Goal: Task Accomplishment & Management: Use online tool/utility

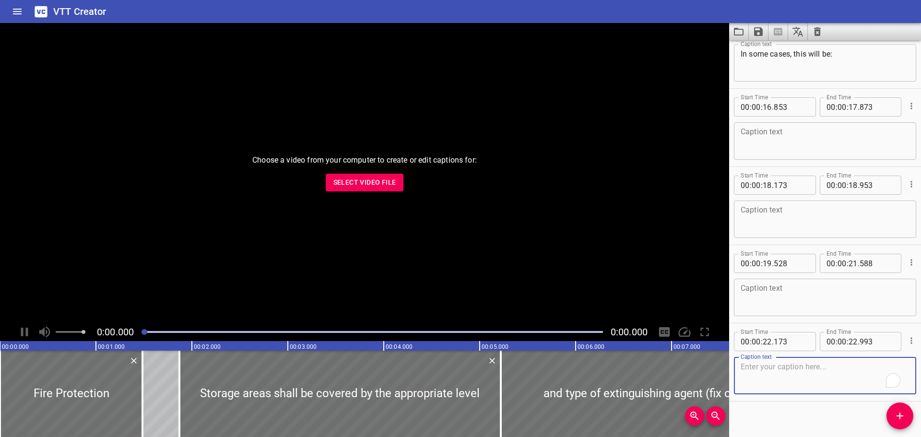
scroll to position [352, 0]
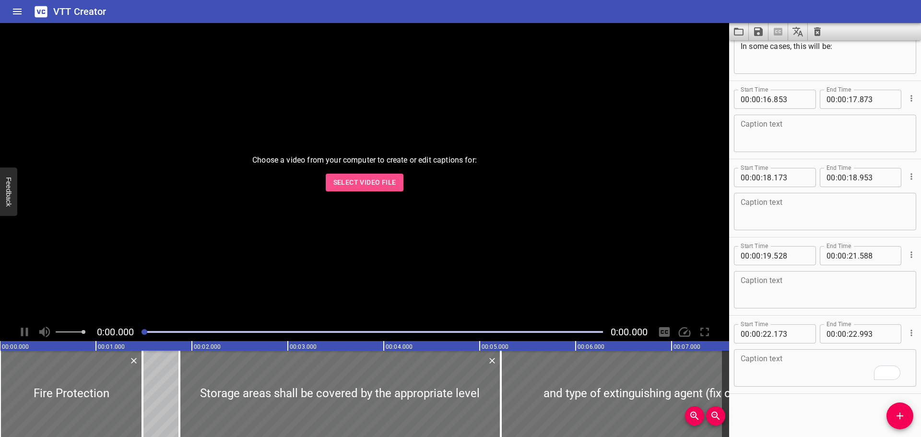
click at [369, 179] on span "Select Video File" at bounding box center [365, 183] width 63 height 12
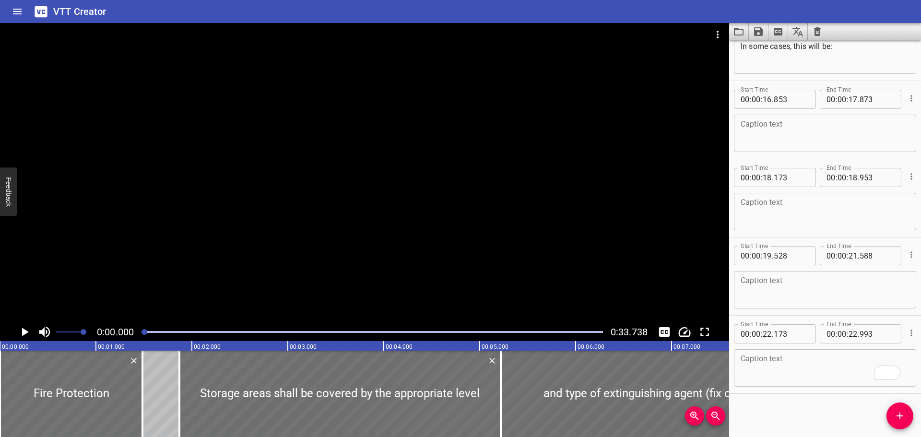
click at [240, 163] on div at bounding box center [364, 173] width 729 height 300
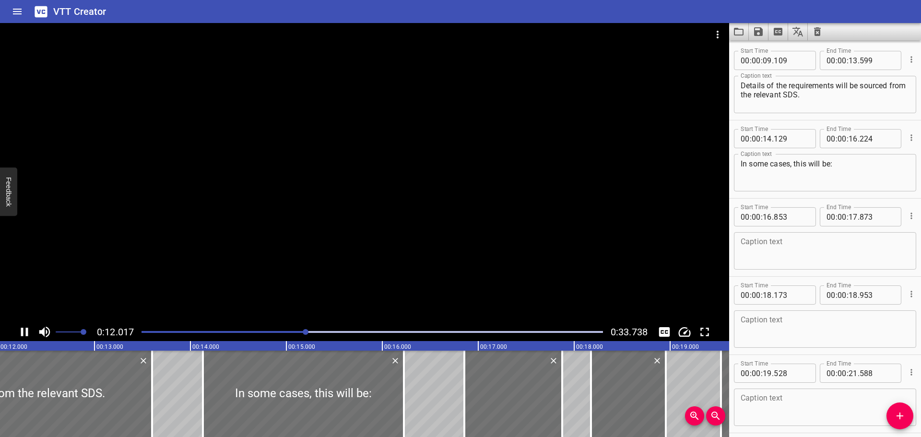
scroll to position [0, 1179]
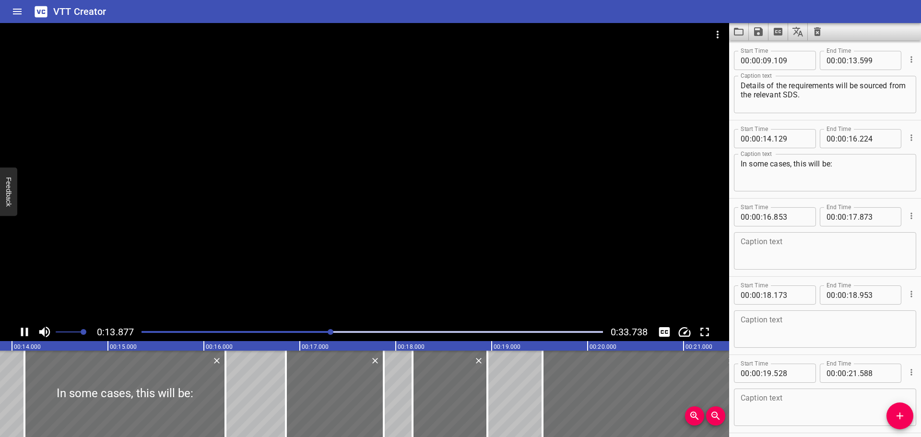
click at [360, 146] on div at bounding box center [364, 173] width 729 height 300
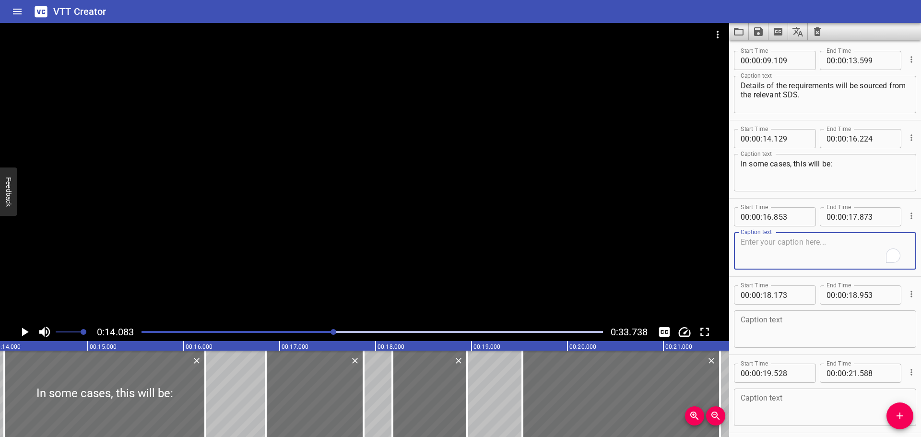
click at [788, 249] on textarea "To enrich screen reader interactions, please activate Accessibility in Grammarl…" at bounding box center [825, 251] width 169 height 27
paste textarea "Foam"
type textarea "Foam"
click at [776, 341] on textarea at bounding box center [825, 329] width 169 height 27
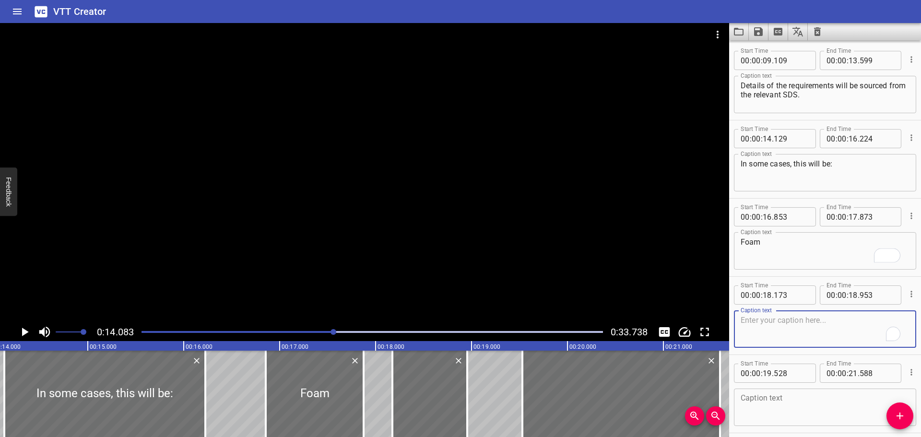
paste textarea "Water"
type textarea "Water"
click at [530, 254] on div at bounding box center [364, 173] width 729 height 300
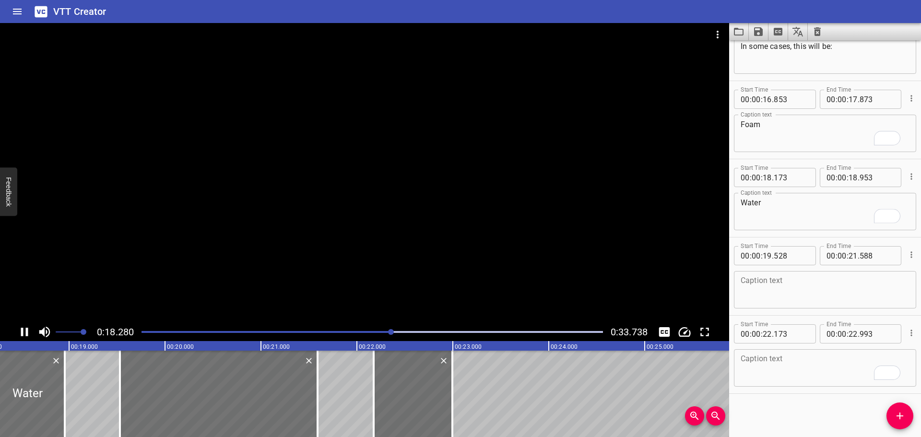
scroll to position [352, 0]
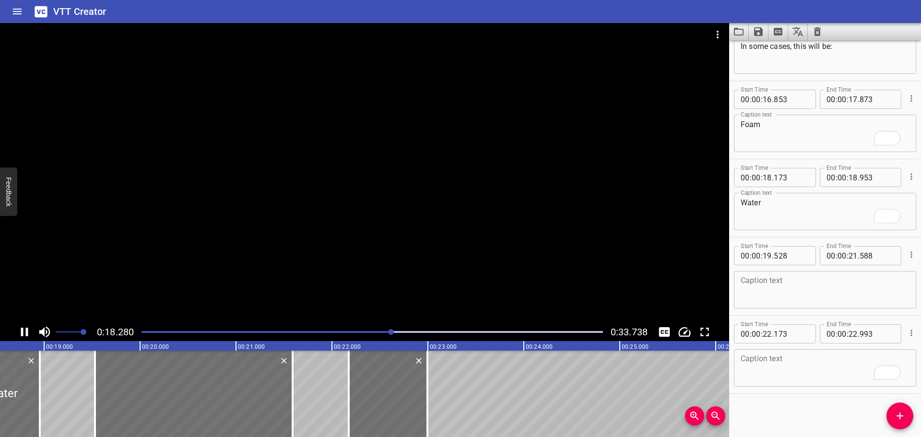
click at [360, 206] on div at bounding box center [364, 173] width 729 height 300
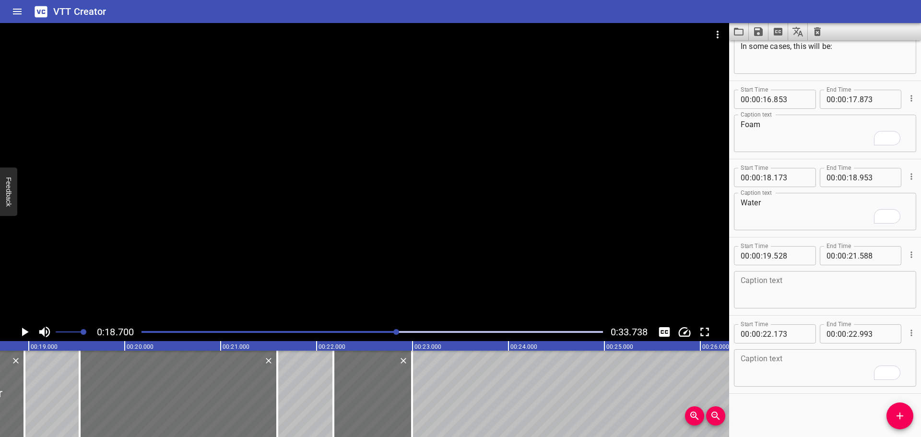
click at [775, 288] on textarea at bounding box center [825, 289] width 169 height 27
paste textarea "Dry powder / Chemica"
type textarea "Dry powder / Chemical"
click at [506, 255] on div at bounding box center [364, 173] width 729 height 300
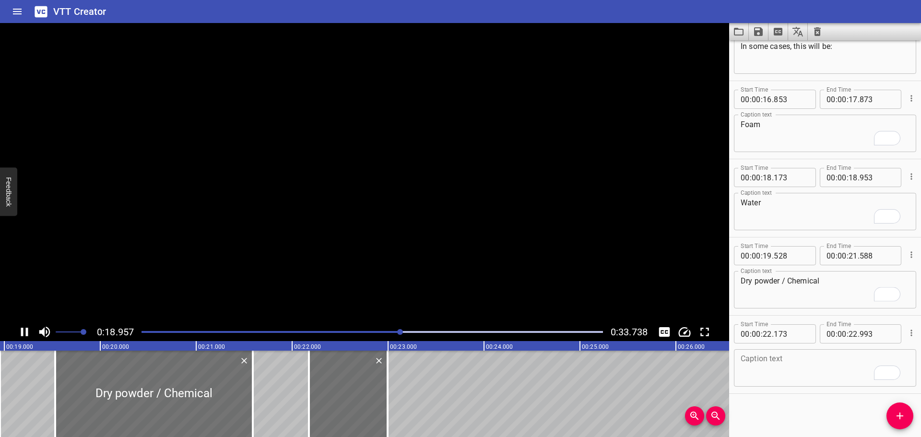
scroll to position [352, 0]
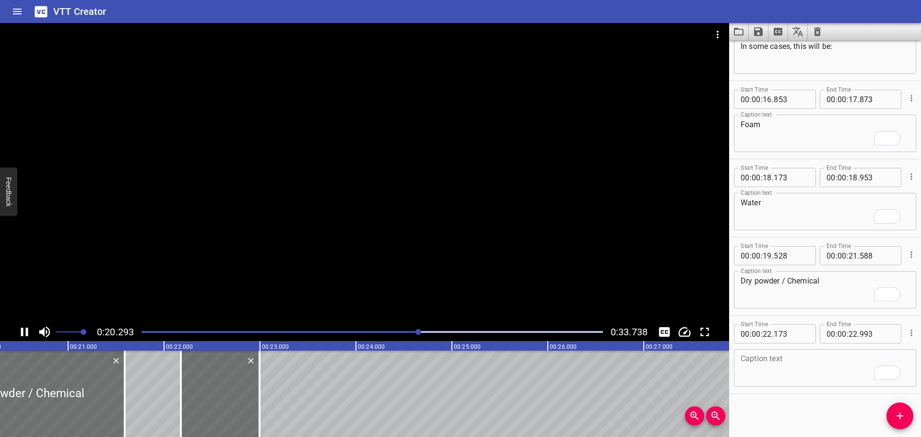
click at [319, 216] on div at bounding box center [364, 173] width 729 height 300
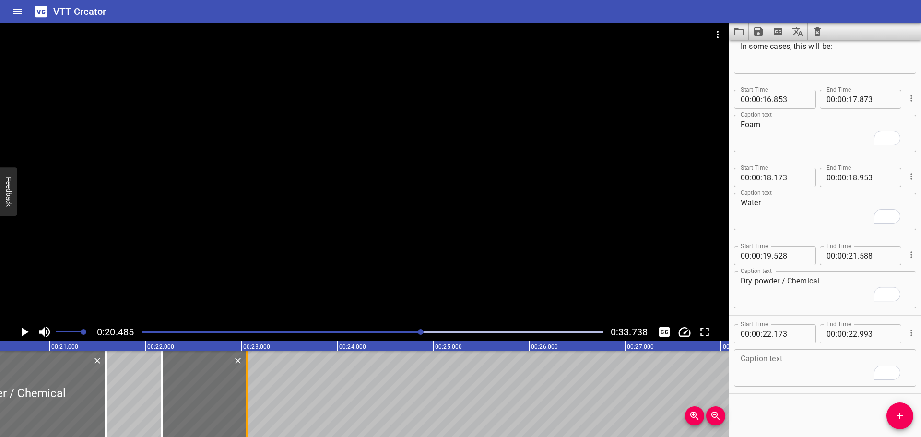
drag, startPoint x: 242, startPoint y: 392, endPoint x: 248, endPoint y: 390, distance: 6.1
click at [248, 390] on div at bounding box center [247, 394] width 10 height 86
type input "23"
type input "053"
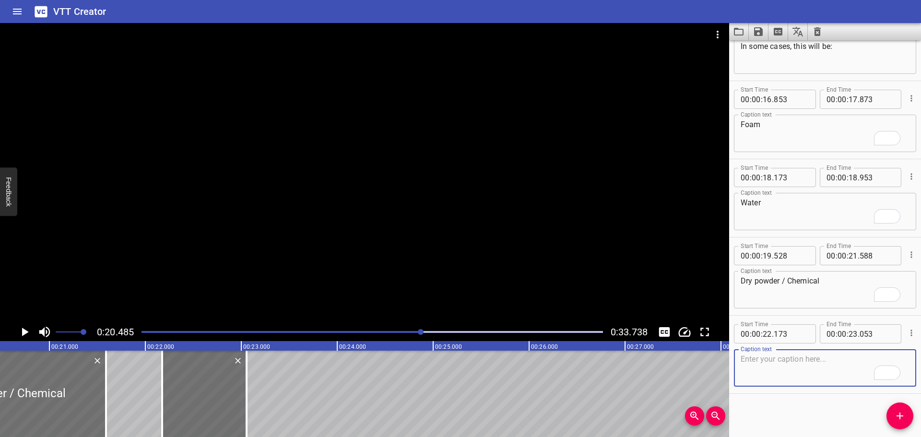
click at [759, 372] on textarea "To enrich screen reader interactions, please activate Accessibility in Grammarl…" at bounding box center [825, 368] width 169 height 27
paste textarea "Sand"
type textarea "Sand"
click at [378, 167] on div at bounding box center [364, 173] width 729 height 300
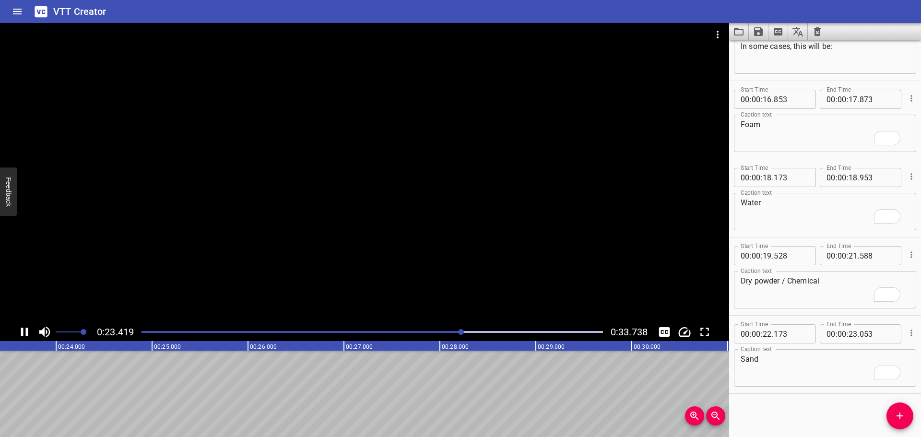
click at [383, 259] on div at bounding box center [364, 173] width 729 height 300
click at [904, 416] on icon "Add Cue" at bounding box center [900, 416] width 7 height 7
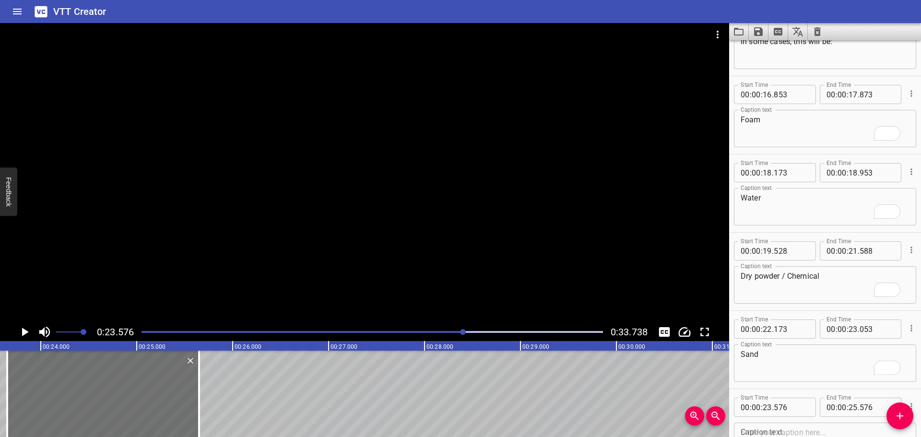
drag, startPoint x: 132, startPoint y: 397, endPoint x: 182, endPoint y: 215, distance: 188.9
click at [138, 393] on div at bounding box center [103, 394] width 192 height 86
type input "651"
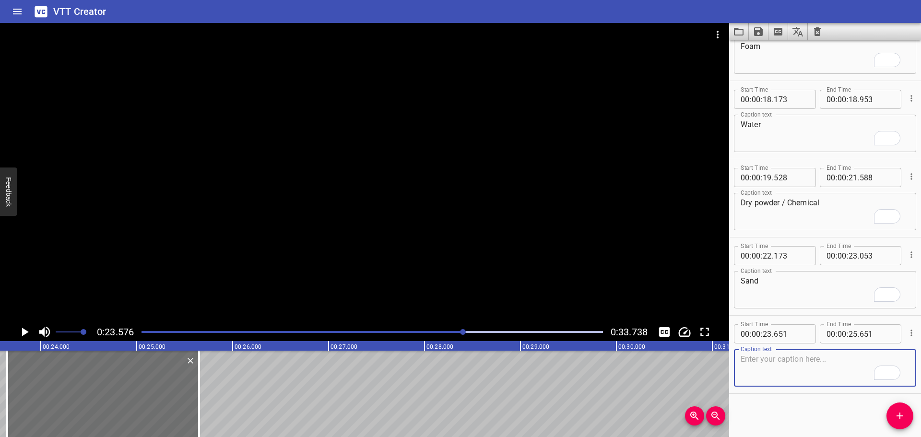
click at [783, 377] on textarea "To enrich screen reader interactions, please activate Accessibility in Grammarl…" at bounding box center [825, 368] width 169 height 27
paste textarea "An evaluation of each storage area must be conducted, the extinguishing agent p…"
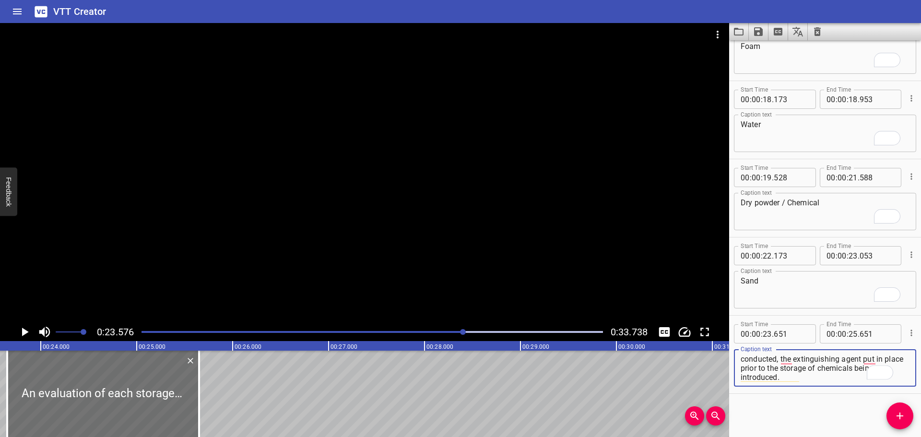
type textarea "An evaluation of each storage area must be conducted, the extinguishing agent p…"
click at [385, 256] on div at bounding box center [364, 173] width 729 height 300
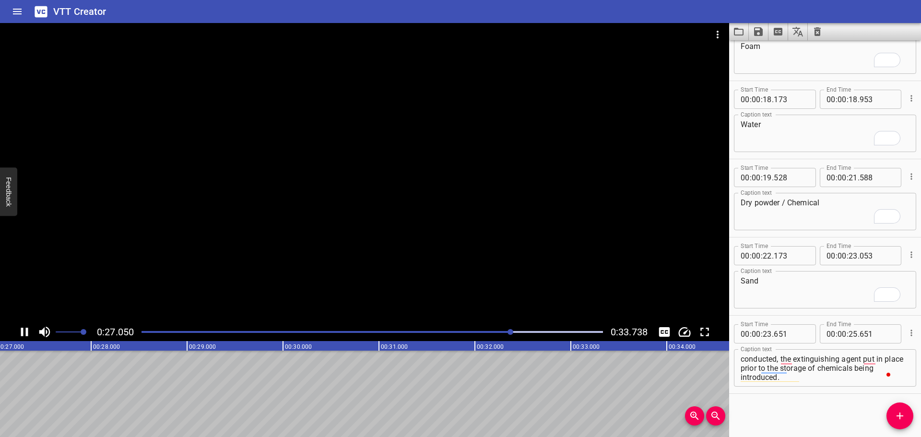
click at [382, 257] on div at bounding box center [364, 173] width 729 height 300
click at [849, 382] on div "An evaluation of each storage area must be conducted, the extinguishing agent p…" at bounding box center [825, 367] width 182 height 37
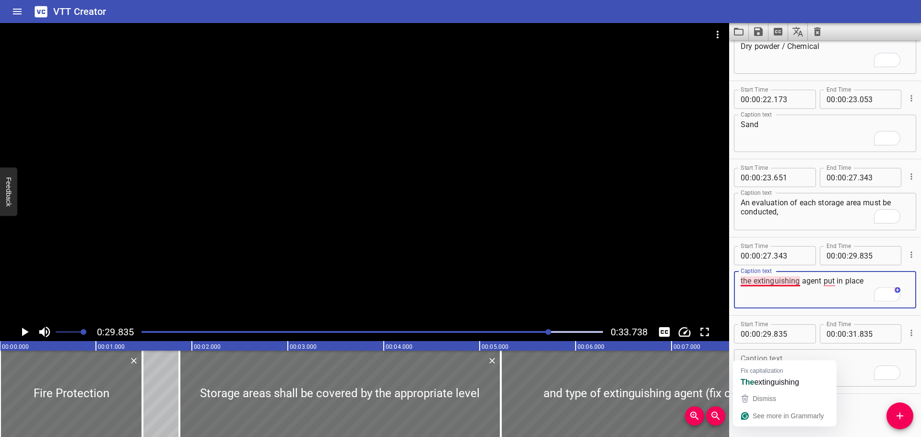
scroll to position [0, 2863]
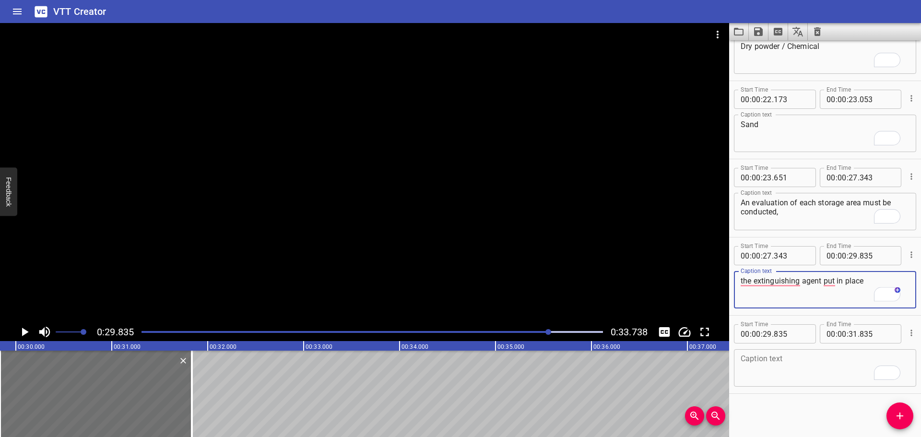
type textarea "the extinguishing agent put in place"
click at [857, 367] on textarea "To enrich screen reader interactions, please activate Accessibility in Grammarl…" at bounding box center [825, 368] width 169 height 27
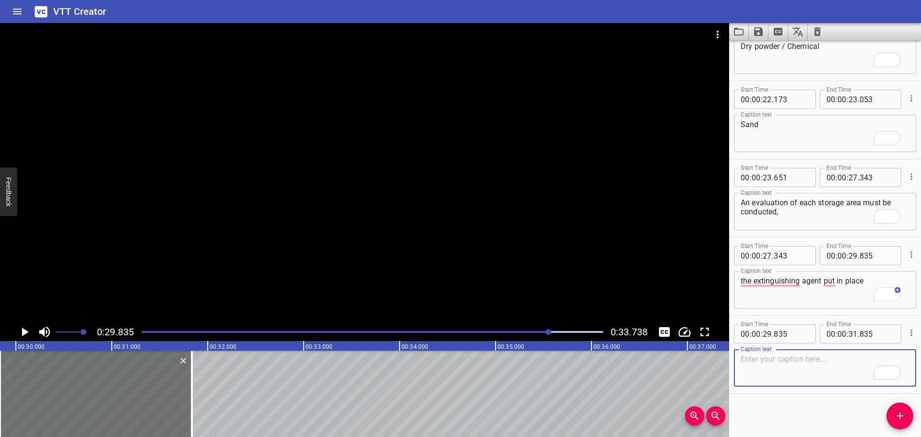
paste textarea "prior to the storage of chemicals being introduced."
type textarea "prior to the storage of chemicals being introduced."
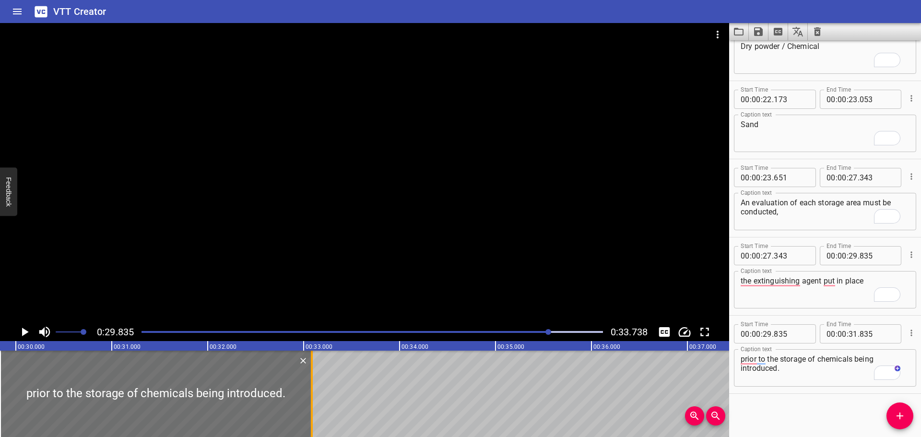
drag, startPoint x: 195, startPoint y: 368, endPoint x: 315, endPoint y: 377, distance: 120.8
click at [315, 377] on div at bounding box center [312, 394] width 10 height 86
type input "33"
type input "090"
click at [453, 272] on div at bounding box center [364, 173] width 729 height 300
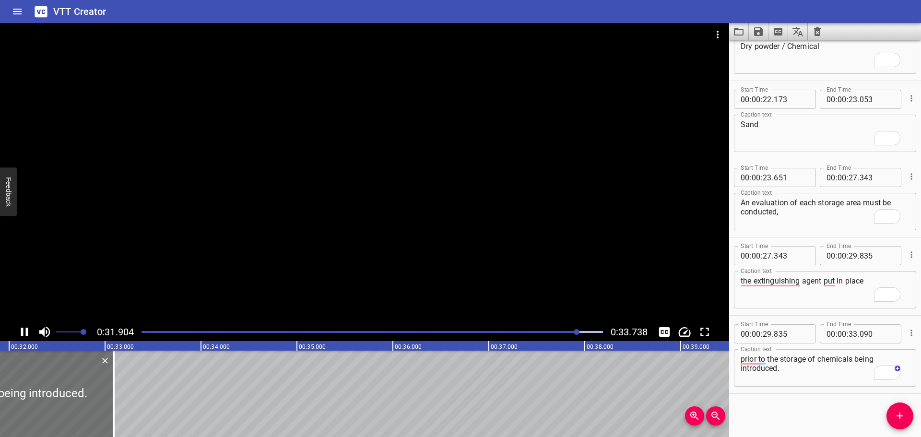
click at [754, 32] on icon "Save captions to file" at bounding box center [758, 31] width 9 height 9
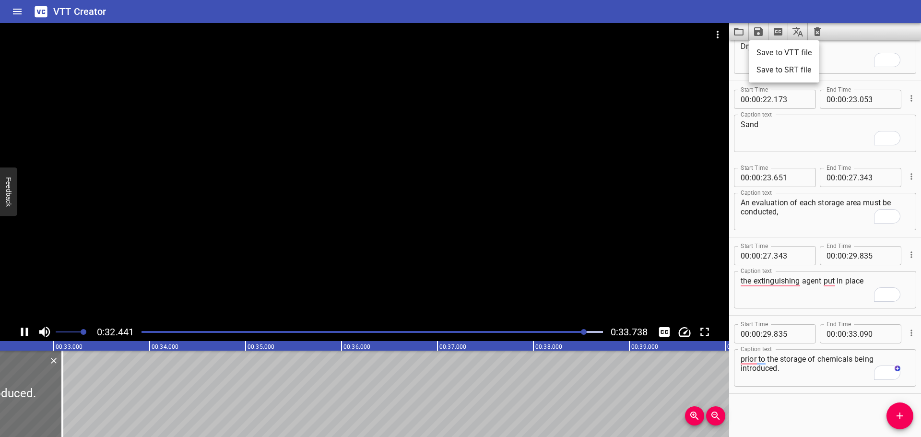
click at [770, 57] on li "Save to VTT file" at bounding box center [784, 52] width 71 height 17
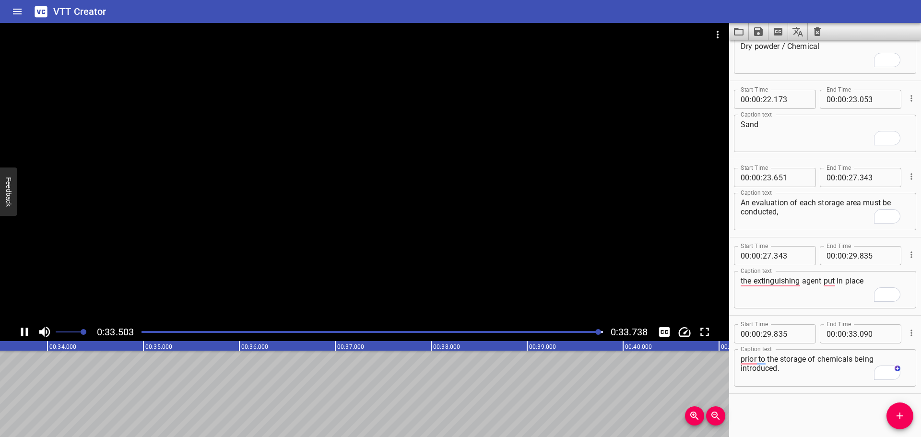
scroll to position [0, 3238]
click at [715, 31] on icon "Video Options" at bounding box center [718, 35] width 12 height 12
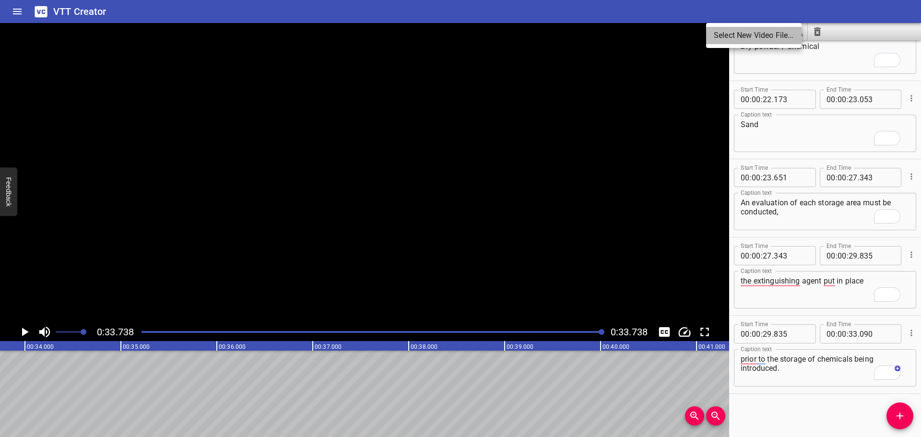
click at [715, 31] on li "Select New Video File..." at bounding box center [753, 35] width 95 height 17
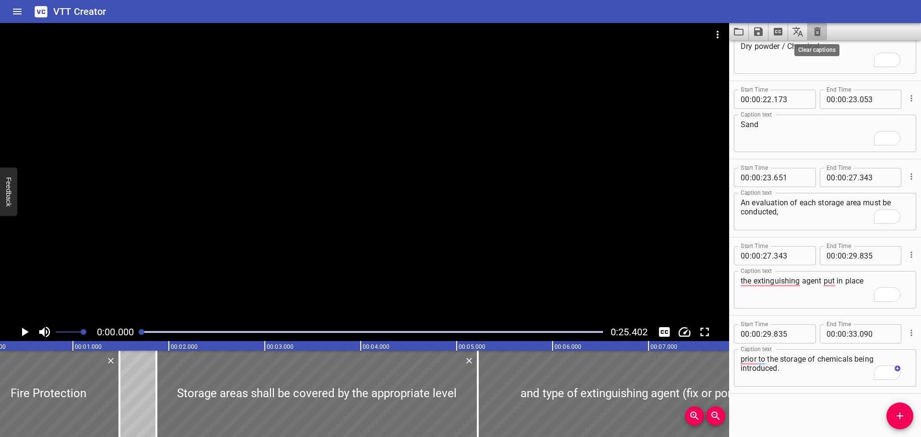
scroll to position [0, 4]
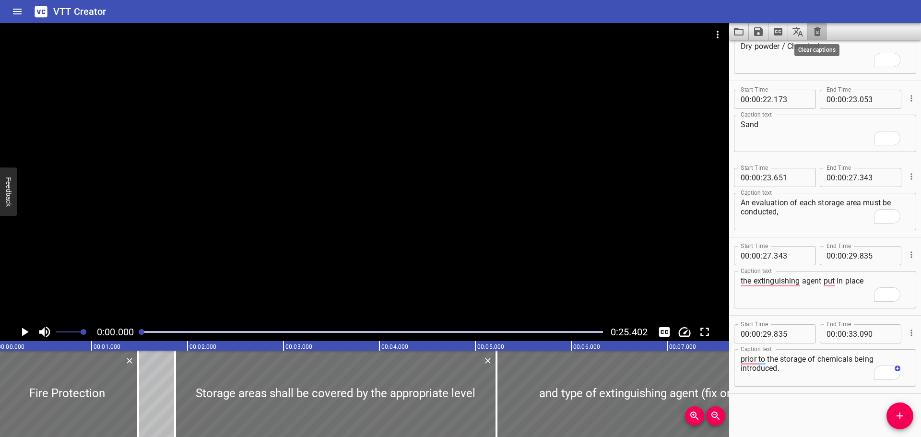
click at [817, 34] on icon "Clear captions" at bounding box center [818, 32] width 12 height 12
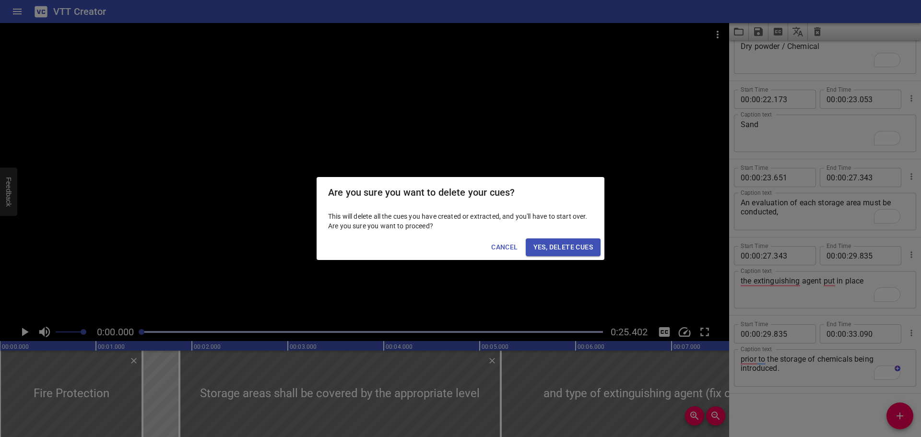
click at [563, 244] on span "Yes, Delete Cues" at bounding box center [564, 247] width 60 height 12
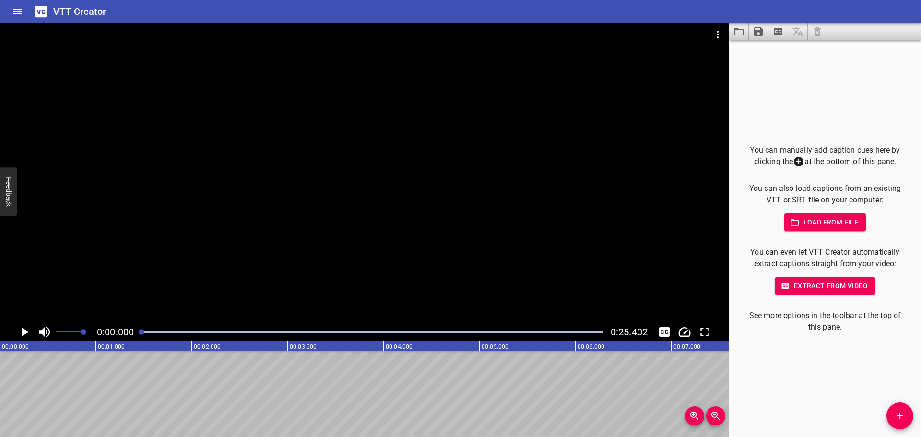
click at [894, 419] on span "Add Cue" at bounding box center [900, 416] width 27 height 12
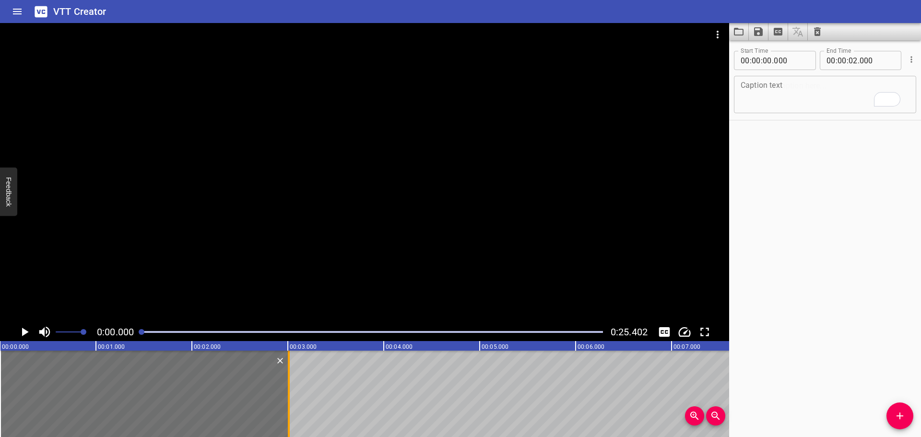
drag, startPoint x: 190, startPoint y: 373, endPoint x: 286, endPoint y: 378, distance: 97.0
click at [286, 378] on div at bounding box center [289, 394] width 10 height 86
type input "03"
type input "010"
click at [777, 106] on textarea "To enrich screen reader interactions, please activate Accessibility in Grammarl…" at bounding box center [825, 94] width 169 height 27
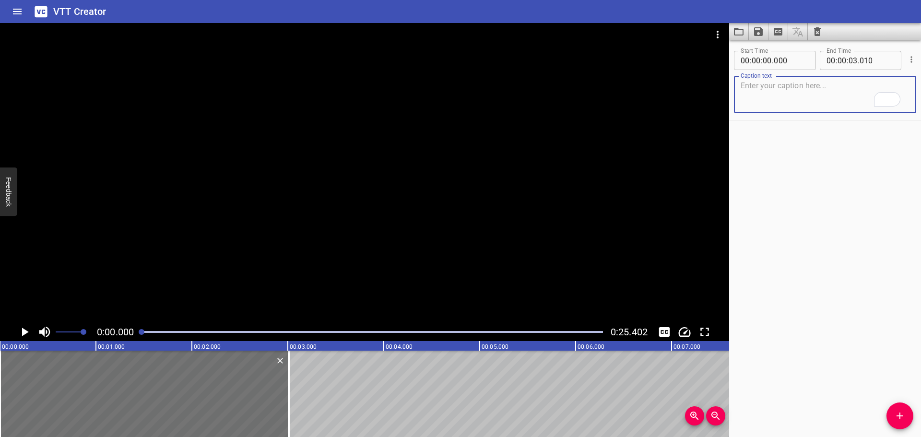
paste textarea "Hazardous Material Screening Request Form"
type textarea "Hazardous Material Screening Request Form"
click at [550, 222] on div at bounding box center [364, 173] width 729 height 300
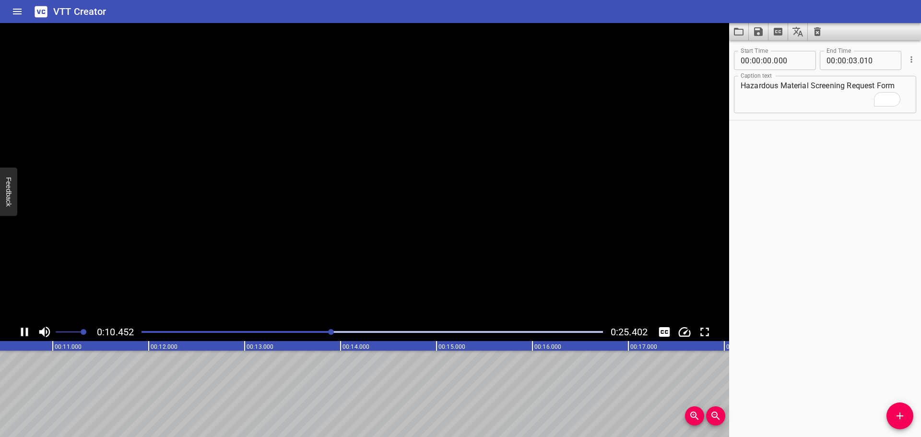
scroll to position [0, 1022]
click at [154, 330] on div at bounding box center [372, 331] width 473 height 13
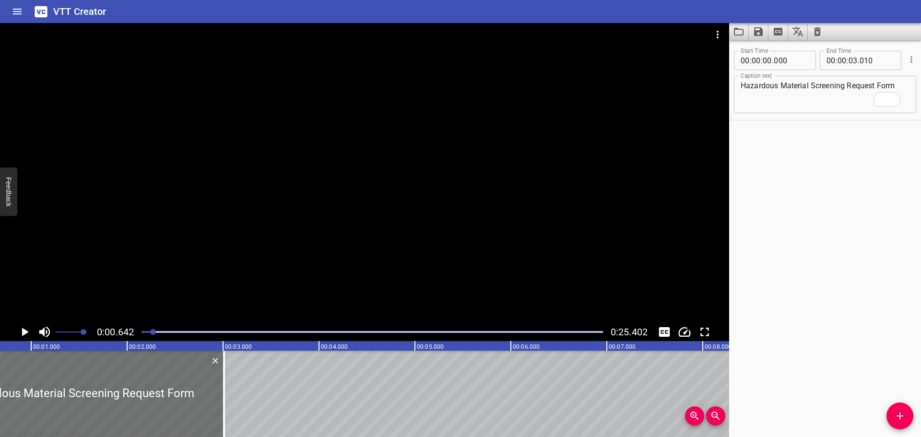
scroll to position [0, 61]
click at [889, 415] on span "Add Cue" at bounding box center [900, 416] width 27 height 12
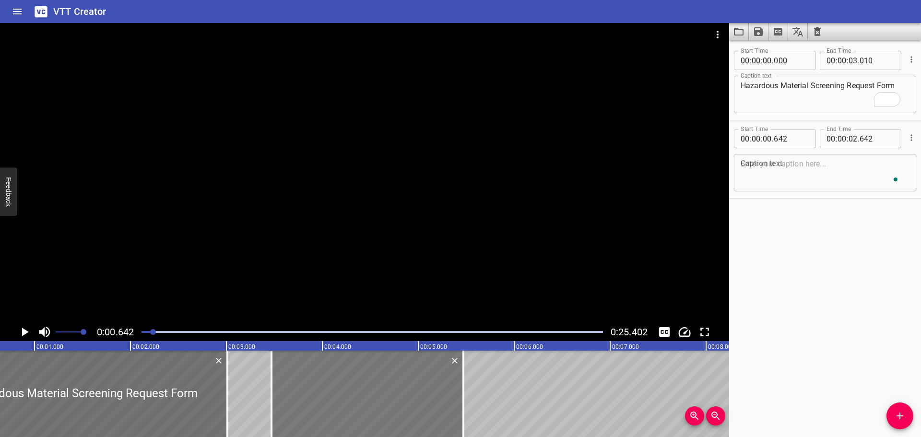
drag, startPoint x: 158, startPoint y: 393, endPoint x: 429, endPoint y: 409, distance: 272.1
click at [429, 409] on div at bounding box center [368, 394] width 192 height 86
type input "03"
type input "472"
type input "05"
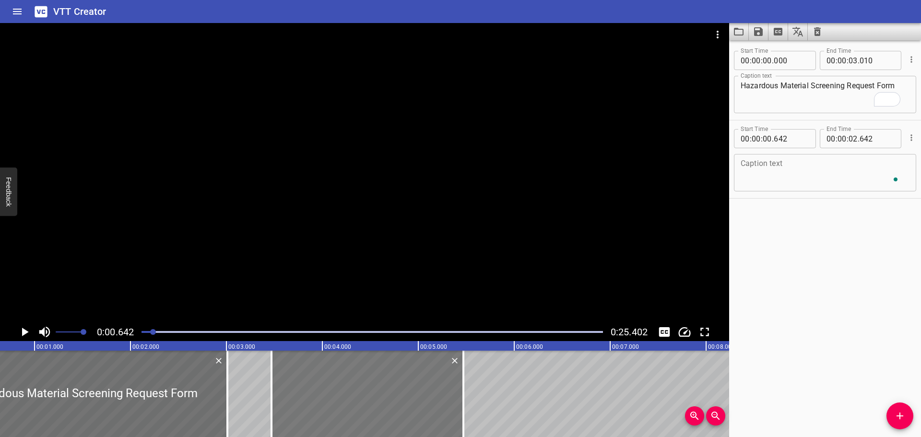
type input "472"
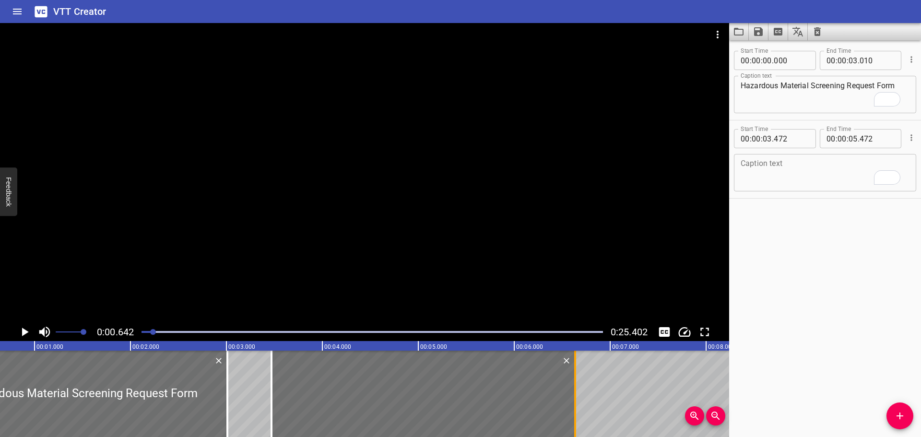
drag, startPoint x: 461, startPoint y: 393, endPoint x: 572, endPoint y: 400, distance: 112.0
click at [572, 400] on div at bounding box center [576, 394] width 10 height 86
type input "06"
type input "637"
click at [770, 171] on textarea "To enrich screen reader interactions, please activate Accessibility in Grammarl…" at bounding box center [825, 172] width 169 height 27
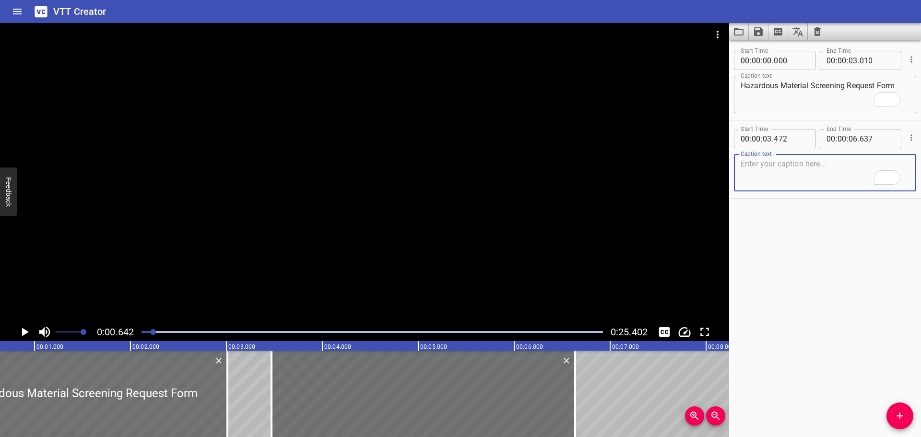
paste textarea "Roles of an Offshore SHE Advisor:"
type textarea "Roles of an Offshore SHE Advisor:"
drag, startPoint x: 484, startPoint y: 131, endPoint x: 484, endPoint y: 136, distance: 5.8
click at [484, 133] on div at bounding box center [364, 173] width 729 height 300
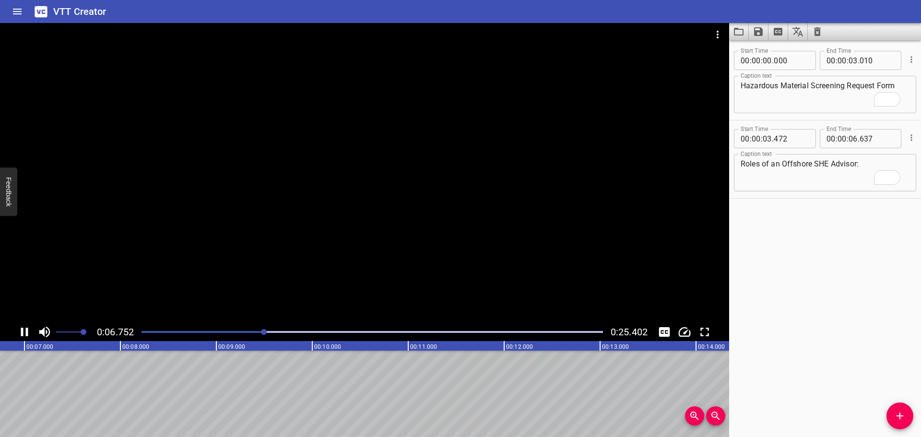
scroll to position [0, 667]
click at [434, 245] on div at bounding box center [364, 173] width 729 height 300
click at [911, 421] on span "Add Cue" at bounding box center [900, 416] width 27 height 12
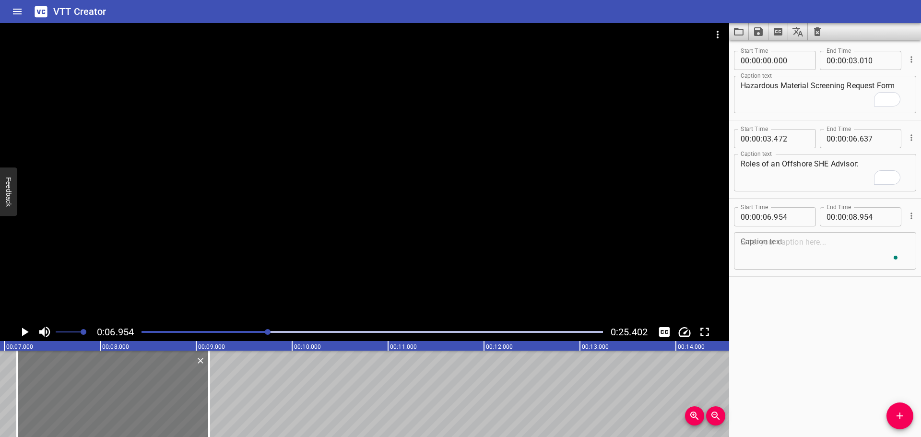
drag, startPoint x: 87, startPoint y: 382, endPoint x: 104, endPoint y: 389, distance: 18.1
click at [104, 389] on div at bounding box center [113, 394] width 192 height 86
type input "07"
type input "134"
type input "09"
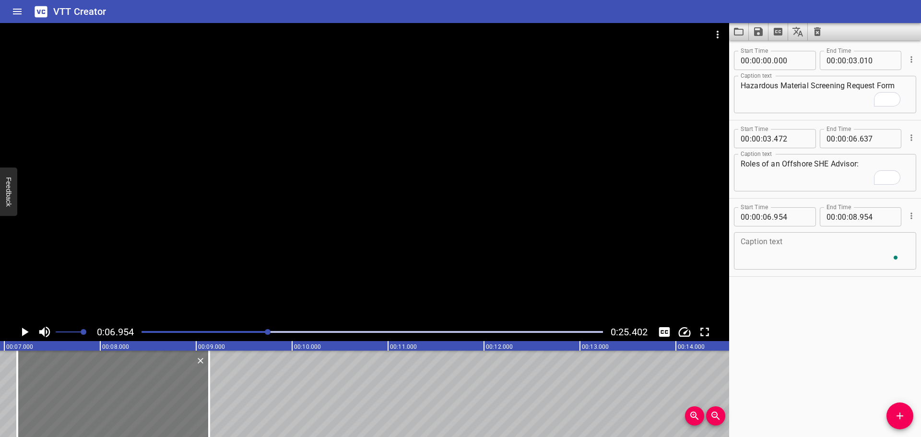
type input "134"
click at [203, 387] on div at bounding box center [115, 394] width 192 height 86
type input "149"
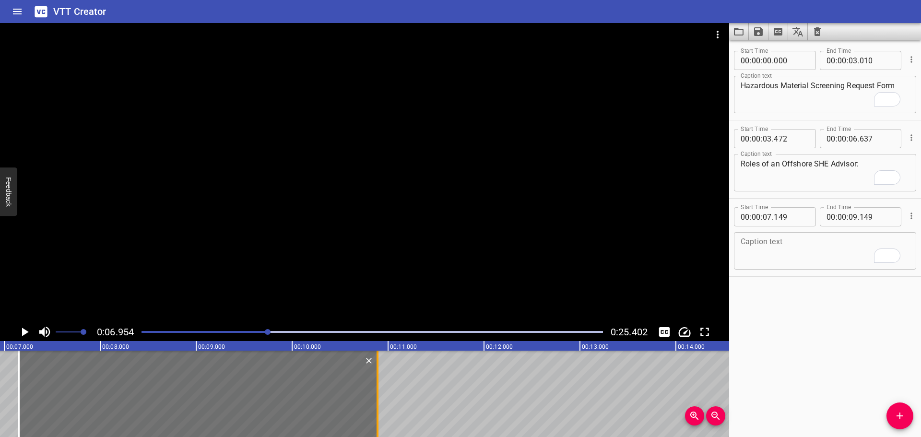
drag, startPoint x: 210, startPoint y: 385, endPoint x: 377, endPoint y: 397, distance: 167.5
click at [377, 397] on div at bounding box center [378, 394] width 2 height 86
type input "10"
type input "889"
click at [790, 253] on textarea "To enrich screen reader interactions, please activate Accessibility in Grammarl…" at bounding box center [825, 251] width 169 height 27
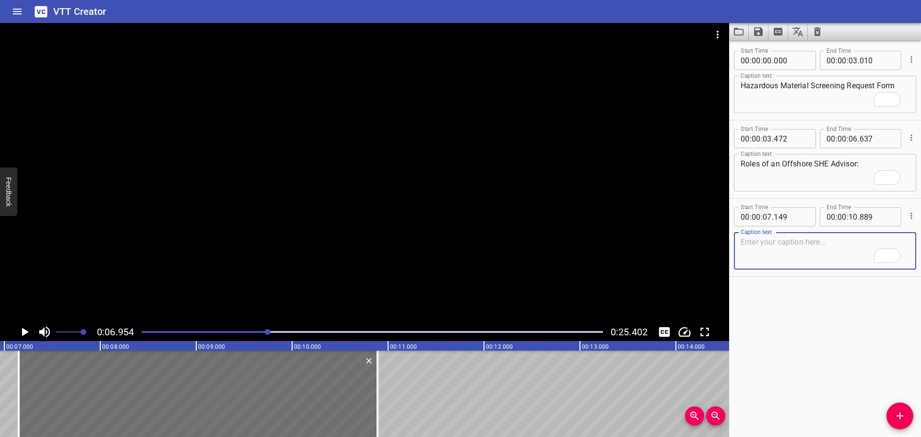
paste textarea "Ensures that any changes of chemicals type and quantity are logged within the f…"
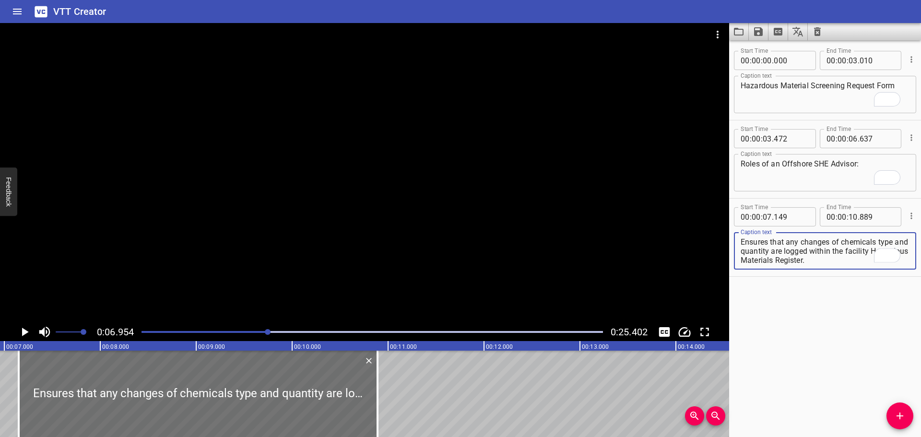
type textarea "Ensures that any changes of chemicals type and quantity are logged within the f…"
click at [408, 245] on div at bounding box center [364, 173] width 729 height 300
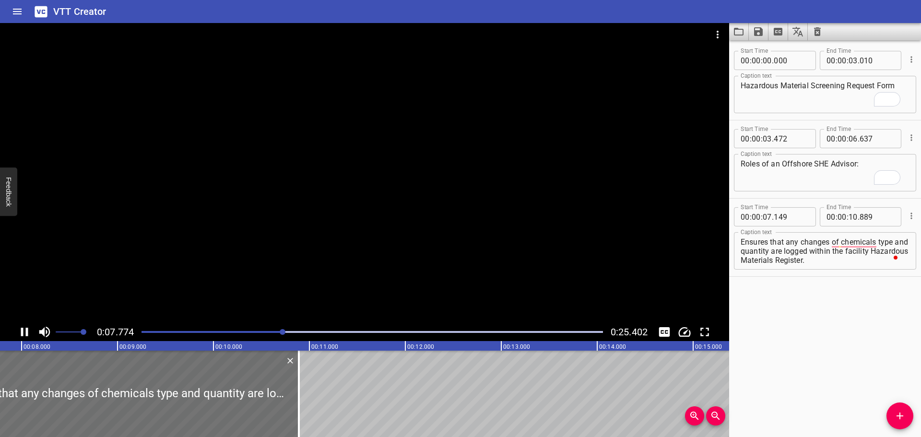
scroll to position [0, 770]
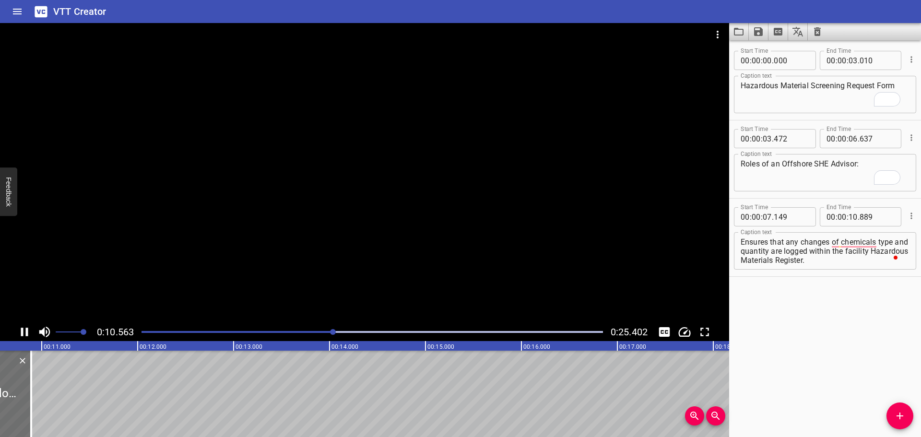
click at [410, 243] on div at bounding box center [364, 173] width 729 height 300
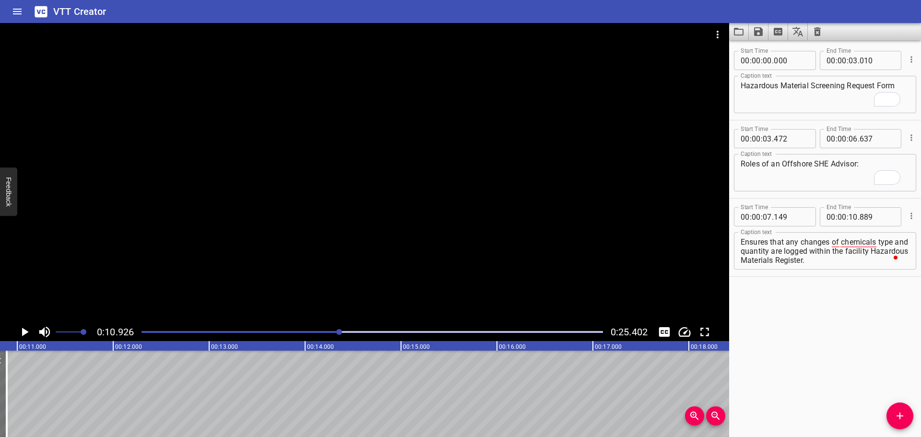
scroll to position [0, 1048]
click at [902, 418] on icon "Add Cue" at bounding box center [900, 416] width 12 height 12
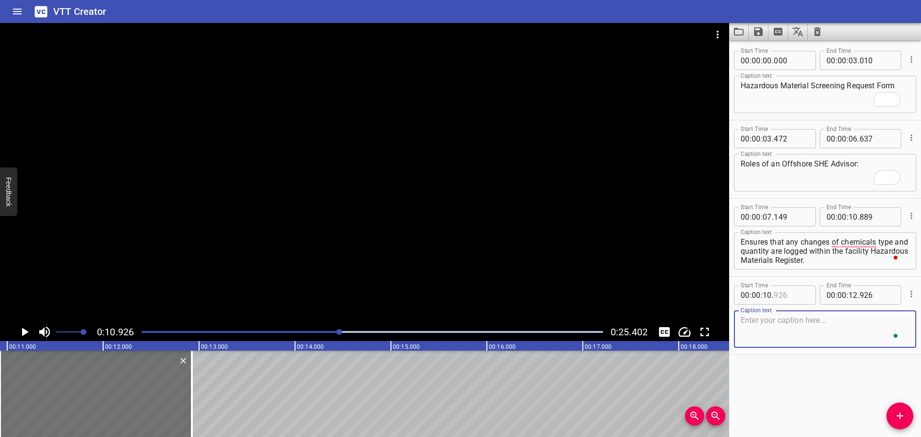
click at [779, 293] on input "number" at bounding box center [791, 295] width 35 height 19
type input "926"
click at [861, 221] on input "number" at bounding box center [877, 216] width 35 height 19
type input "926"
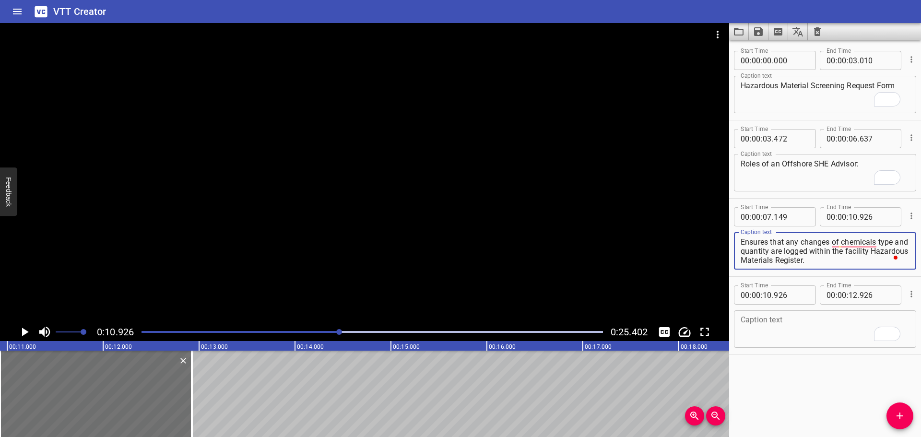
drag, startPoint x: 787, startPoint y: 250, endPoint x: 860, endPoint y: 266, distance: 74.2
click at [860, 266] on div "Ensures that any changes of chemicals type and quantity are logged within the f…" at bounding box center [825, 250] width 182 height 37
type textarea "Ensures that any changes of chemicals type and quantity"
click at [753, 332] on textarea "To enrich screen reader interactions, please activate Accessibility in Grammarl…" at bounding box center [825, 329] width 169 height 27
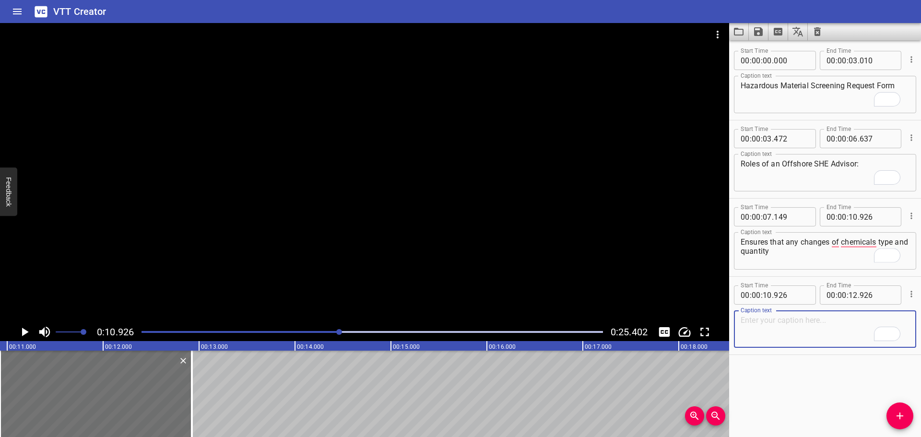
paste textarea "are logged within the facility Hazardous Materials Register."
type textarea "are logged within the facility Hazardous Materials Register."
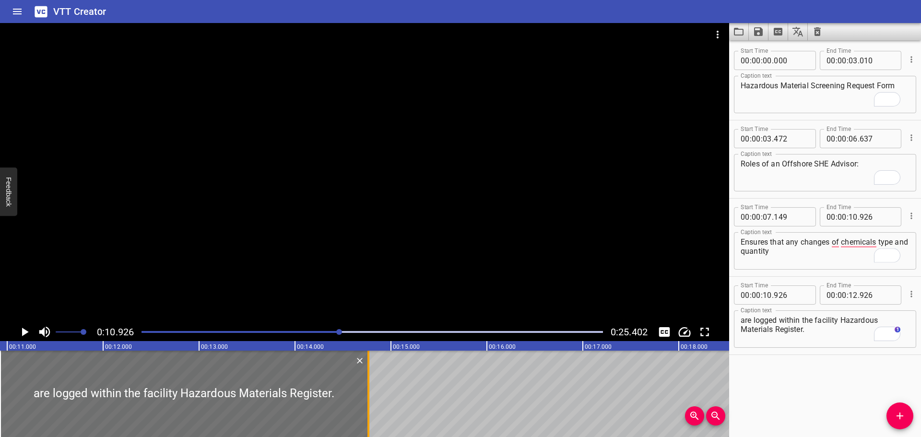
drag, startPoint x: 193, startPoint y: 377, endPoint x: 370, endPoint y: 393, distance: 177.3
click at [370, 393] on div at bounding box center [369, 394] width 10 height 86
type input "14"
type input "766"
click at [346, 283] on div at bounding box center [364, 173] width 729 height 300
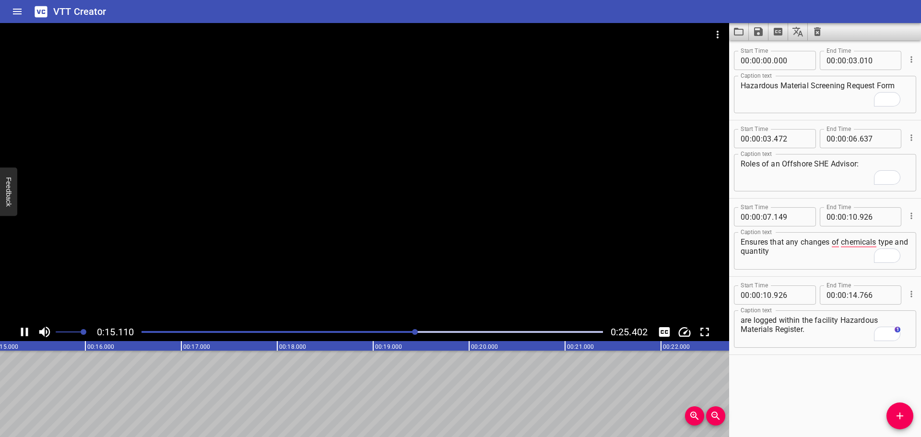
click at [440, 246] on div at bounding box center [364, 173] width 729 height 300
click at [907, 418] on span "Add Cue" at bounding box center [900, 416] width 27 height 12
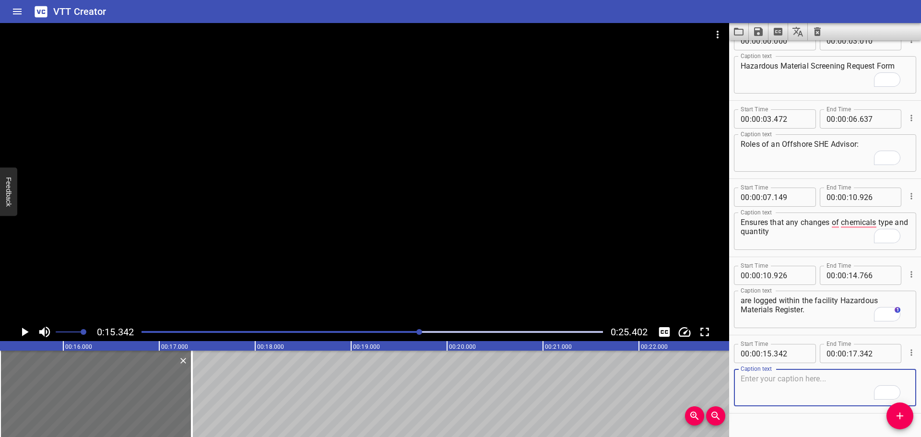
scroll to position [0, 0]
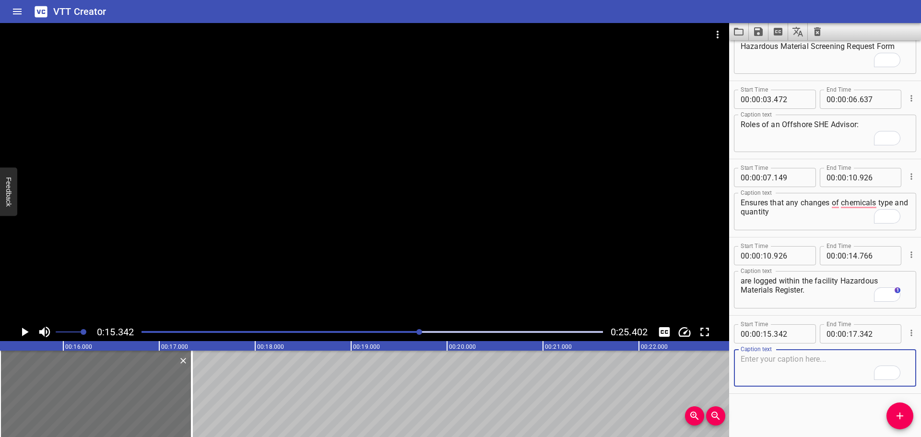
click at [793, 371] on textarea "To enrich screen reader interactions, please activate Accessibility in Grammarl…" at bounding box center [825, 368] width 169 height 27
paste textarea "Maintains an updated record of Safety Data Sheets for all hazardous materials a…"
click at [325, 245] on div at bounding box center [364, 173] width 729 height 300
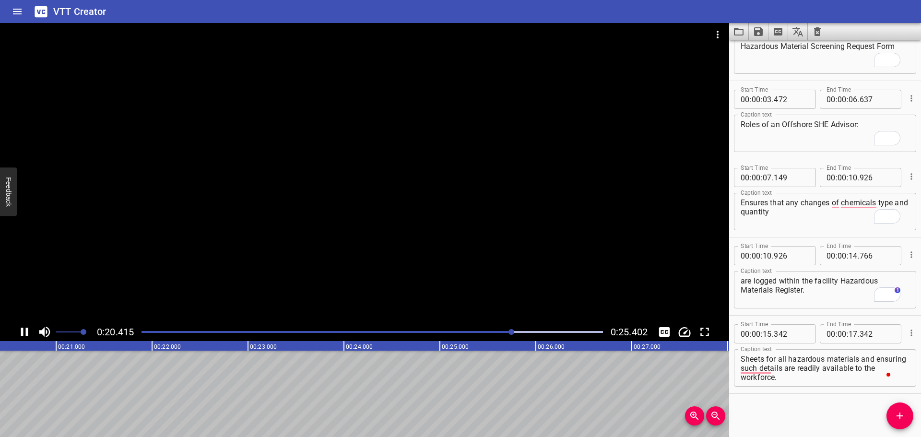
click at [333, 268] on div at bounding box center [364, 173] width 729 height 300
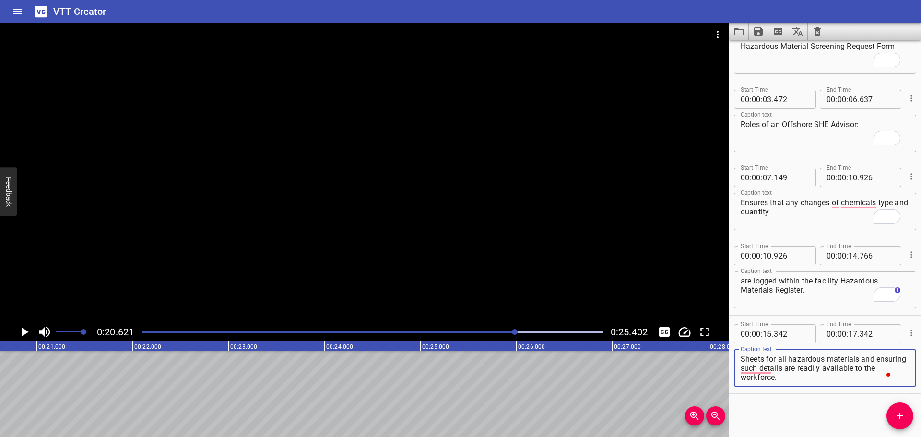
click at [799, 371] on textarea "Maintains an updated record of Safety Data Sheets for all hazardous materials a…" at bounding box center [825, 368] width 169 height 27
drag, startPoint x: 862, startPoint y: 360, endPoint x: 867, endPoint y: 389, distance: 28.8
click at [868, 389] on div "Start Time 00 : 00 : 15 . 342 Start Time End Time 00 : 00 : 17 . 342 End Time C…" at bounding box center [825, 355] width 192 height 78
type textarea "Maintains an updated record of Safety Data Sheets for all hazardous materials"
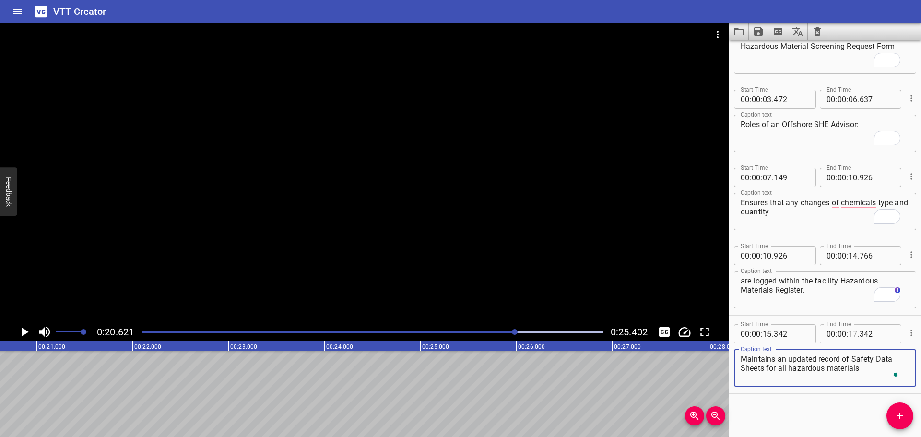
click at [853, 330] on input "number" at bounding box center [853, 333] width 9 height 19
type input "20"
type input "621"
click at [893, 422] on button "Add Cue" at bounding box center [900, 416] width 27 height 27
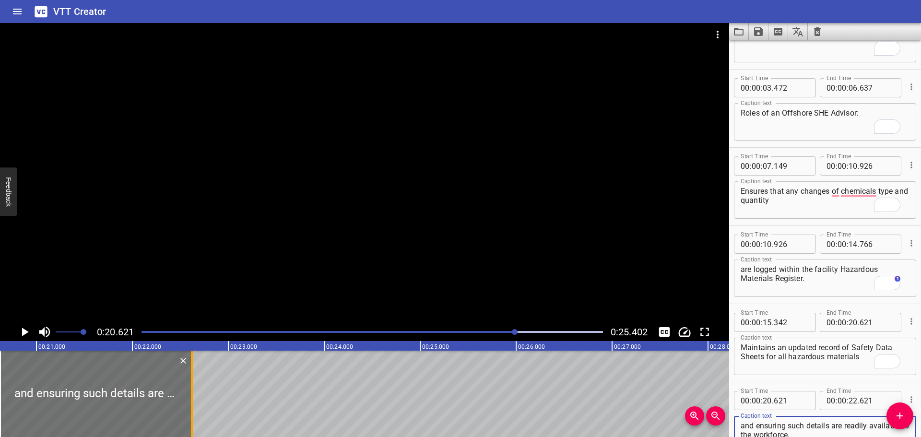
type textarea "and ensuring such details are readily available to the workforce."
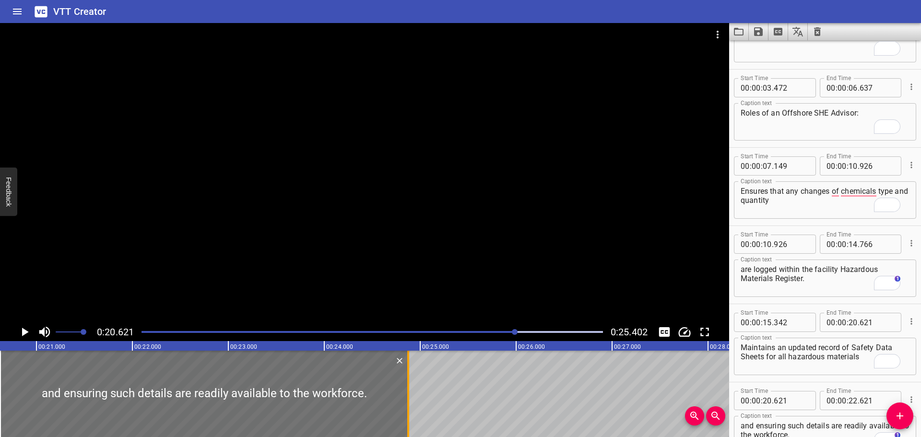
drag, startPoint x: 191, startPoint y: 377, endPoint x: 407, endPoint y: 387, distance: 217.1
click at [407, 387] on div at bounding box center [409, 394] width 10 height 86
type input "24"
type input "881"
click at [408, 253] on div at bounding box center [364, 173] width 729 height 300
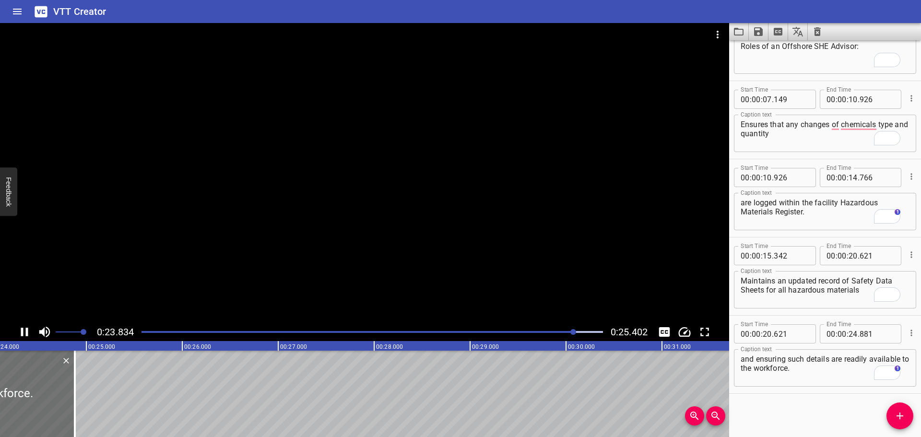
click at [757, 32] on icon "Save captions to file" at bounding box center [758, 31] width 9 height 9
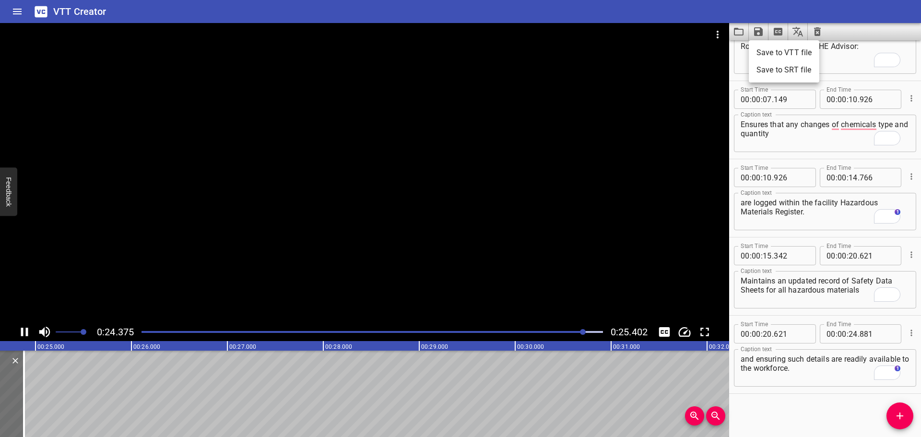
click at [787, 54] on li "Save to VTT file" at bounding box center [784, 52] width 71 height 17
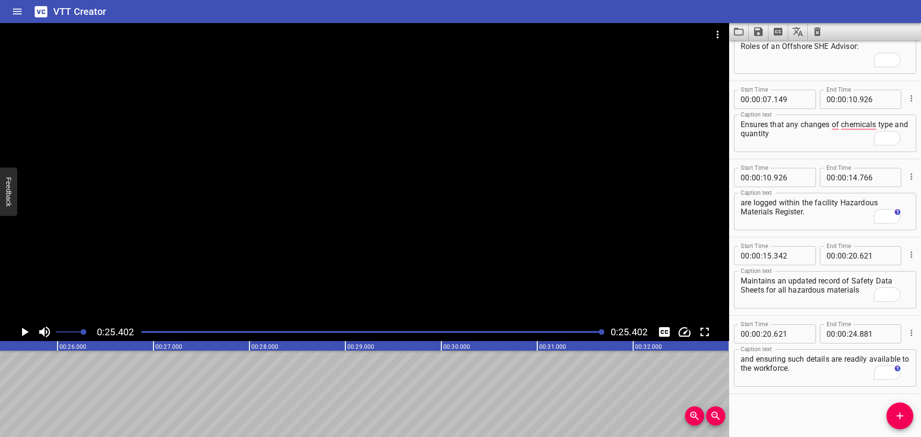
click at [712, 34] on icon "Video Options" at bounding box center [718, 35] width 12 height 12
click at [712, 34] on li "Select New Video File..." at bounding box center [753, 35] width 95 height 17
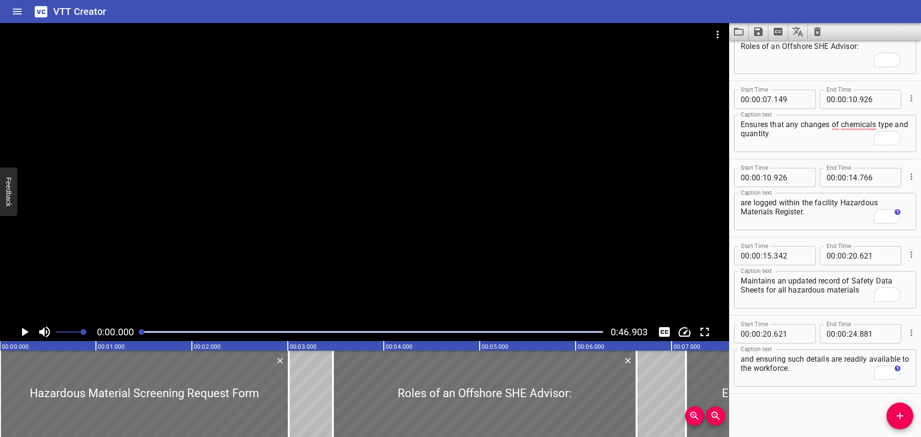
click at [721, 31] on icon "Video Options" at bounding box center [718, 35] width 12 height 12
click at [721, 31] on li "Select New Video File..." at bounding box center [753, 35] width 95 height 17
click at [819, 33] on icon "Clear captions" at bounding box center [817, 31] width 7 height 9
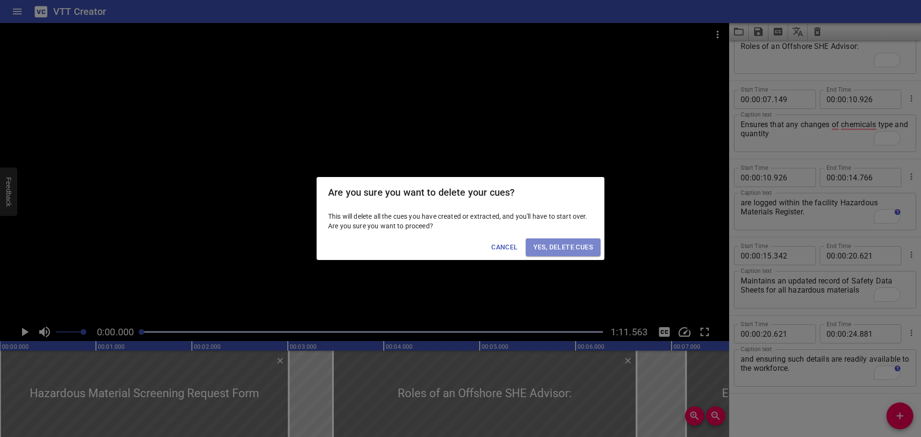
click at [551, 245] on span "Yes, Delete Cues" at bounding box center [564, 247] width 60 height 12
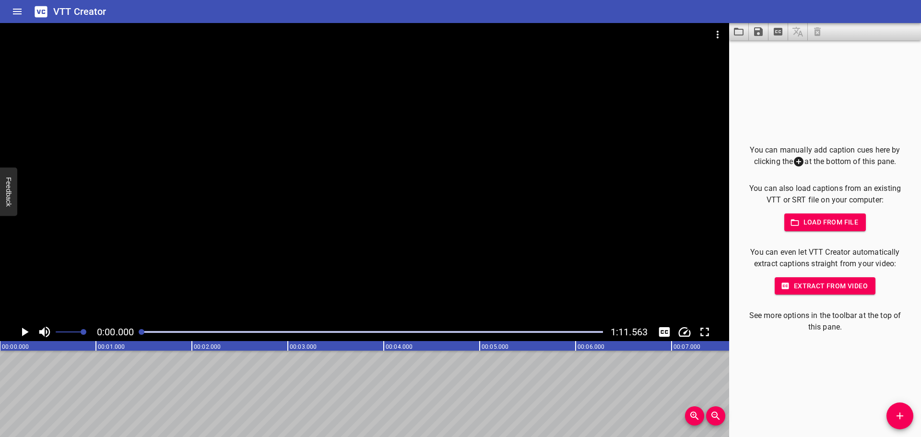
click at [902, 415] on icon "Add Cue" at bounding box center [900, 416] width 12 height 12
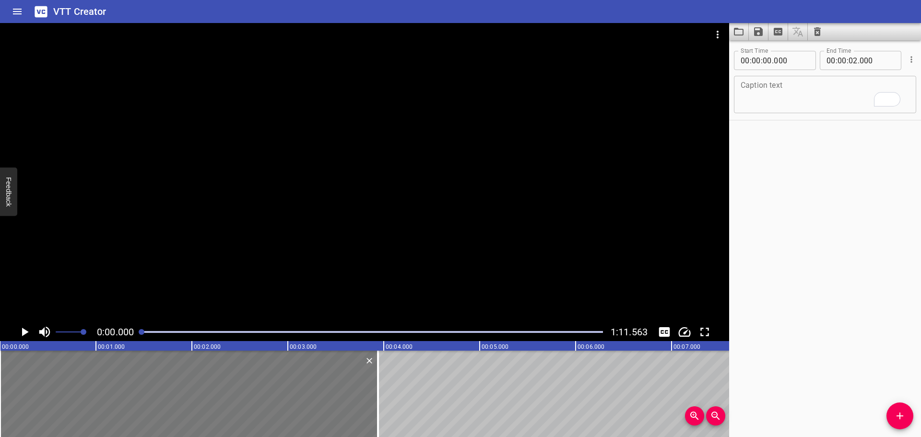
drag, startPoint x: 191, startPoint y: 373, endPoint x: 369, endPoint y: 379, distance: 178.6
click at [373, 385] on div at bounding box center [378, 394] width 10 height 86
type input "03"
type input "905"
click at [769, 92] on textarea "To enrich screen reader interactions, please activate Accessibility in Grammarl…" at bounding box center [825, 94] width 169 height 27
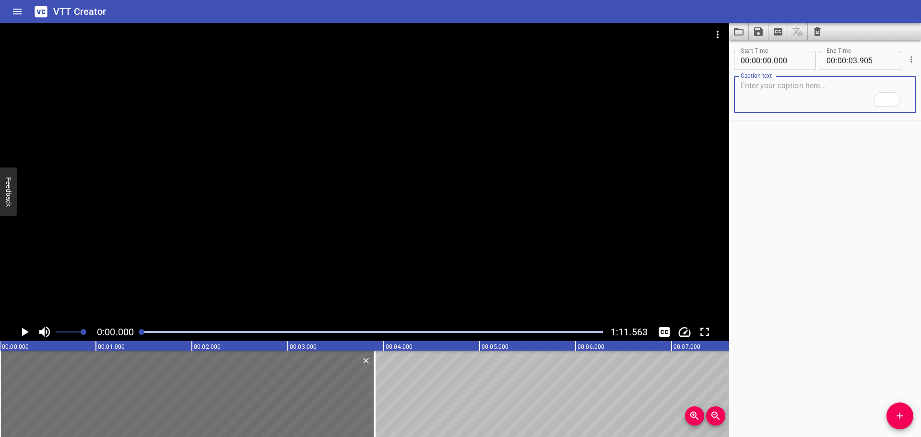
paste textarea "Hazardous Material Emergency Response Plan & Training"
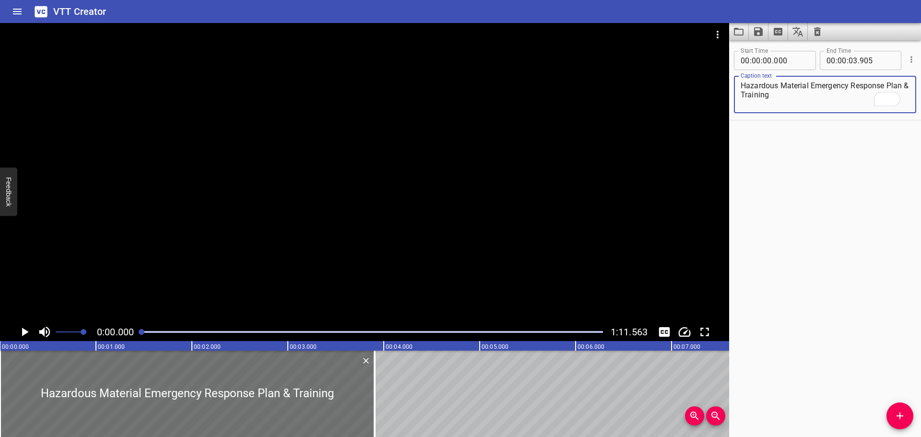
type textarea "Hazardous Material Emergency Response Plan & Training"
click at [448, 194] on div at bounding box center [364, 173] width 729 height 300
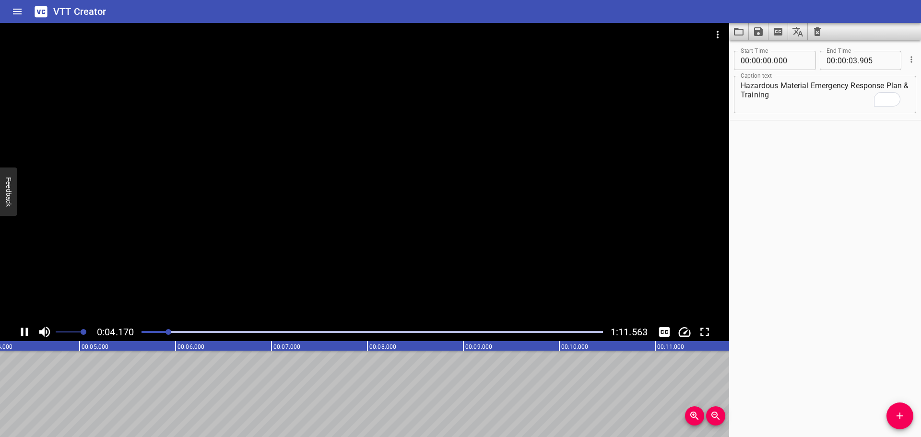
drag, startPoint x: 406, startPoint y: 248, endPoint x: 415, endPoint y: 250, distance: 8.8
click at [407, 249] on div at bounding box center [364, 173] width 729 height 300
click at [894, 422] on button "Add Cue" at bounding box center [900, 416] width 27 height 27
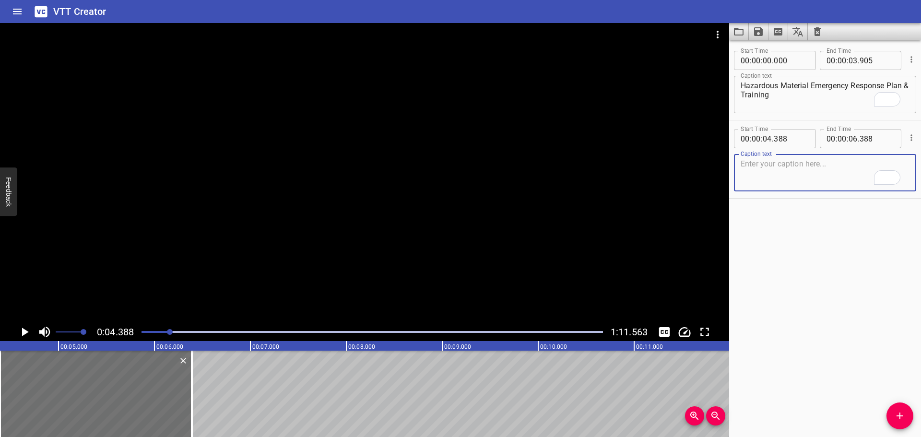
click at [773, 172] on textarea "To enrich screen reader interactions, please activate Accessibility in Grammarl…" at bounding box center [825, 172] width 169 height 27
paste textarea "A contingency plan shall be in place for responding to emergencies involving ac…"
click at [418, 201] on div at bounding box center [364, 173] width 729 height 300
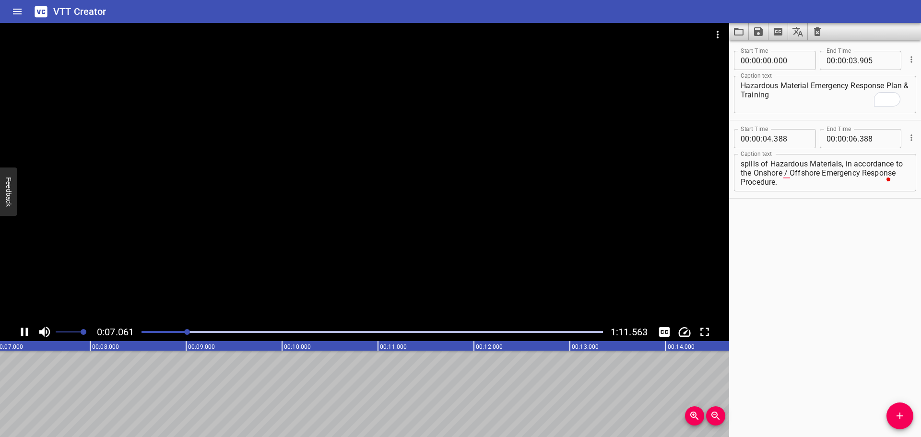
click at [382, 226] on div at bounding box center [364, 173] width 729 height 300
click at [802, 168] on textarea "A contingency plan shall be in place for responding to emergencies involving ac…" at bounding box center [825, 172] width 169 height 27
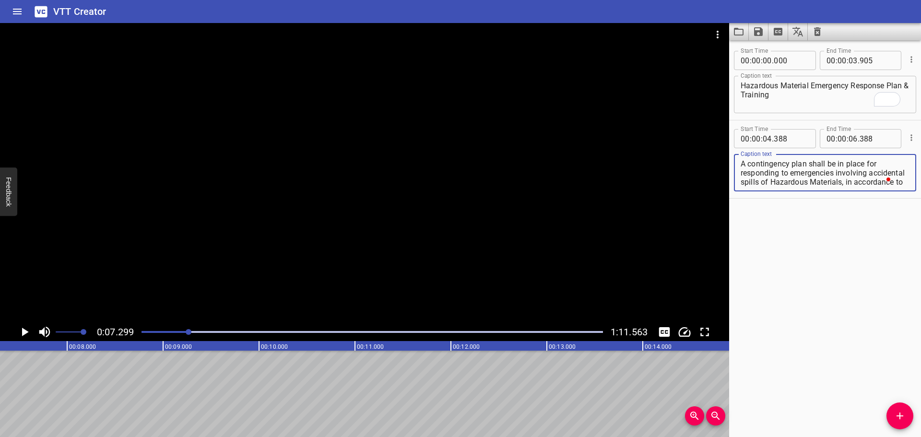
scroll to position [18, 0]
drag, startPoint x: 868, startPoint y: 164, endPoint x: 885, endPoint y: 202, distance: 42.1
click at [885, 202] on div "Start Time 00 : 00 : 00 . 000 Start Time End Time 00 : 00 : 03 . 905 End Time C…" at bounding box center [825, 238] width 192 height 397
type textarea "A contingency plan shall be in place"
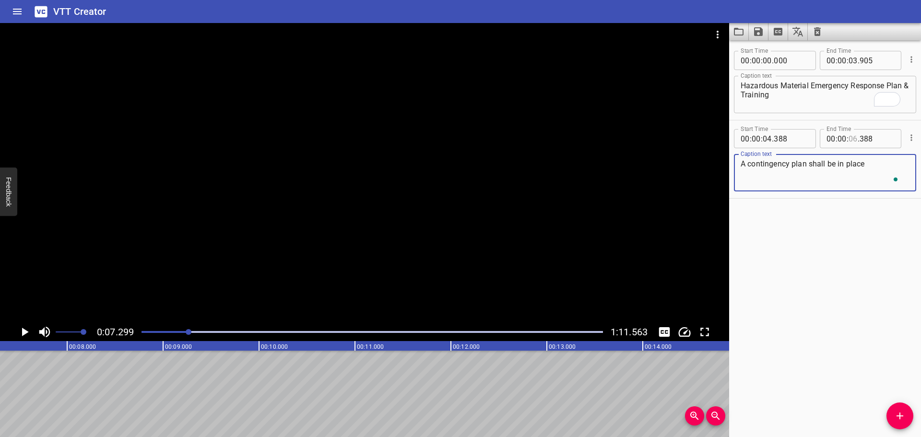
click at [849, 142] on input "number" at bounding box center [853, 138] width 9 height 19
type input "07"
type input "299"
click at [904, 426] on button "Add Cue" at bounding box center [900, 416] width 27 height 27
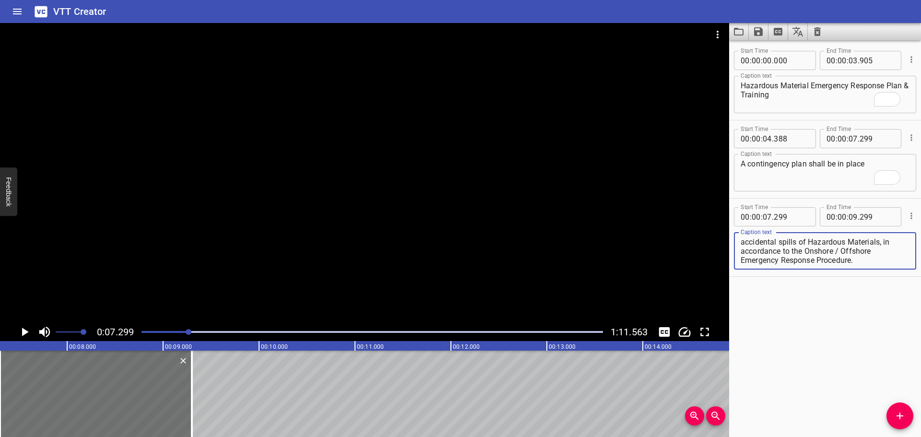
scroll to position [9, 0]
type textarea "for responding to emergencies involving accidental spills of Hazardous Material…"
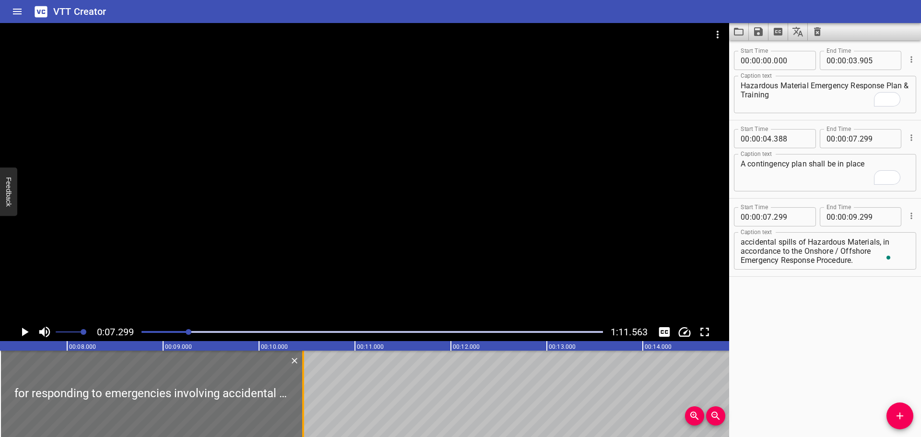
drag, startPoint x: 195, startPoint y: 374, endPoint x: 384, endPoint y: 387, distance: 189.5
click at [308, 387] on div at bounding box center [303, 394] width 10 height 86
type input "11"
type input "269"
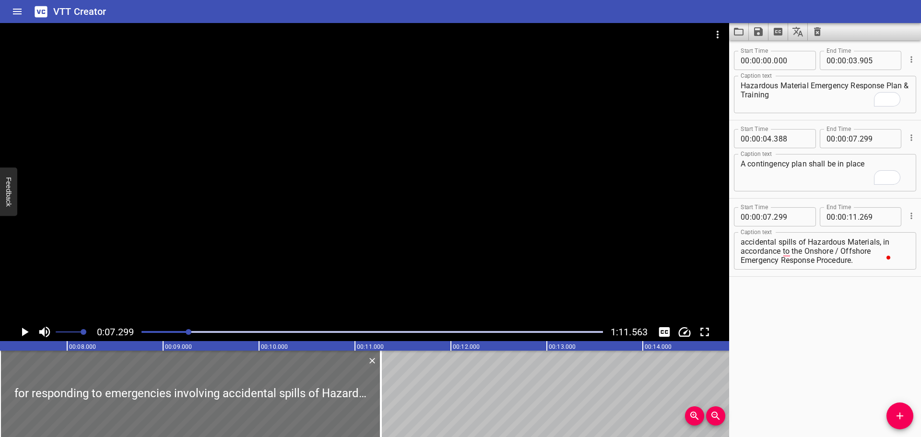
click at [396, 273] on div at bounding box center [364, 173] width 729 height 300
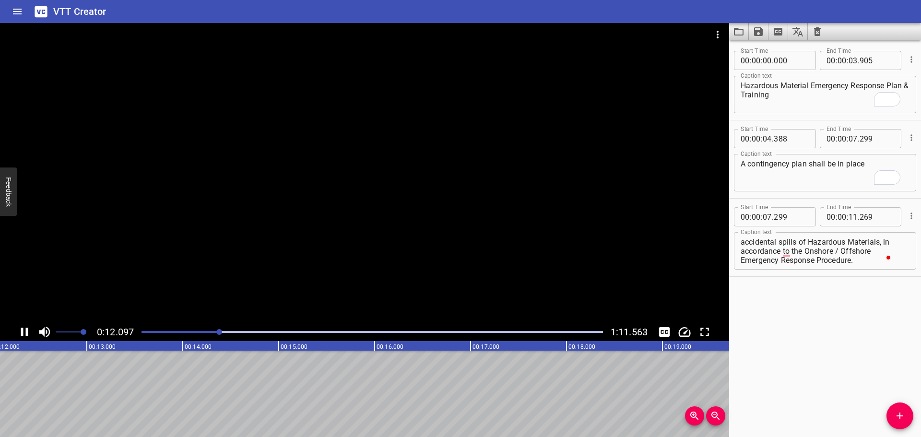
click at [357, 270] on div at bounding box center [364, 173] width 729 height 300
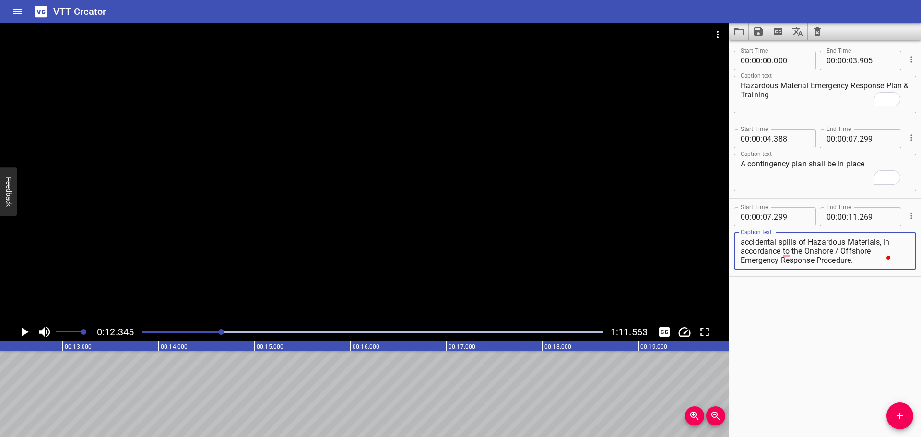
click at [829, 253] on textarea "for responding to emergencies involving accidental spills of Hazardous Material…" at bounding box center [825, 251] width 169 height 27
drag, startPoint x: 883, startPoint y: 245, endPoint x: 884, endPoint y: 270, distance: 25.0
click at [884, 270] on div "for responding to emergencies involving accidental spills of Hazardous Material…" at bounding box center [825, 250] width 182 height 37
type textarea "for responding to emergencies involving accidental spills of Hazardous Material…"
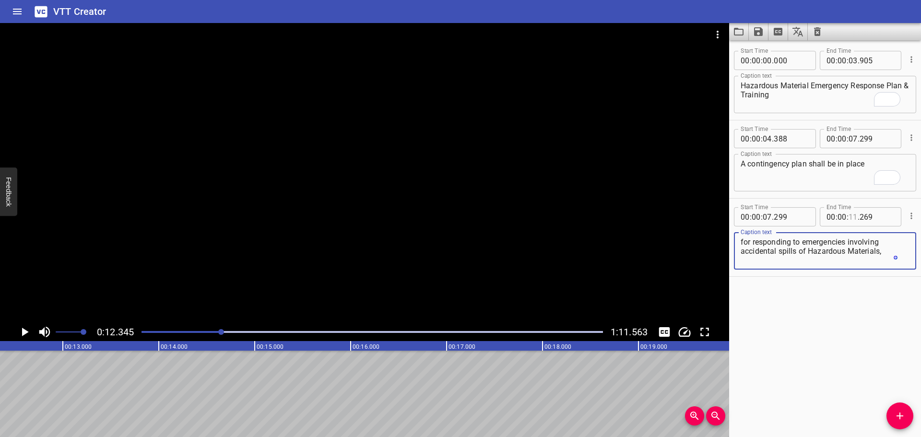
click at [849, 224] on input "number" at bounding box center [853, 216] width 9 height 19
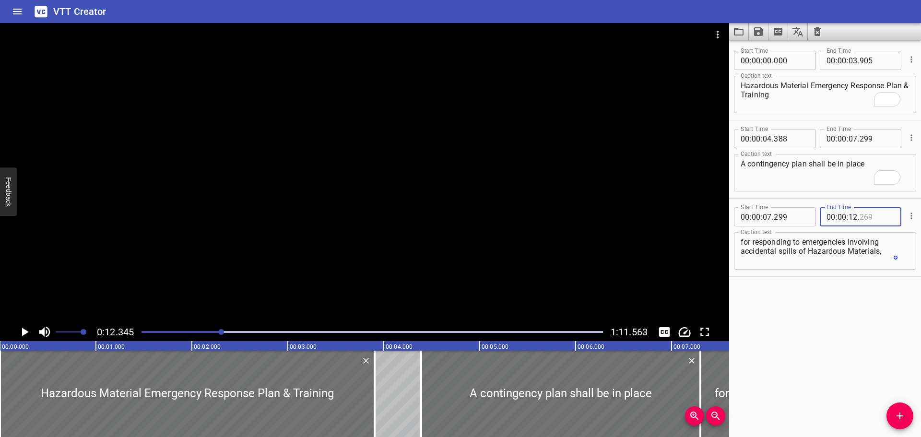
scroll to position [0, 1185]
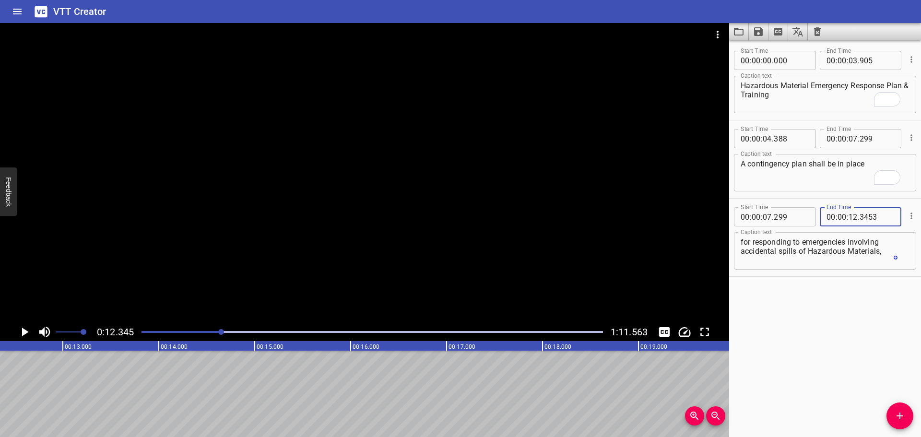
type input "3453"
type input "15"
type input "453"
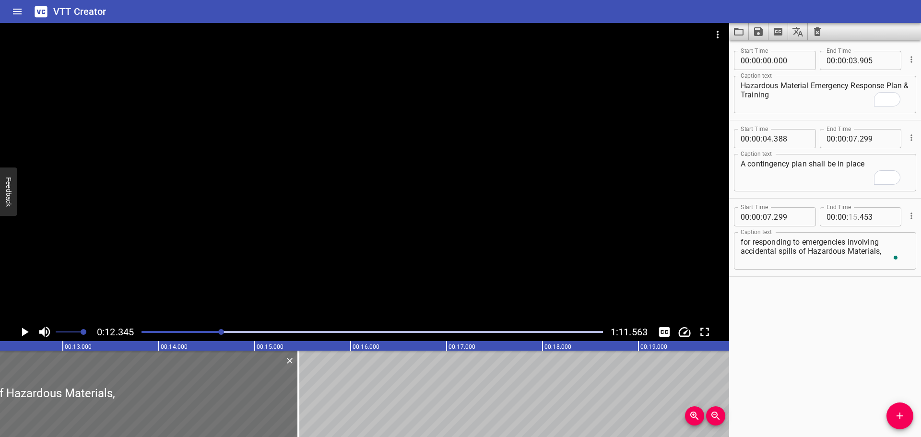
click at [853, 217] on input "number" at bounding box center [853, 216] width 9 height 19
type input "11"
type input "2345"
type input "13"
type input "345"
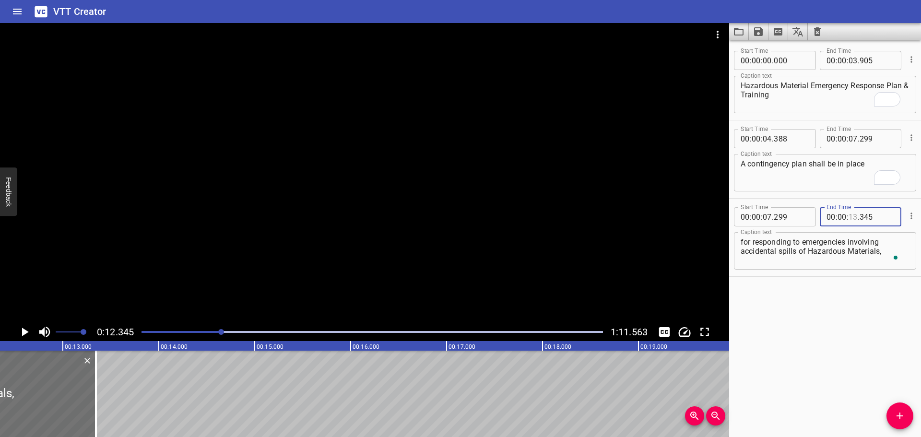
click at [850, 216] on input "number" at bounding box center [853, 216] width 9 height 19
type input "12"
type input "345"
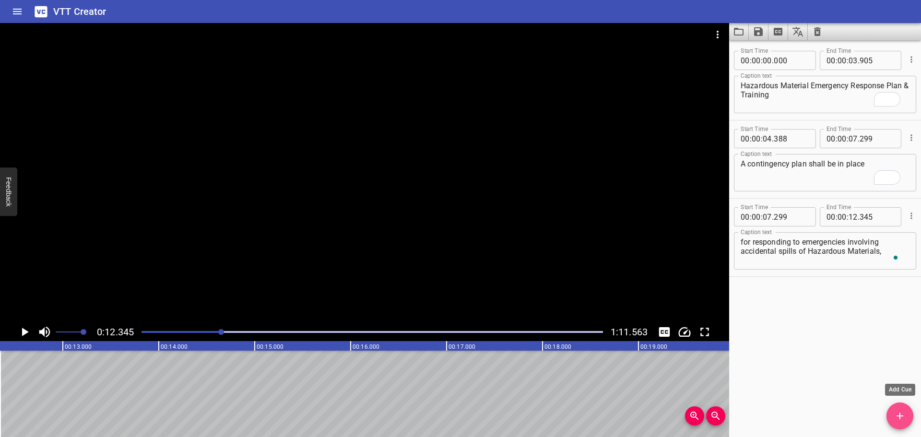
click at [908, 409] on button "Add Cue" at bounding box center [900, 416] width 27 height 27
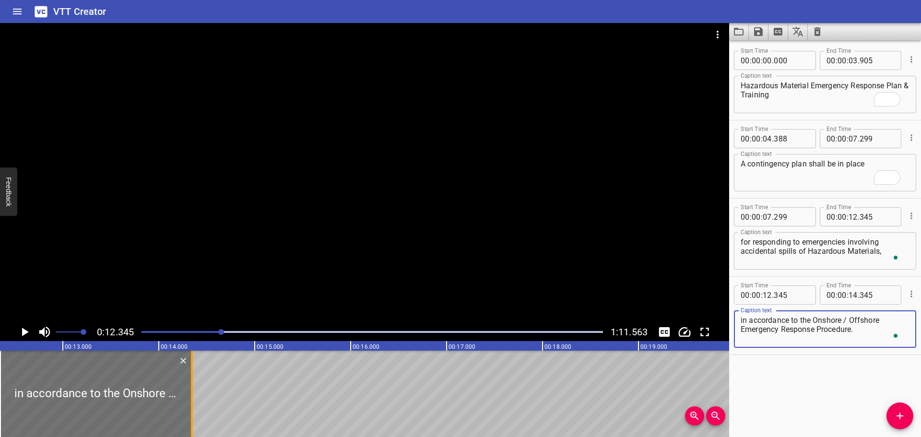
type textarea "in accordance to the Onshore / Offshore Emergency Response Procedure."
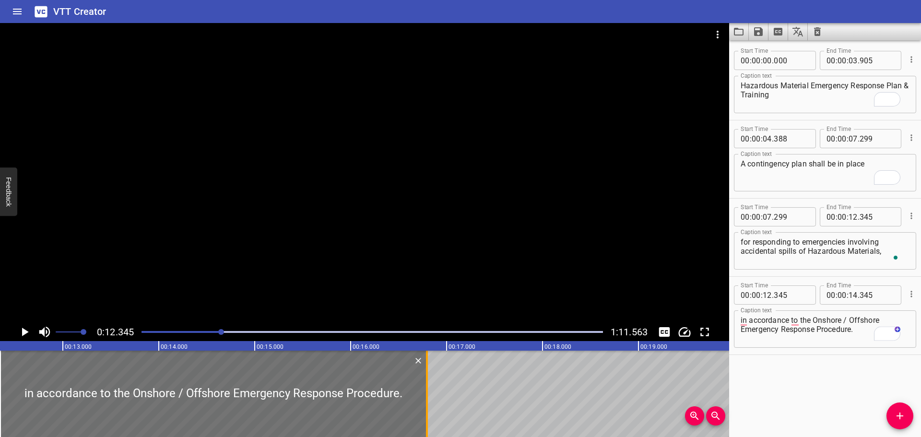
drag, startPoint x: 193, startPoint y: 387, endPoint x: 428, endPoint y: 390, distance: 235.1
click at [428, 390] on div at bounding box center [427, 394] width 10 height 86
type input "16"
type input "795"
click at [405, 262] on div at bounding box center [364, 173] width 729 height 300
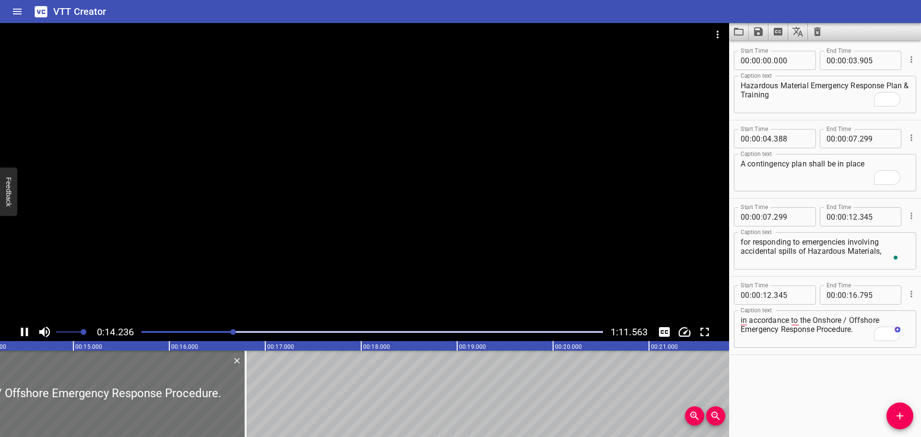
click at [493, 273] on div at bounding box center [364, 173] width 729 height 300
click at [853, 319] on textarea "in accordance to the Onshore / Offshore Emergency Response Procedure." at bounding box center [825, 329] width 169 height 27
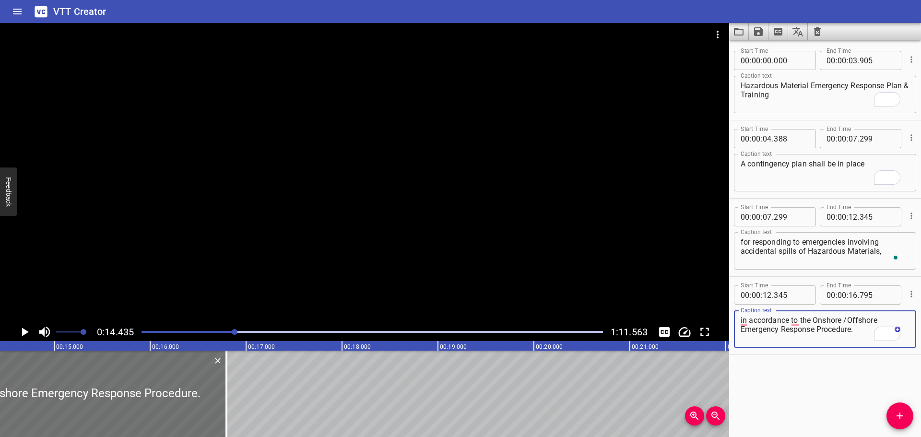
click at [842, 319] on textarea "in accordance to the Onshore /Offshore Emergency Response Procedure." at bounding box center [825, 329] width 169 height 27
click at [847, 318] on textarea "in accordance to the Onshore /Offshore Emergency Response Procedure." at bounding box center [825, 329] width 169 height 27
type textarea "in accordance to the Onshore/Offshore Emergency Response Procedure."
click at [521, 236] on div at bounding box center [364, 173] width 729 height 300
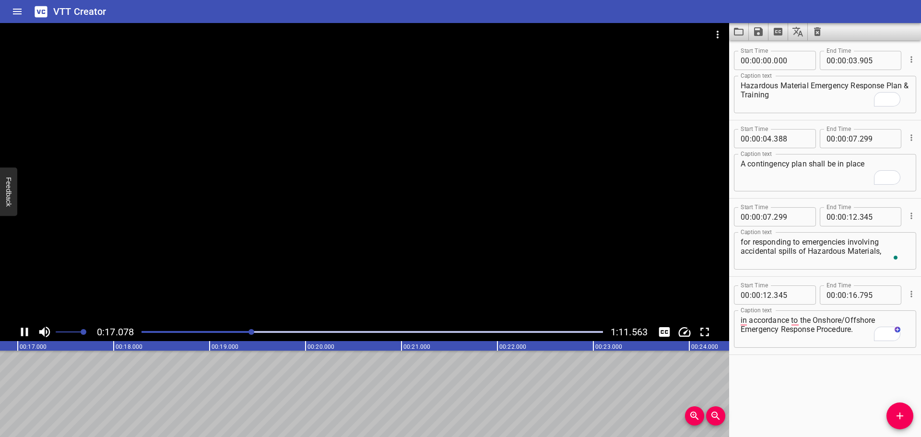
drag, startPoint x: 412, startPoint y: 264, endPoint x: 422, endPoint y: 270, distance: 11.6
click at [412, 263] on div at bounding box center [364, 173] width 729 height 300
click at [902, 416] on icon "Add Cue" at bounding box center [900, 416] width 7 height 7
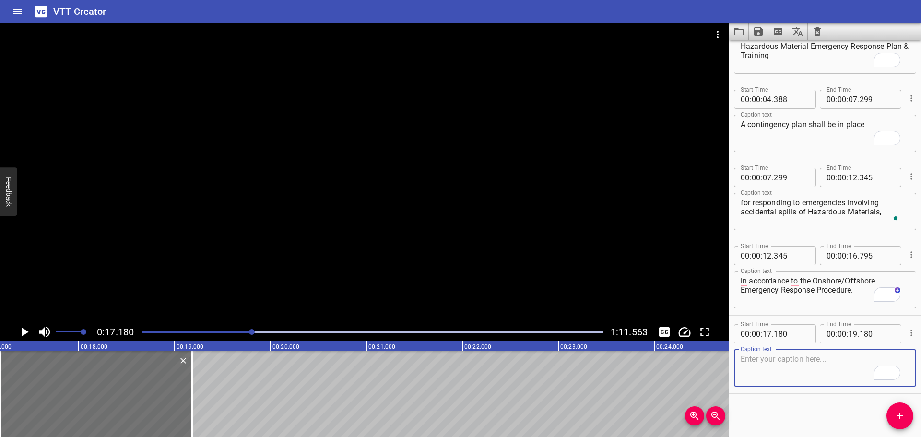
scroll to position [0, 0]
click at [772, 367] on textarea "To enrich screen reader interactions, please activate Accessibility in Grammarl…" at bounding box center [825, 368] width 169 height 27
paste textarea "The effectiveness of these plans shall be tested regularly, through emergency d…"
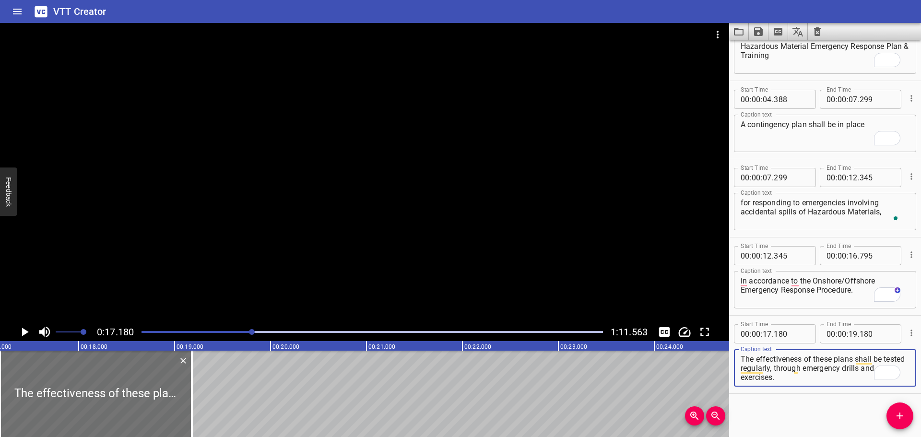
click at [516, 283] on div at bounding box center [364, 173] width 729 height 300
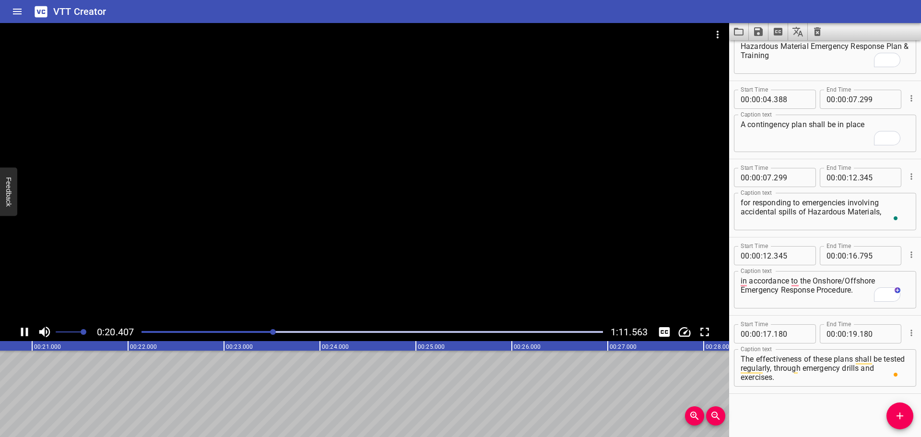
click at [406, 266] on div at bounding box center [364, 173] width 729 height 300
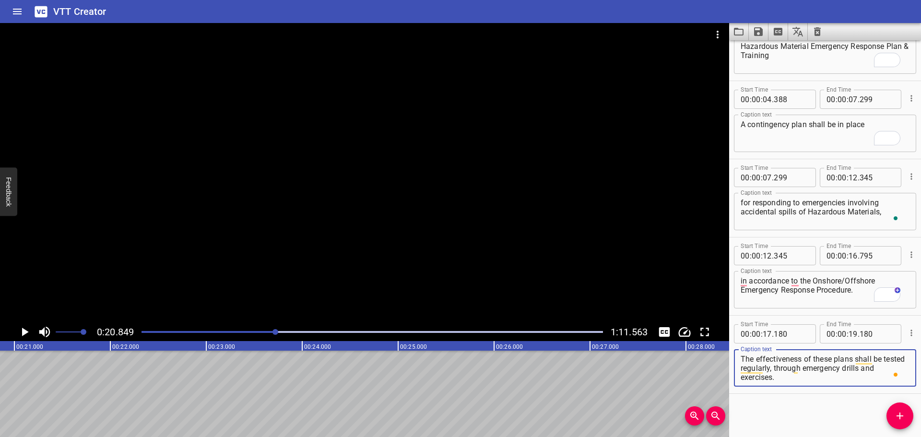
drag, startPoint x: 798, startPoint y: 369, endPoint x: 802, endPoint y: 384, distance: 15.4
click at [802, 384] on div "The effectiveness of these plans shall be tested regularly, through emergency d…" at bounding box center [825, 367] width 182 height 37
type textarea "The effectiveness of these plans shall be tested regularly,"
click at [852, 333] on input "number" at bounding box center [853, 333] width 9 height 19
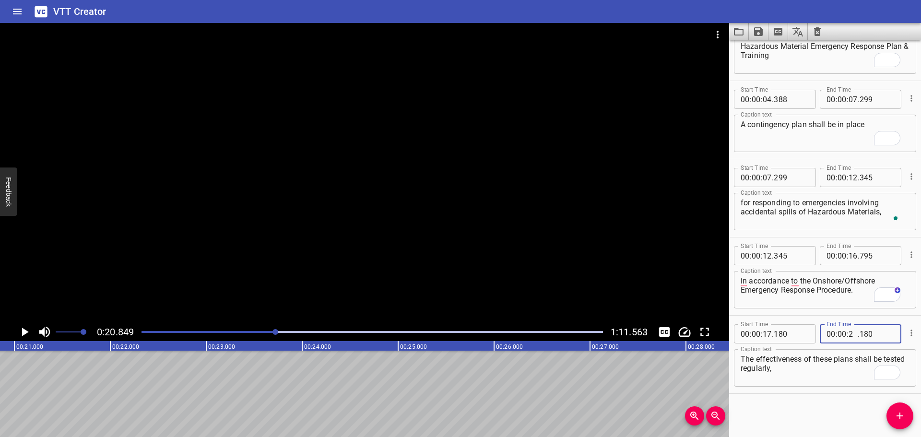
type input "20"
type input "849"
click at [895, 419] on icon "Add Cue" at bounding box center [900, 416] width 12 height 12
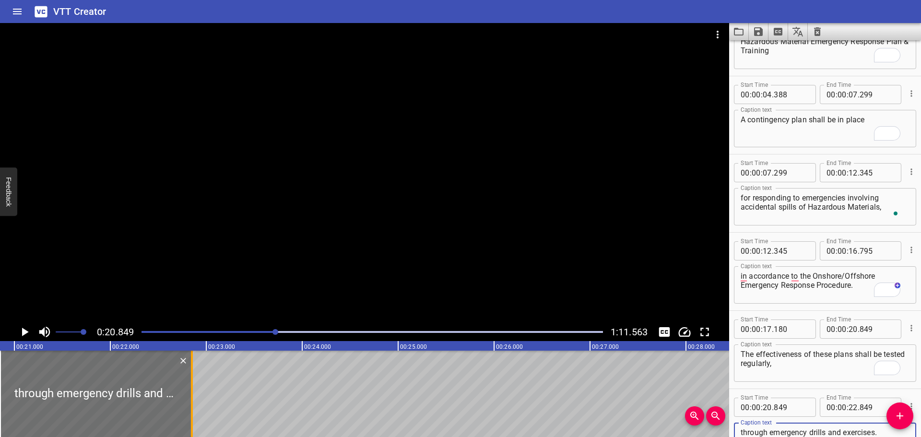
type textarea "through emergency drills and exercises."
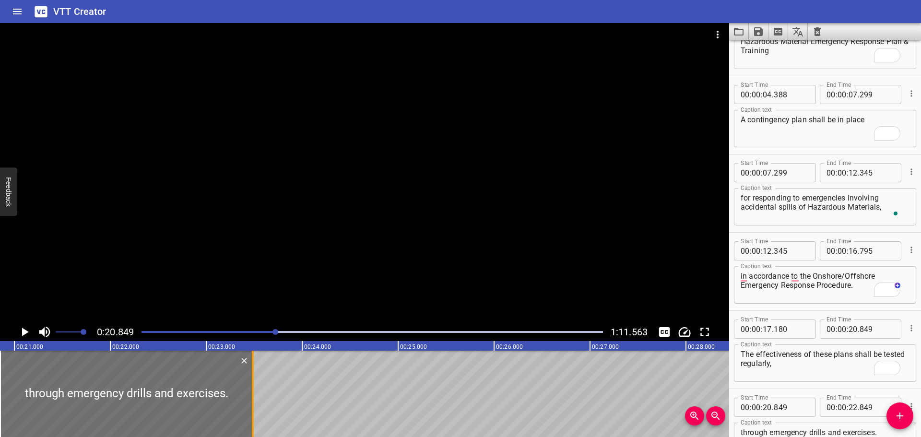
drag, startPoint x: 190, startPoint y: 371, endPoint x: 254, endPoint y: 377, distance: 64.6
click at [255, 377] on div at bounding box center [253, 394] width 10 height 86
type input "23"
type input "524"
click at [294, 273] on div at bounding box center [364, 173] width 729 height 300
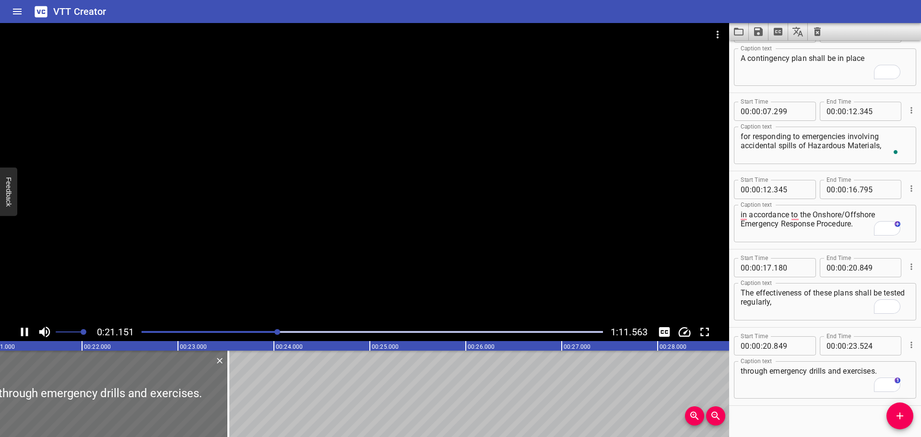
scroll to position [118, 0]
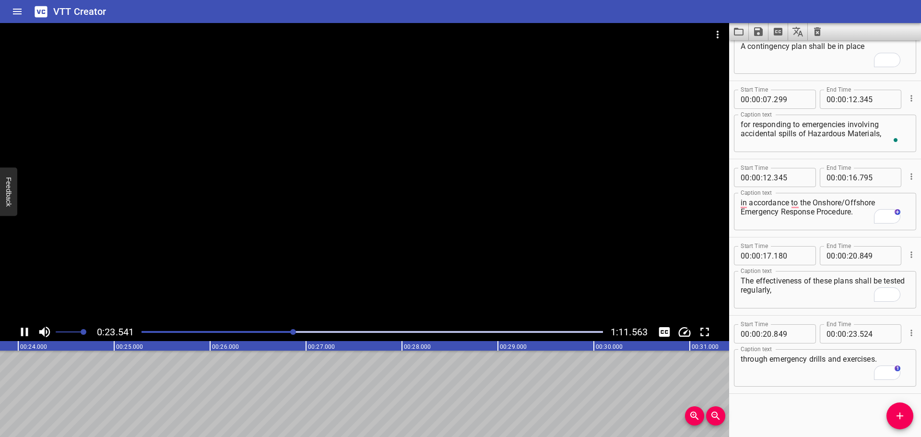
click at [365, 232] on div at bounding box center [364, 173] width 729 height 300
click at [904, 421] on icon "Add Cue" at bounding box center [900, 416] width 12 height 12
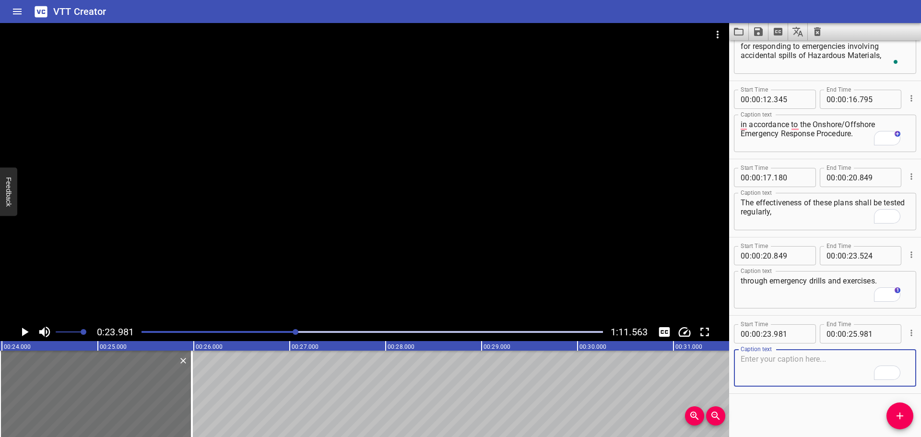
click at [786, 364] on textarea "To enrich screen reader interactions, please activate Accessibility in Grammarl…" at bounding box center [825, 368] width 169 height 27
paste textarea "All spills and leaks of any Hazardous Material must be reported immediately to …"
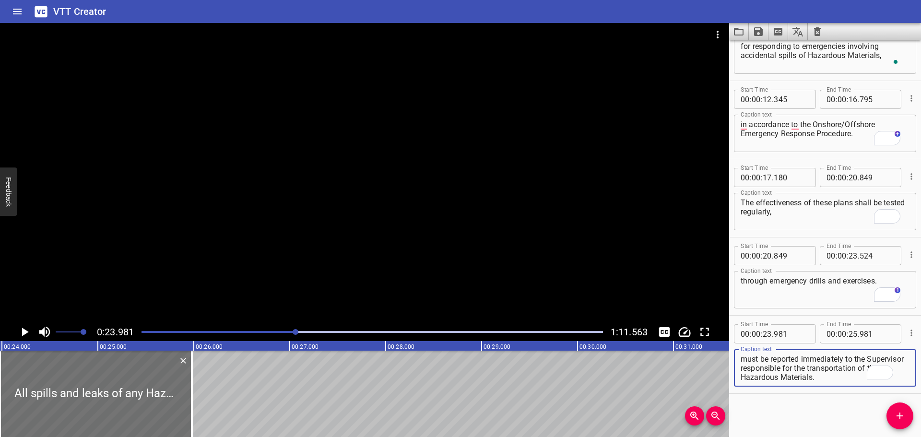
click at [414, 224] on div at bounding box center [364, 173] width 729 height 300
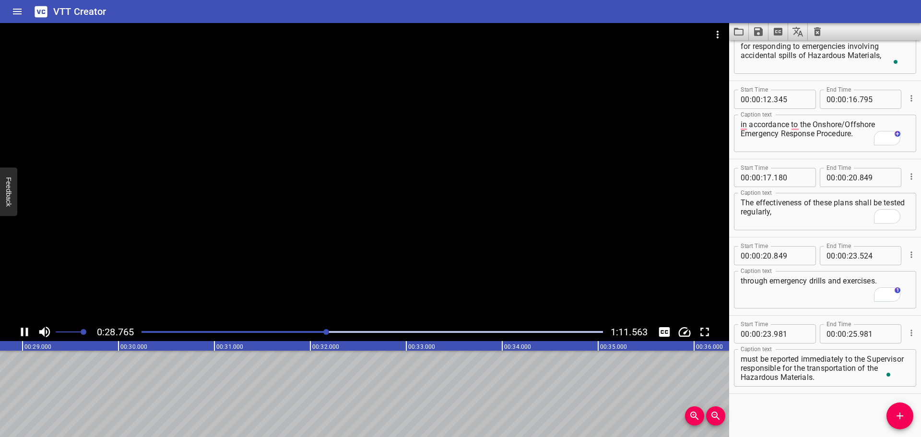
click at [400, 217] on div at bounding box center [364, 173] width 729 height 300
click at [825, 371] on textarea "All spills and leaks of any Hazardous Material must be reported immediately to …" at bounding box center [825, 368] width 169 height 27
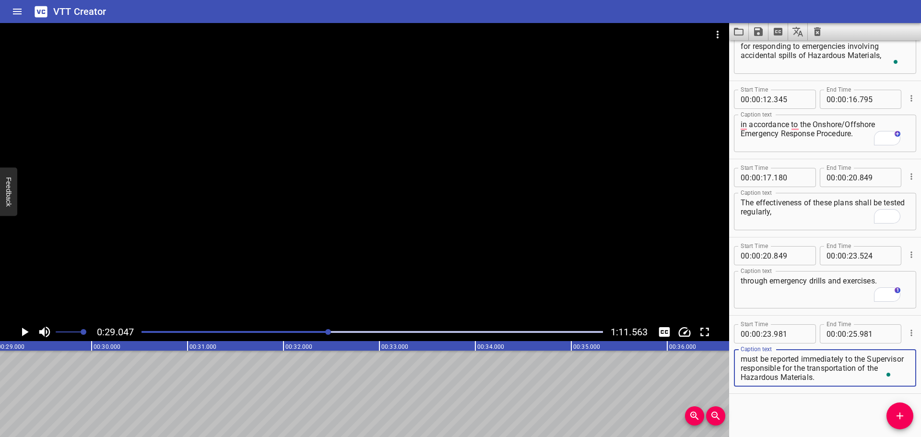
drag, startPoint x: 880, startPoint y: 360, endPoint x: 882, endPoint y: 387, distance: 26.9
click at [882, 386] on div "All spills and leaks of any Hazardous Material must be reported immediately to …" at bounding box center [825, 367] width 182 height 37
click at [882, 388] on div "Caption text All spills and leaks of any Hazardous Material must be reported im…" at bounding box center [825, 366] width 182 height 43
drag, startPoint x: 879, startPoint y: 361, endPoint x: 888, endPoint y: 386, distance: 26.3
click at [891, 385] on div "All spills and leaks of any Hazardous Material must be reported immediately to …" at bounding box center [825, 367] width 182 height 37
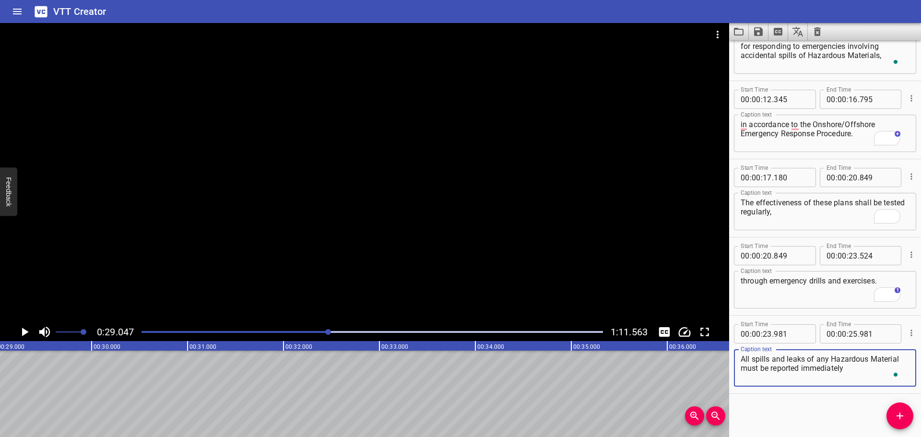
type textarea "All spills and leaks of any Hazardous Material must be reported immediately"
click at [849, 335] on input "number" at bounding box center [853, 333] width 9 height 19
type input "29"
type input "047"
click at [903, 415] on icon "Add Cue" at bounding box center [900, 416] width 12 height 12
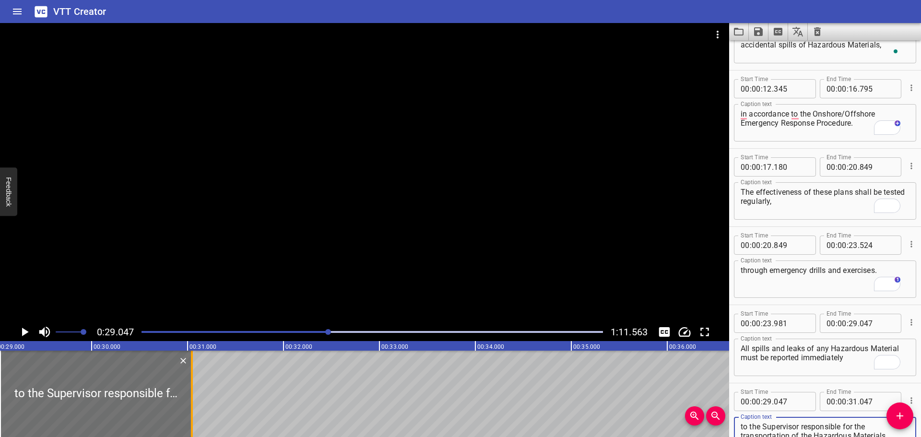
type textarea "to the Supervisor responsible for the transportation of the Hazardous Materials."
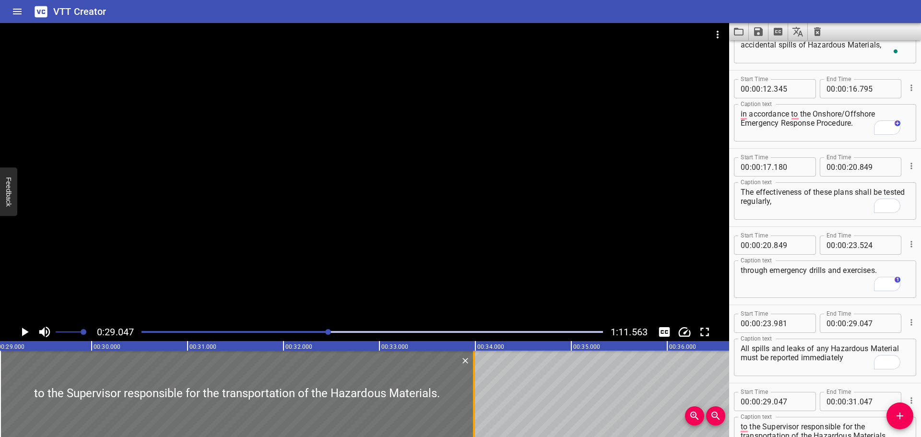
drag, startPoint x: 195, startPoint y: 379, endPoint x: 476, endPoint y: 418, distance: 283.5
click at [476, 418] on div at bounding box center [474, 394] width 10 height 86
type input "33"
type input "987"
click at [407, 298] on div at bounding box center [364, 173] width 729 height 300
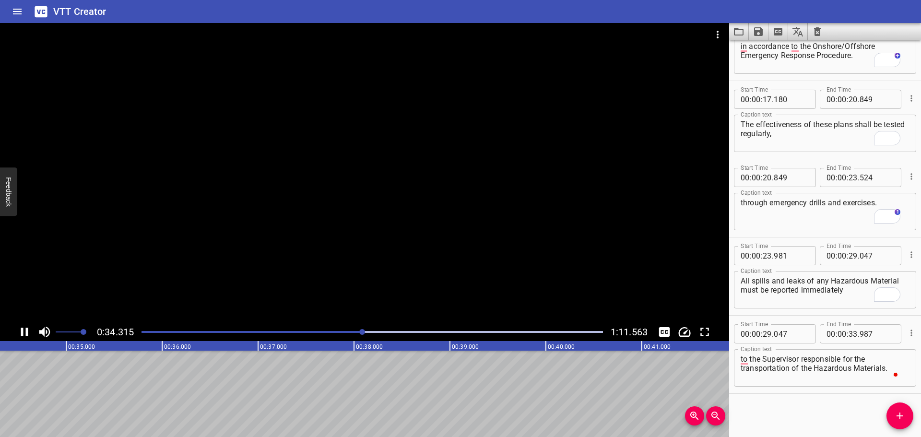
click at [408, 256] on div at bounding box center [364, 173] width 729 height 300
click at [893, 418] on span "Add Cue" at bounding box center [900, 416] width 27 height 12
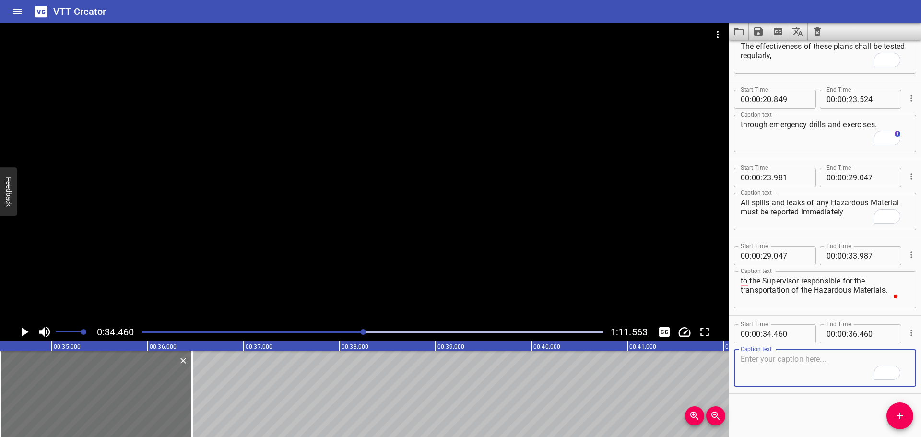
click at [806, 366] on textarea "To enrich screen reader interactions, please activate Accessibility in Grammarl…" at bounding box center [825, 368] width 169 height 27
click at [392, 246] on div at bounding box center [364, 173] width 729 height 300
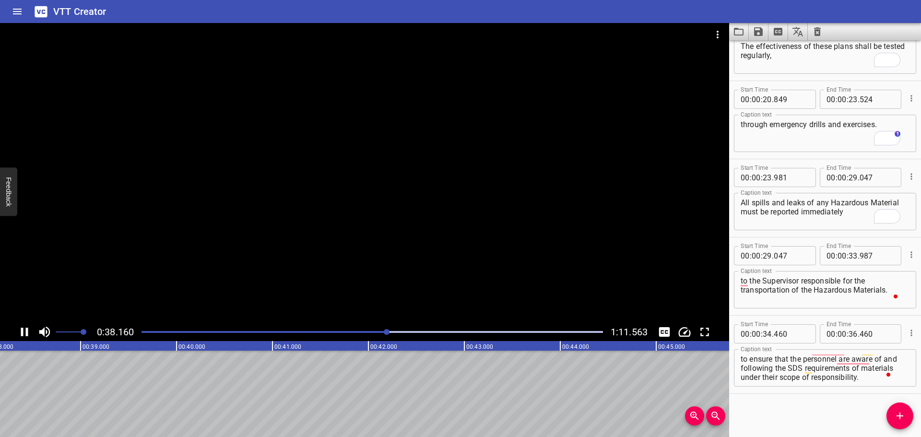
click at [385, 239] on div at bounding box center [364, 173] width 729 height 300
drag, startPoint x: 804, startPoint y: 382, endPoint x: 810, endPoint y: 378, distance: 7.2
click at [804, 382] on div "All affected employees are required to be aware of the hazards and be trained i…" at bounding box center [825, 367] width 182 height 37
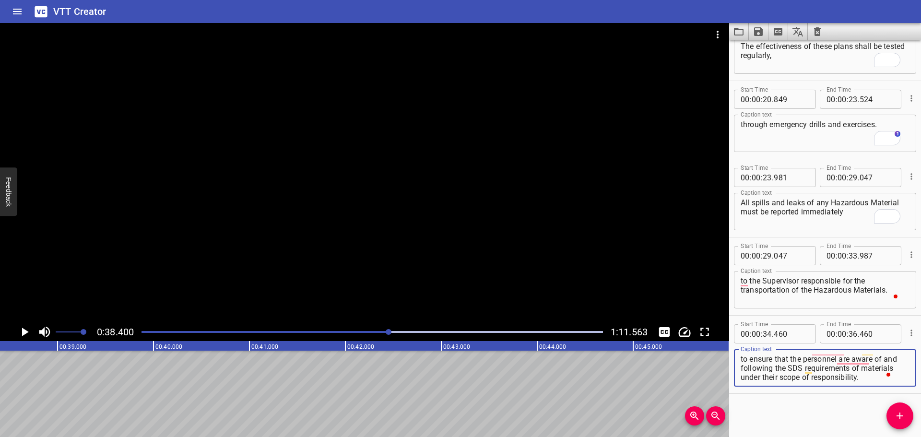
drag, startPoint x: 817, startPoint y: 368, endPoint x: 873, endPoint y: 397, distance: 62.9
click at [873, 397] on div "Start Time 00 : 00 : 00 . 000 Start Time End Time 00 : 00 : 03 . 905 End Time C…" at bounding box center [825, 238] width 192 height 397
type textarea "All affected employees are required to be aware of the hazards"
click at [850, 337] on input "number" at bounding box center [853, 333] width 9 height 19
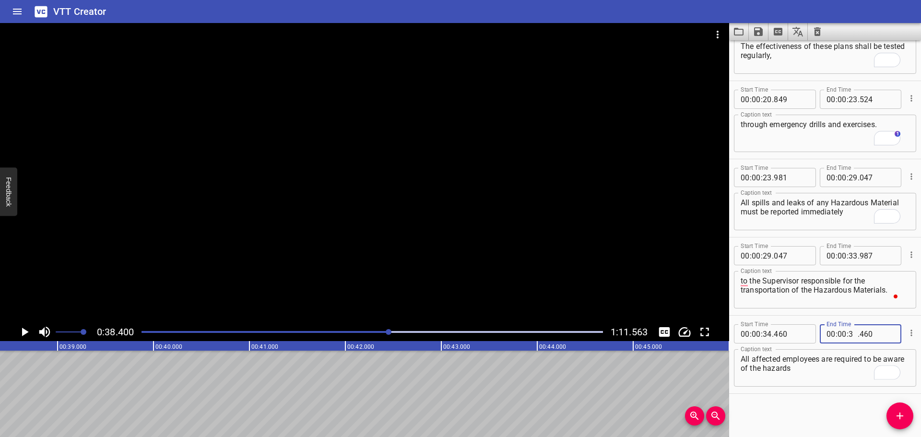
type input "38"
type input "400"
click at [894, 417] on span "Add Cue" at bounding box center [900, 416] width 27 height 12
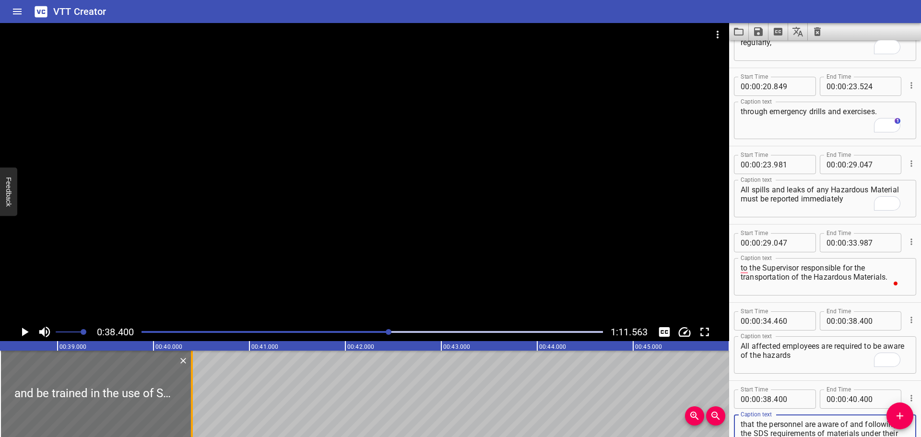
type textarea "and be trained in the use of SDS. The SHE Advisor (offshore) shall be responsib…"
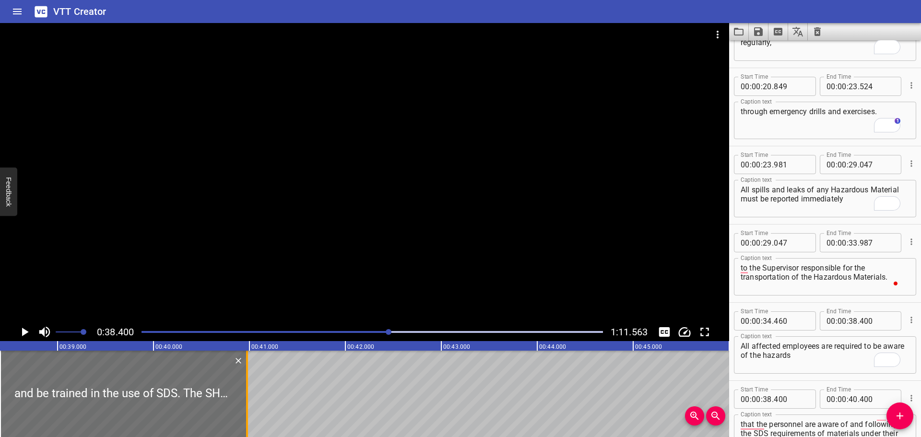
drag, startPoint x: 192, startPoint y: 373, endPoint x: 247, endPoint y: 373, distance: 54.7
click at [247, 373] on div at bounding box center [247, 394] width 2 height 86
type input "975"
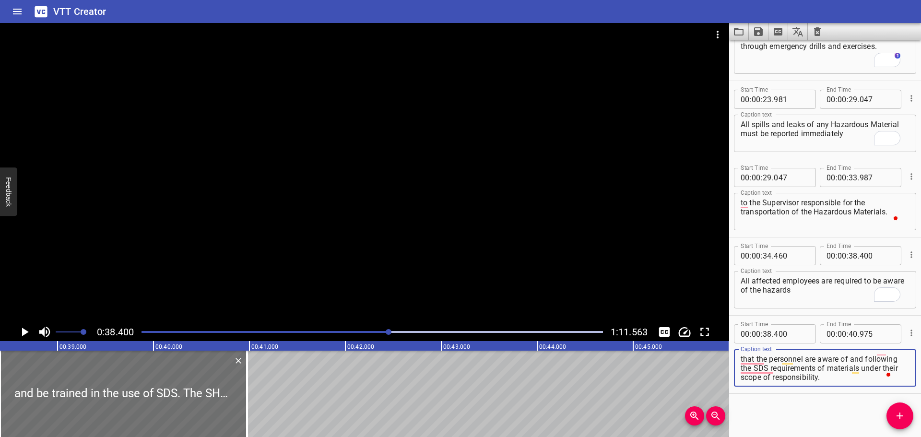
click at [790, 372] on textarea "and be trained in the use of SDS. The SHE Advisor (offshore) shall be responsib…" at bounding box center [825, 368] width 169 height 27
drag, startPoint x: 856, startPoint y: 358, endPoint x: 873, endPoint y: 394, distance: 39.9
click at [873, 394] on div "Start Time 00 : 00 : 00 . 000 Start Time End Time 00 : 00 : 03 . 905 End Time C…" at bounding box center [825, 238] width 192 height 397
type textarea "and be trained in the use of SDS."
click at [517, 239] on div at bounding box center [364, 173] width 729 height 300
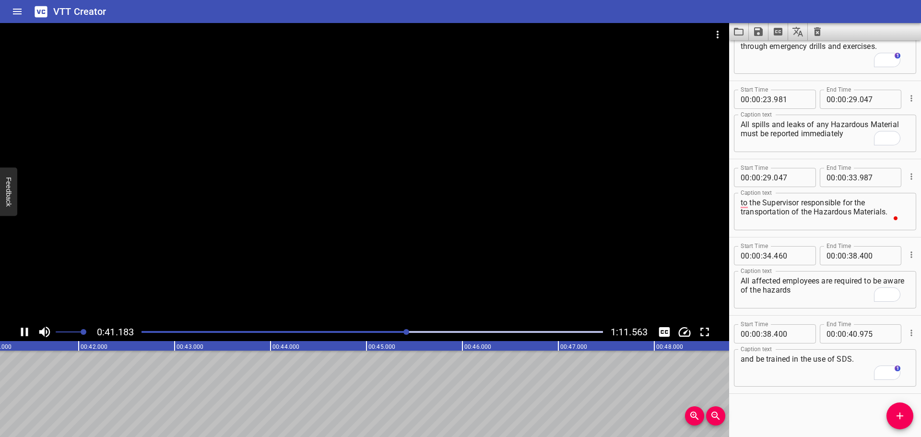
drag, startPoint x: 411, startPoint y: 253, endPoint x: 419, endPoint y: 261, distance: 11.2
click at [411, 253] on div at bounding box center [364, 173] width 729 height 300
click at [893, 415] on span "Add Cue" at bounding box center [900, 416] width 27 height 12
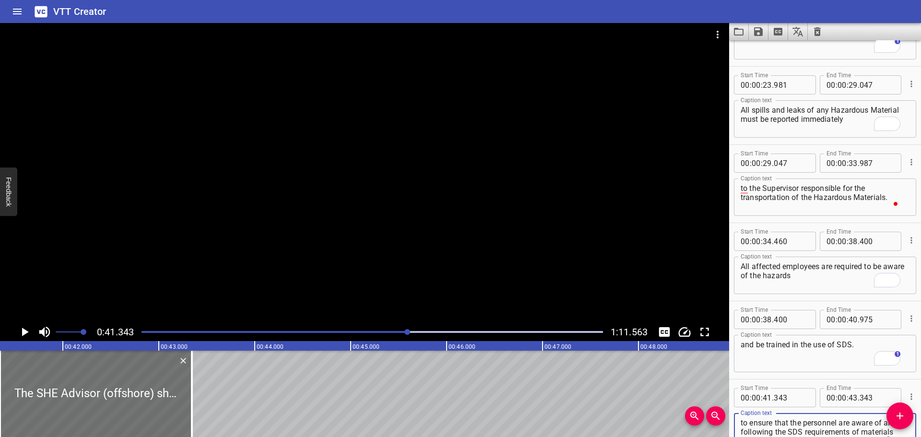
click at [304, 237] on div at bounding box center [364, 173] width 729 height 300
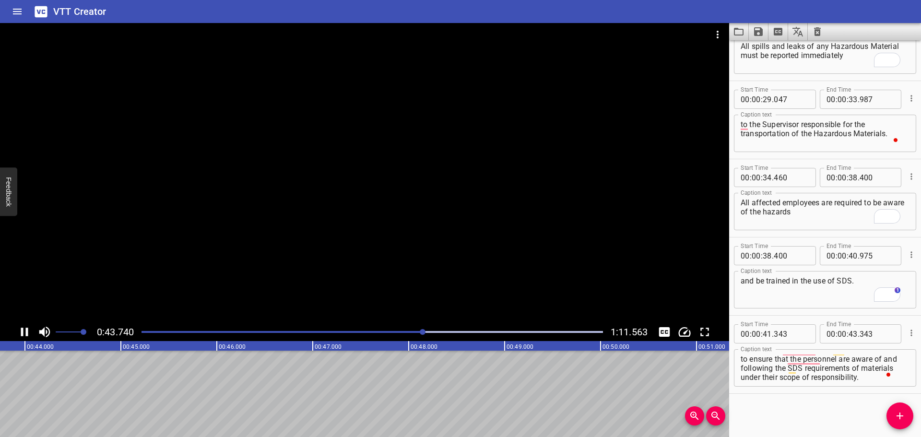
drag, startPoint x: 398, startPoint y: 278, endPoint x: 390, endPoint y: 274, distance: 9.5
click at [398, 278] on div at bounding box center [364, 173] width 729 height 300
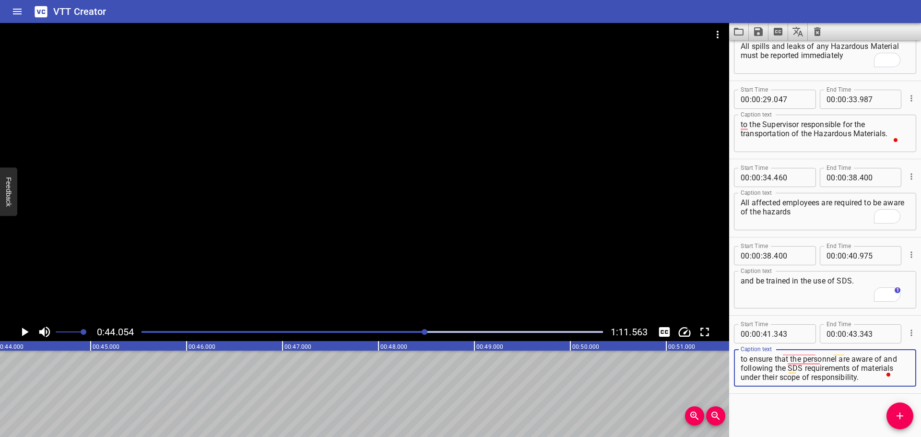
click at [808, 364] on textarea "The SHE Advisor (offshore) shall be responsible to ensure that the personnel ar…" at bounding box center [825, 368] width 169 height 27
drag, startPoint x: 839, startPoint y: 358, endPoint x: 853, endPoint y: 391, distance: 35.2
click at [853, 391] on div "Start Time 00 : 00 : 41 . 343 Start Time End Time 00 : 00 : 43 . 343 End Time C…" at bounding box center [825, 355] width 192 height 78
type textarea "The SHE Advisor (offshore)"
click at [854, 338] on input "number" at bounding box center [853, 333] width 9 height 19
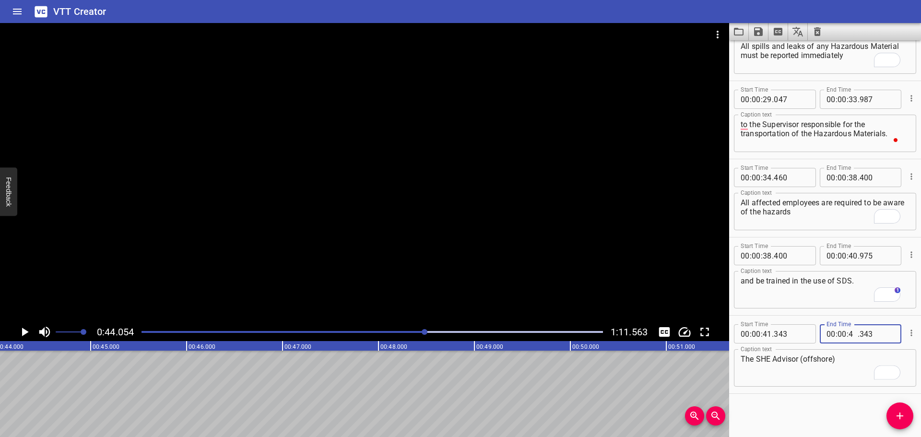
type input "44"
type input "054"
click at [902, 422] on button "Add Cue" at bounding box center [900, 416] width 27 height 27
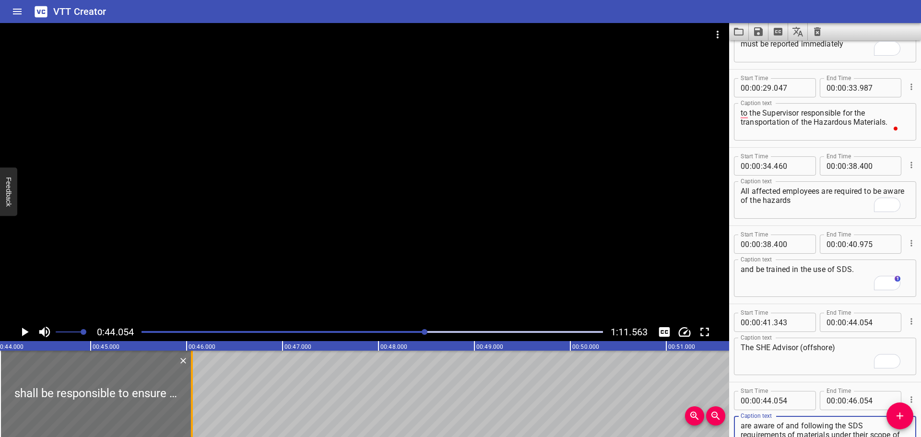
type textarea "shall be responsible to ensure that the personnel are aware of and following th…"
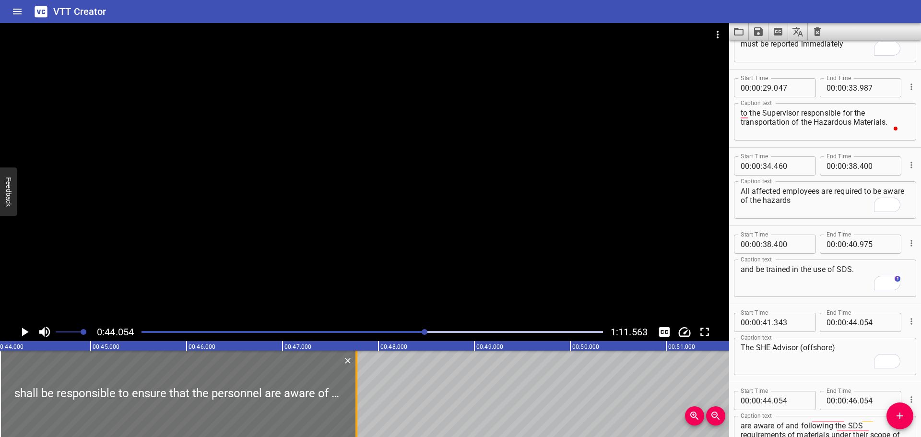
drag, startPoint x: 193, startPoint y: 375, endPoint x: 358, endPoint y: 379, distance: 165.1
click at [358, 379] on div at bounding box center [357, 394] width 10 height 86
type input "47"
type input "774"
click at [373, 298] on div at bounding box center [364, 173] width 729 height 300
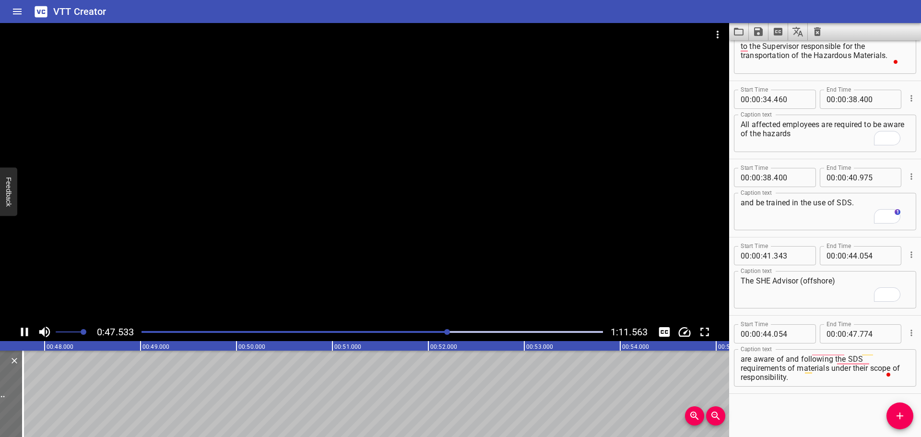
click at [372, 280] on div at bounding box center [364, 173] width 729 height 300
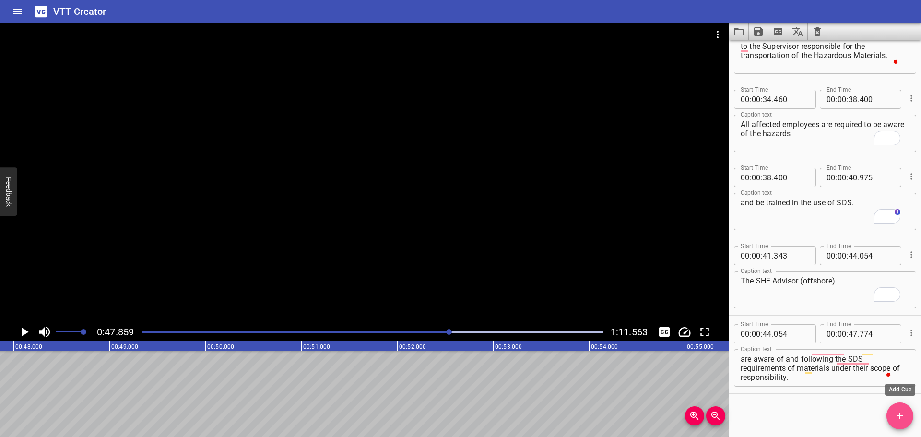
click at [905, 415] on icon "Add Cue" at bounding box center [900, 416] width 12 height 12
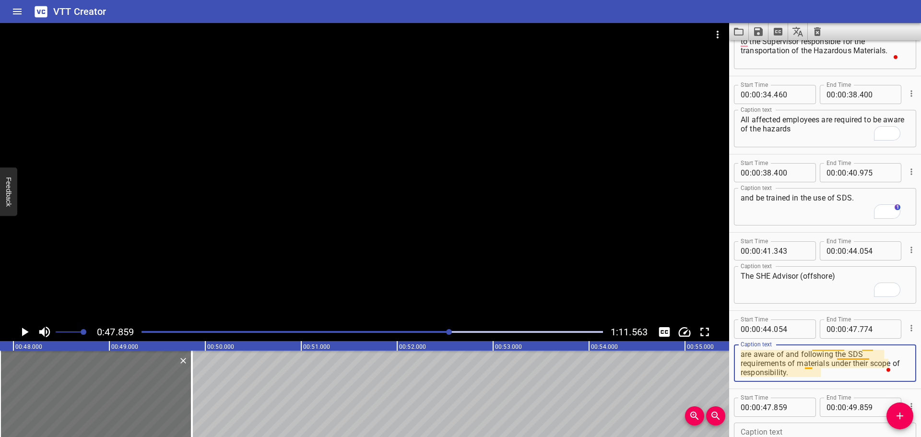
click at [810, 359] on textarea "shall be responsible to ensure that the personnel are aware of and following th…" at bounding box center [825, 363] width 169 height 27
click at [826, 377] on div "shall be responsible to ensure that the personnel are aware of and following th…" at bounding box center [825, 363] width 182 height 37
drag, startPoint x: 822, startPoint y: 365, endPoint x: 853, endPoint y: 391, distance: 39.8
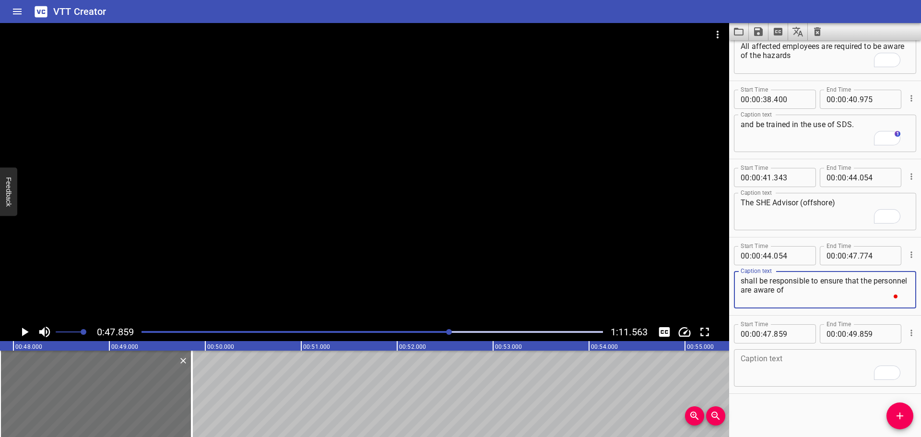
type textarea "shall be responsible to ensure that the personnel are aware of"
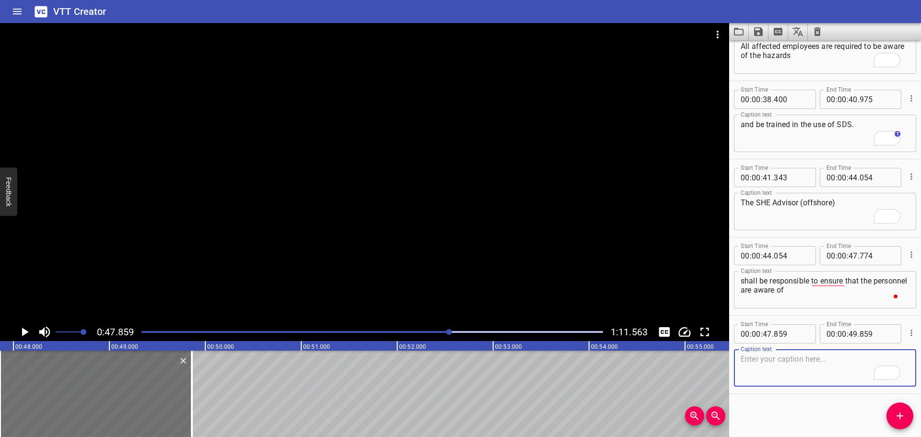
paste textarea "and following the SDS requirements of materials under their scope of responsibi…"
click at [767, 368] on textarea "To enrich screen reader interactions, please activate Accessibility in Grammarl…" at bounding box center [825, 368] width 169 height 27
type textarea "and following the SDS requirements of materials under their scope of responsibi…"
click at [488, 264] on div at bounding box center [364, 173] width 729 height 300
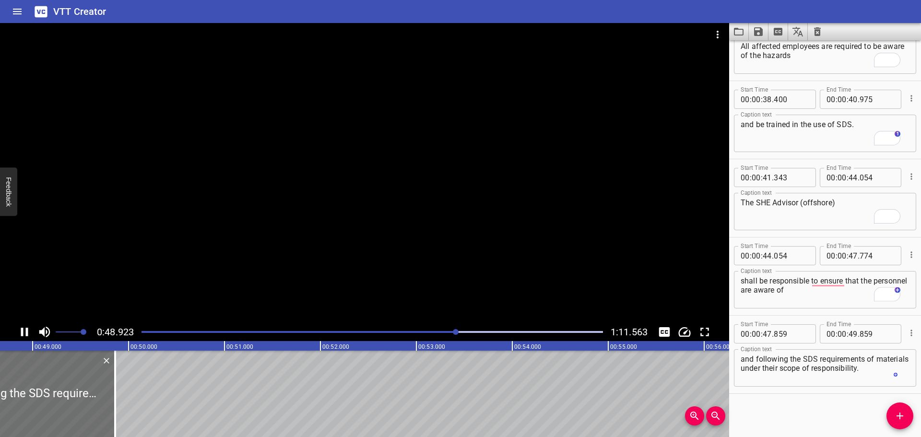
drag, startPoint x: 429, startPoint y: 258, endPoint x: 423, endPoint y: 260, distance: 6.1
click at [429, 258] on div at bounding box center [364, 173] width 729 height 300
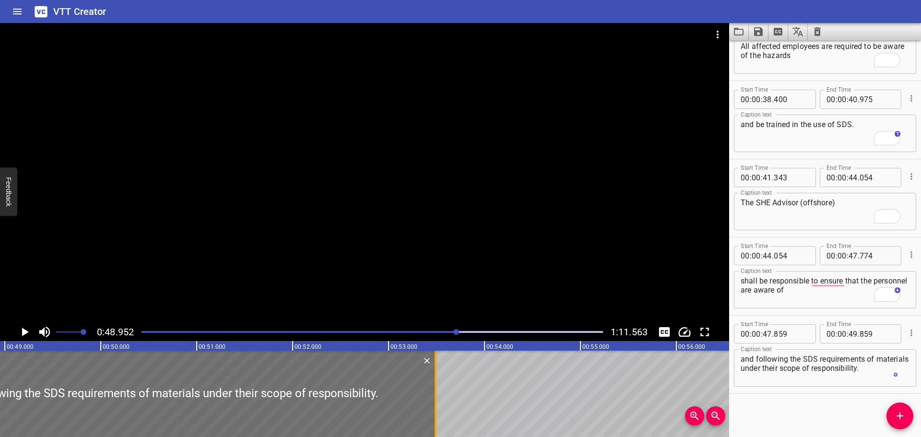
drag, startPoint x: 86, startPoint y: 382, endPoint x: 435, endPoint y: 405, distance: 350.1
click at [435, 405] on div at bounding box center [436, 394] width 10 height 86
type input "53"
type input "504"
click at [425, 310] on div at bounding box center [364, 173] width 729 height 300
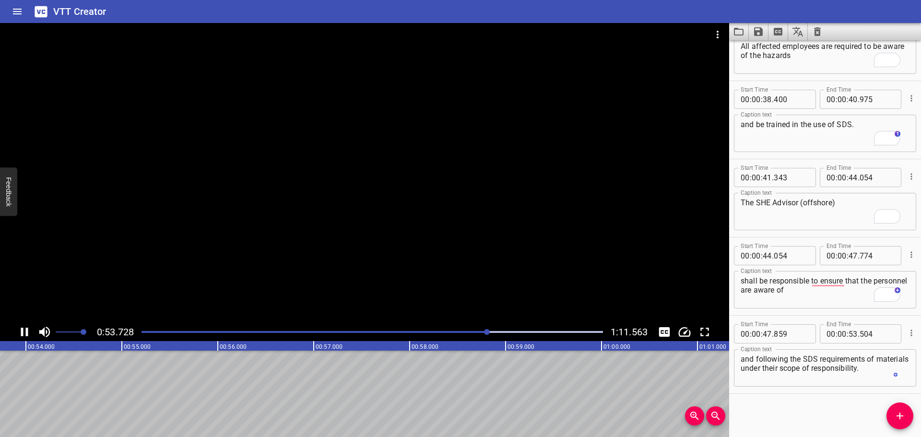
click at [452, 245] on div at bounding box center [364, 173] width 729 height 300
drag, startPoint x: 896, startPoint y: 416, endPoint x: 632, endPoint y: 418, distance: 263.5
click at [895, 416] on icon "Add Cue" at bounding box center [900, 416] width 12 height 12
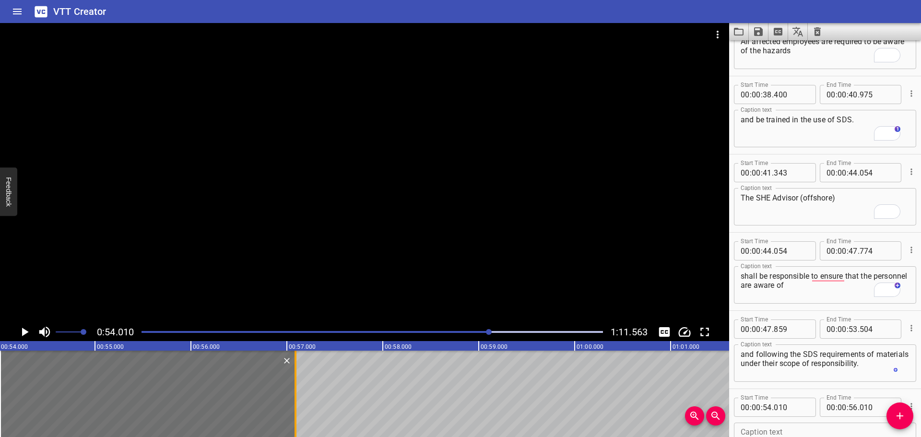
drag, startPoint x: 193, startPoint y: 376, endPoint x: 297, endPoint y: 383, distance: 103.9
click at [297, 383] on div at bounding box center [296, 394] width 10 height 86
type input "57"
type input "090"
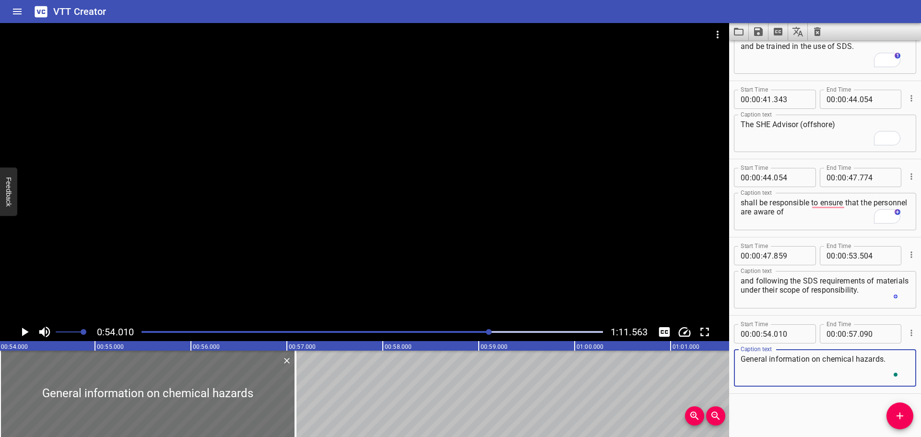
type textarea "General information on chemical hazards."
click at [381, 246] on div at bounding box center [364, 173] width 729 height 300
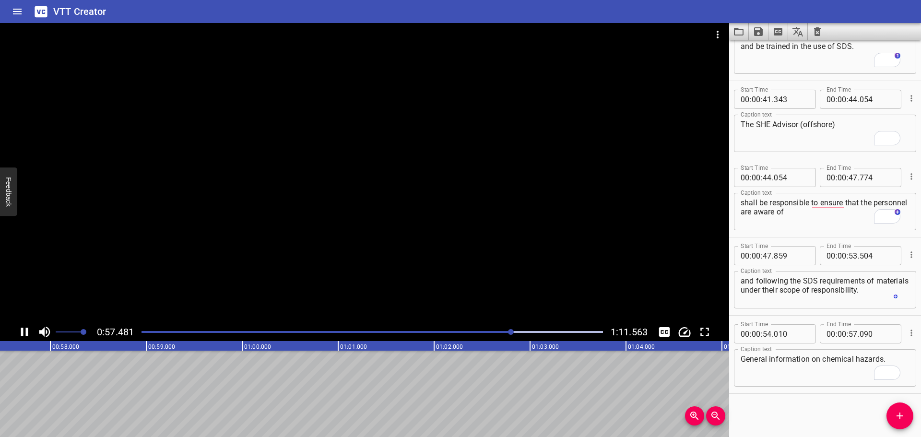
click at [462, 269] on div at bounding box center [364, 173] width 729 height 300
drag, startPoint x: 900, startPoint y: 415, endPoint x: 781, endPoint y: 365, distance: 128.6
click at [900, 415] on icon "Add Cue" at bounding box center [900, 416] width 7 height 7
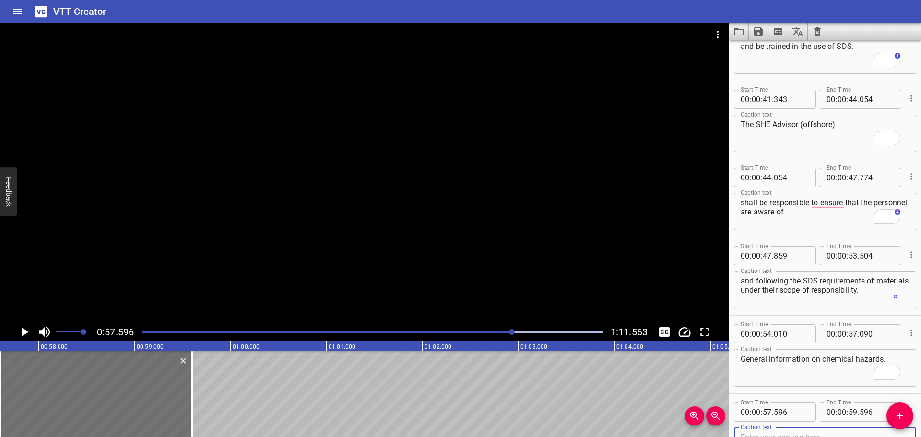
scroll to position [748, 0]
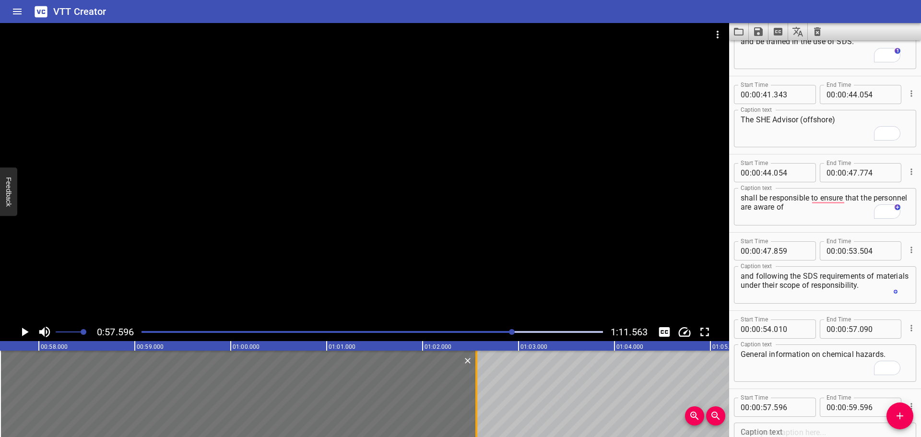
drag, startPoint x: 194, startPoint y: 373, endPoint x: 481, endPoint y: 392, distance: 288.0
click at [480, 391] on div at bounding box center [477, 394] width 10 height 86
type input "01"
type input "02"
type input "576"
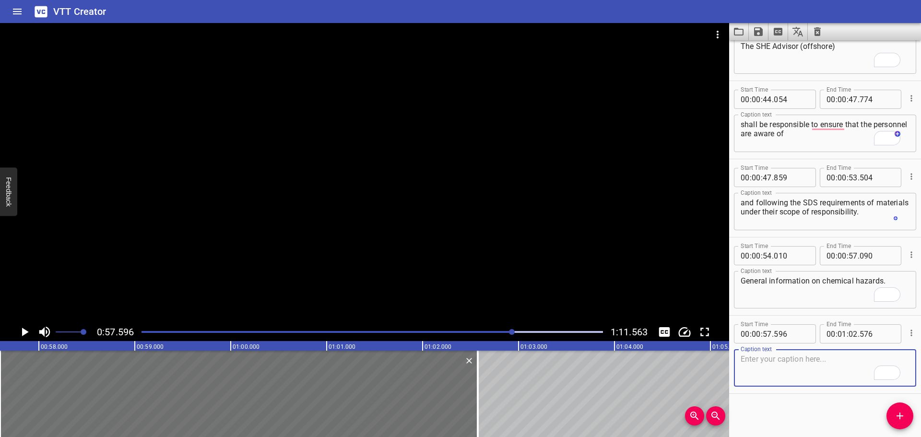
click at [788, 360] on textarea "To enrich screen reader interactions, please activate Accessibility in Grammarl…" at bounding box center [825, 368] width 169 height 27
paste textarea "The risk to health created by exposure to chemical / hazardous substances"
type textarea "The risk to health created by exposure to chemical / hazardous substances"
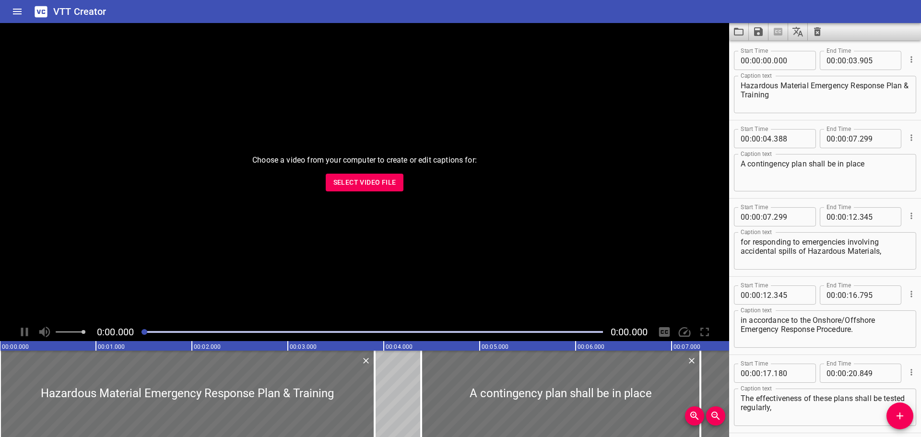
scroll to position [822, 0]
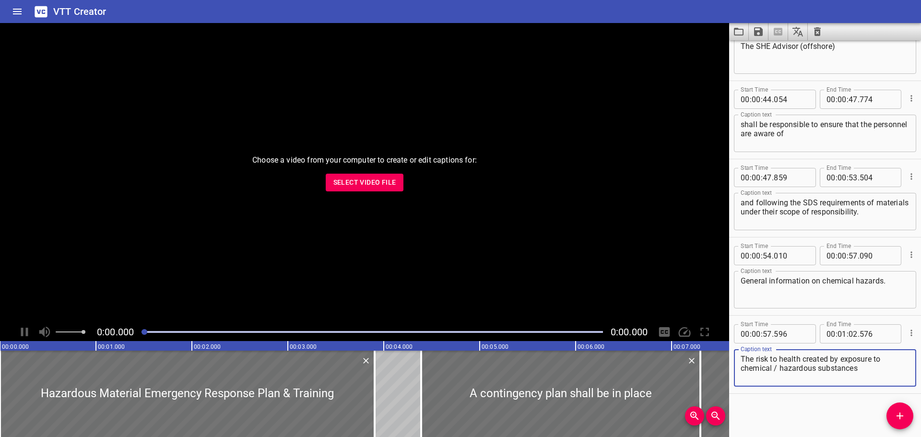
click at [368, 186] on span "Select Video File" at bounding box center [365, 183] width 63 height 12
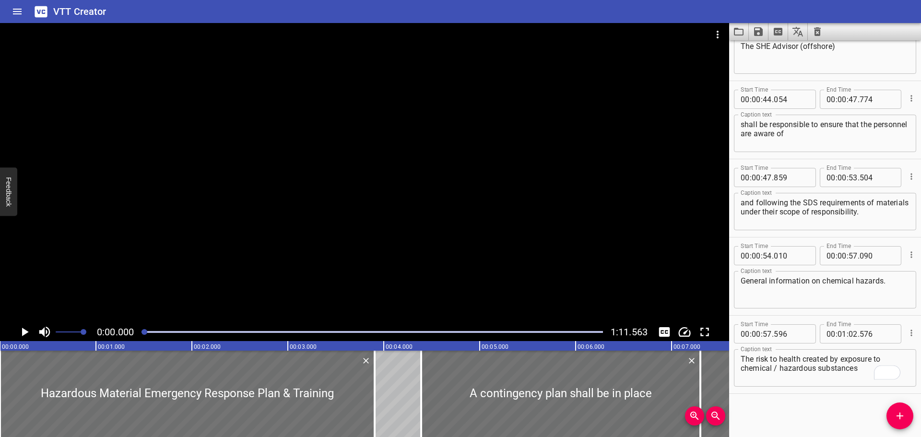
click at [413, 189] on div at bounding box center [364, 173] width 729 height 300
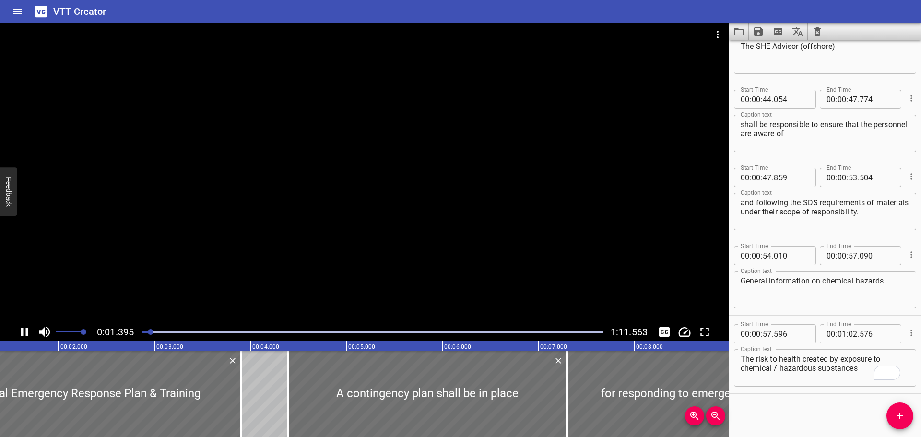
scroll to position [0, 134]
click at [303, 335] on div at bounding box center [372, 331] width 473 height 13
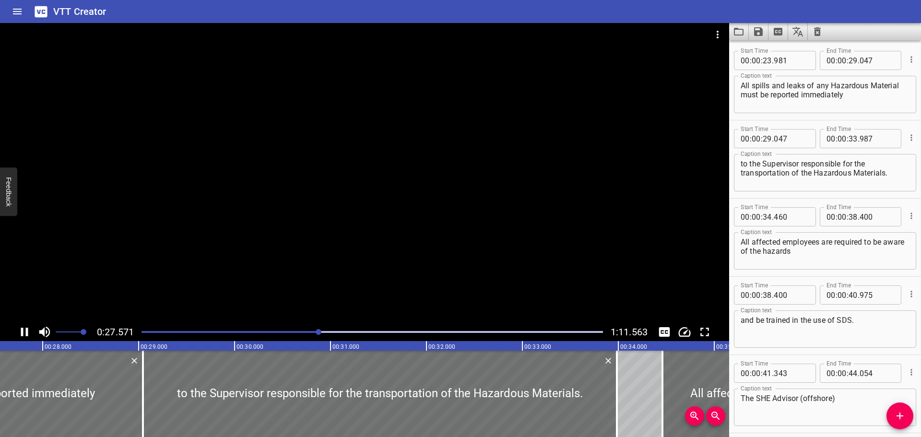
scroll to position [0, 2646]
click at [383, 333] on div at bounding box center [372, 331] width 473 height 13
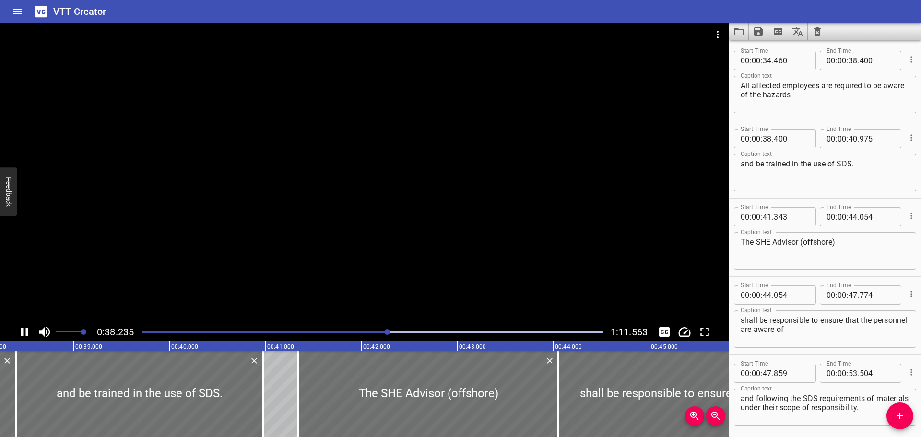
scroll to position [0, 3694]
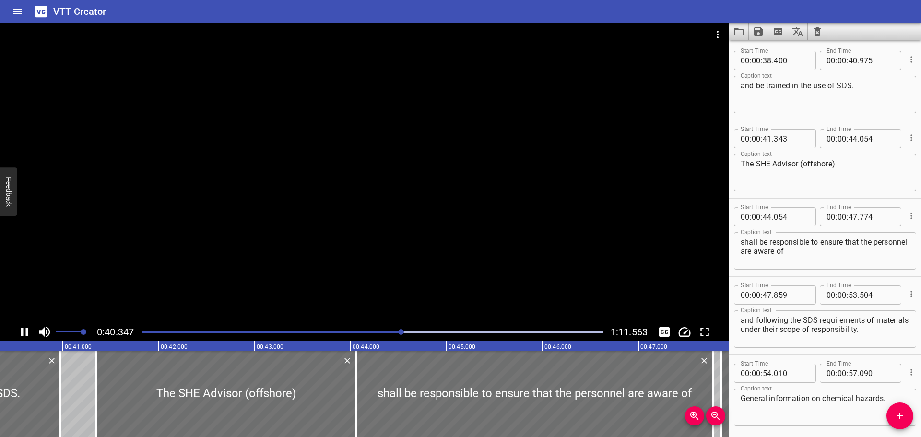
click at [419, 336] on div at bounding box center [372, 331] width 473 height 13
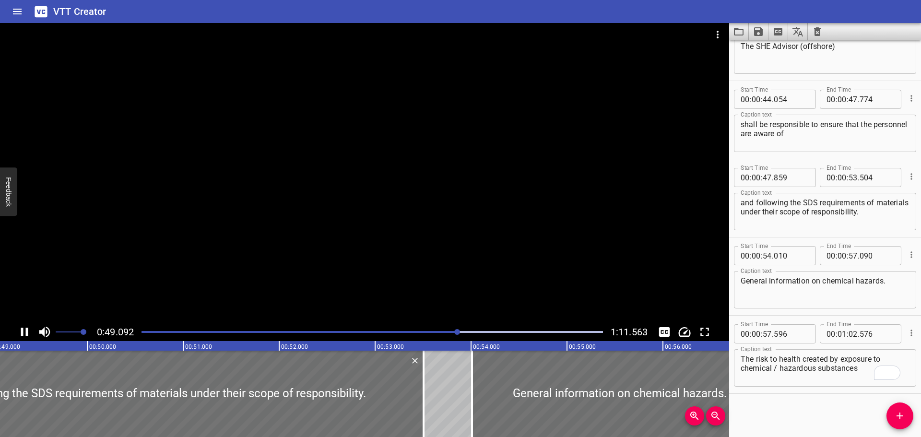
click at [353, 205] on div at bounding box center [364, 173] width 729 height 300
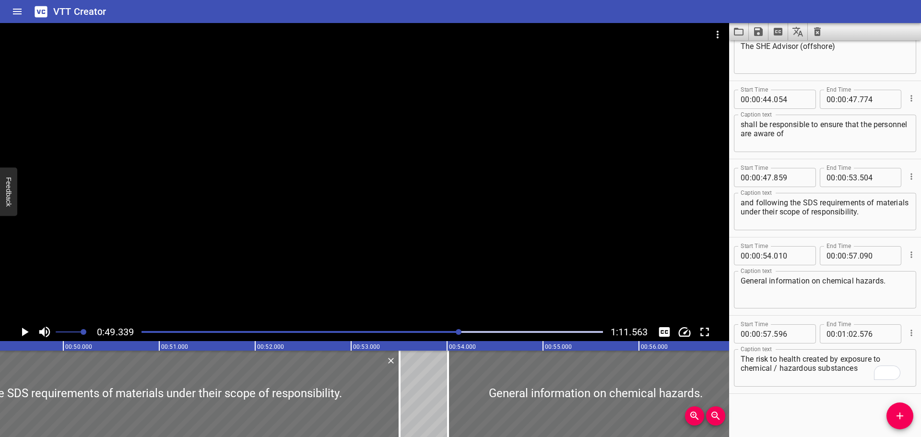
click at [422, 254] on div at bounding box center [364, 173] width 729 height 300
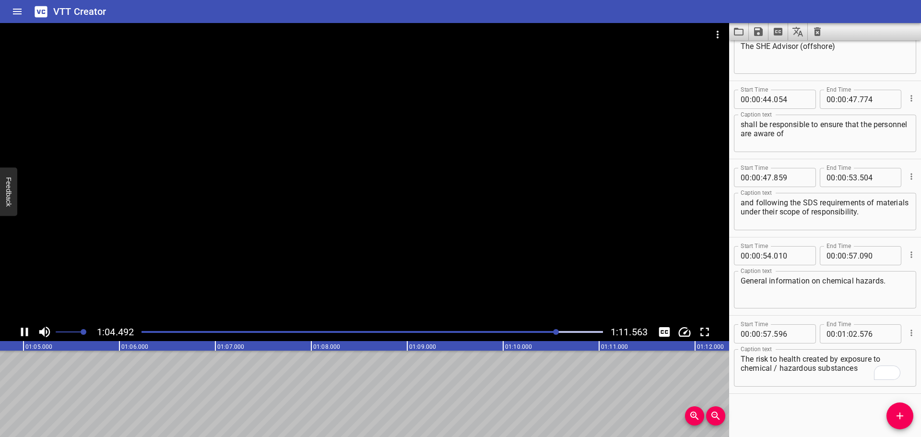
click at [398, 176] on div at bounding box center [364, 173] width 729 height 300
click at [533, 328] on div at bounding box center [372, 331] width 473 height 13
click at [489, 332] on div "Play progress" at bounding box center [302, 332] width 462 height 2
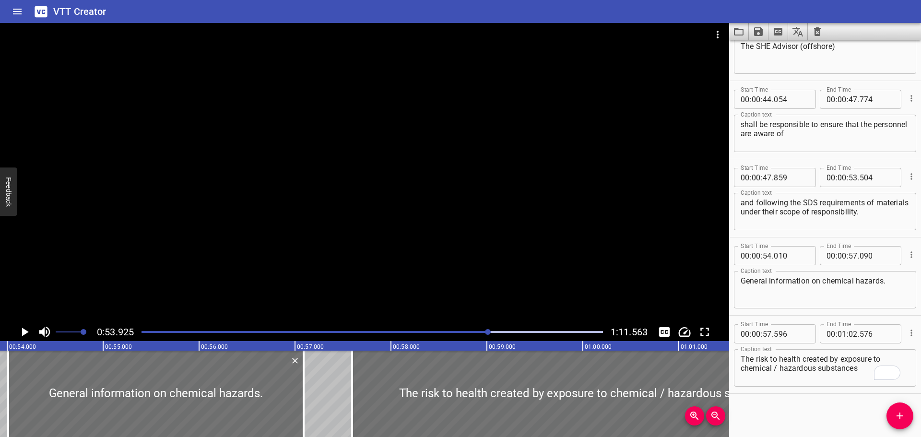
click at [535, 279] on div at bounding box center [364, 173] width 729 height 300
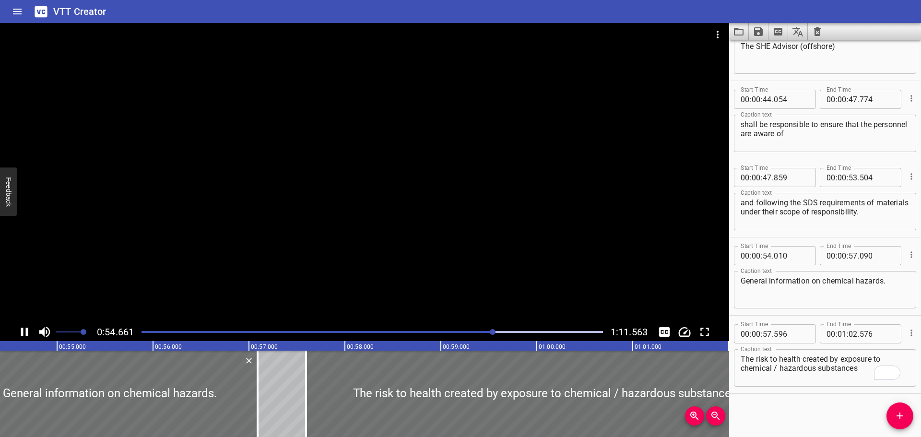
click at [500, 207] on div at bounding box center [364, 173] width 729 height 300
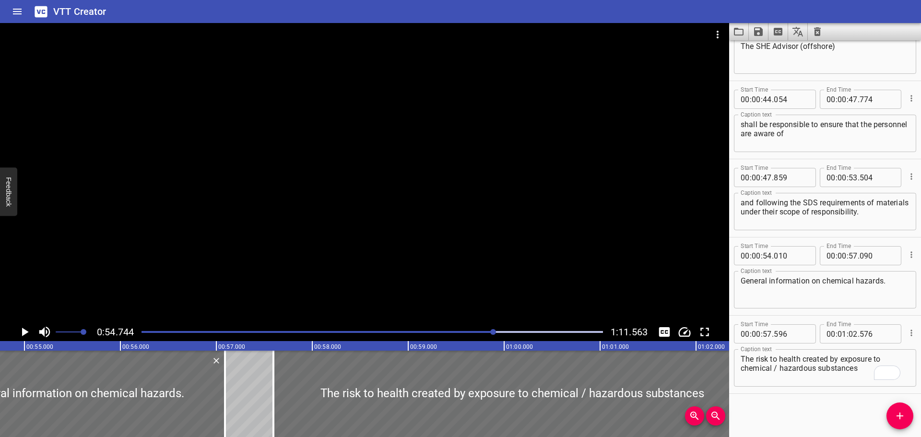
click at [450, 244] on div at bounding box center [364, 173] width 729 height 300
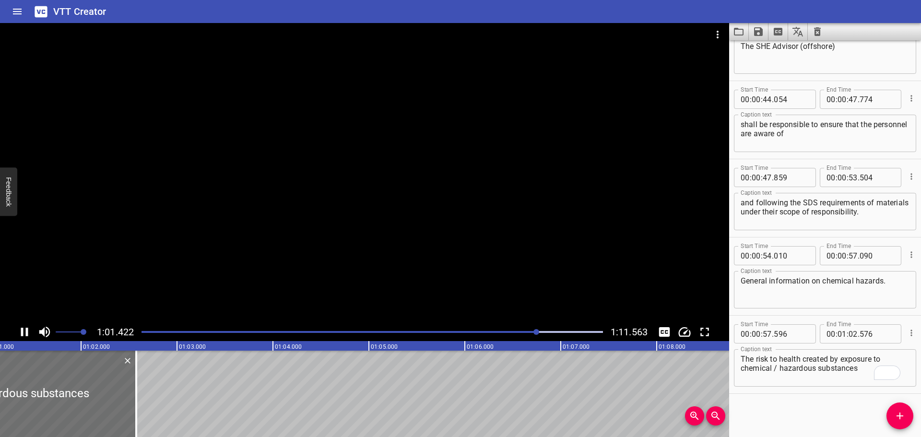
click at [453, 277] on div at bounding box center [364, 173] width 729 height 300
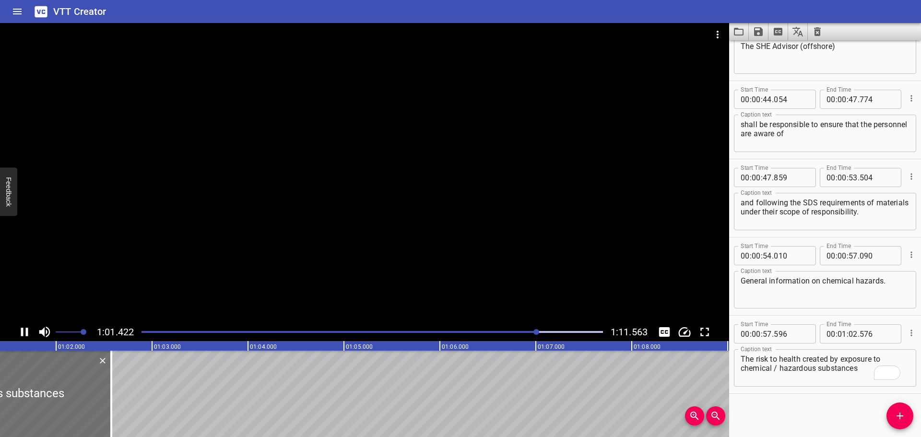
scroll to position [0, 5906]
click at [780, 370] on textarea "The risk to health created by exposure to chemical / hazardous substances" at bounding box center [825, 368] width 169 height 27
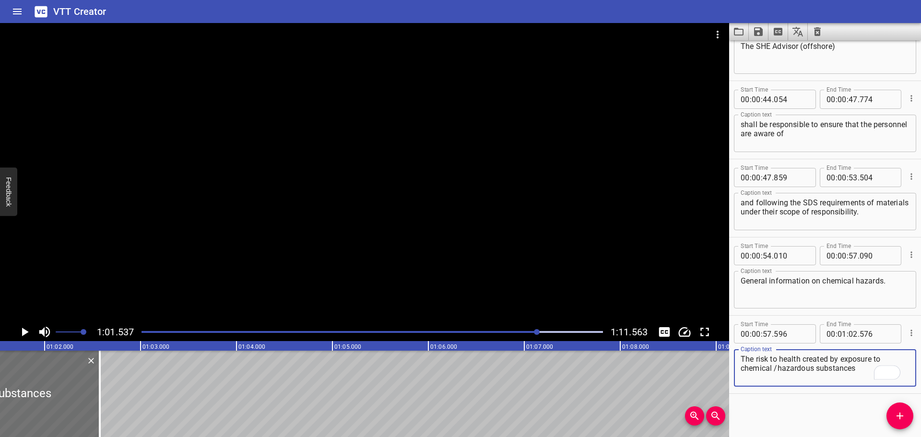
click at [775, 369] on textarea "The risk to health created by exposure to chemical /hazardous substances" at bounding box center [825, 368] width 169 height 27
type textarea "The risk to health created by exposure to chemical/hazardous substances"
click at [527, 263] on div at bounding box center [364, 173] width 729 height 300
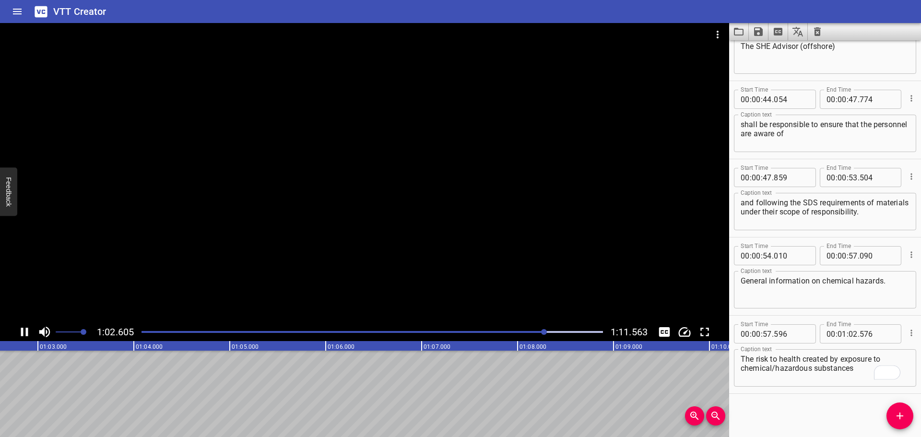
click at [495, 260] on div at bounding box center [364, 173] width 729 height 300
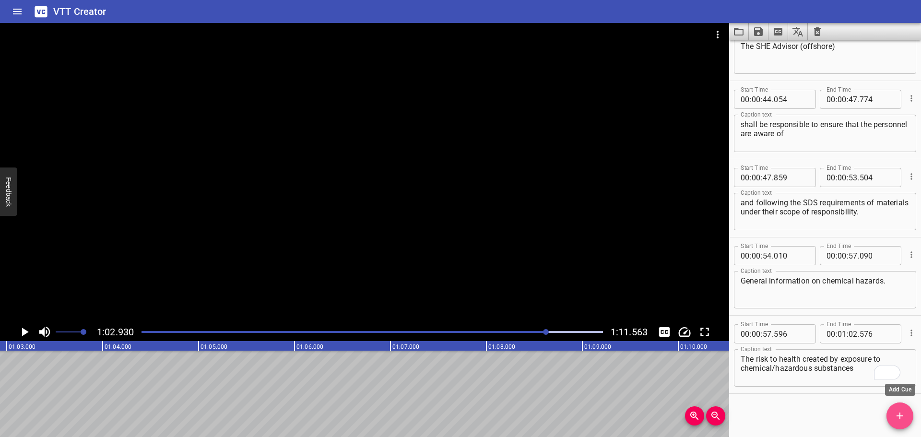
click at [909, 413] on span "Add Cue" at bounding box center [900, 416] width 27 height 12
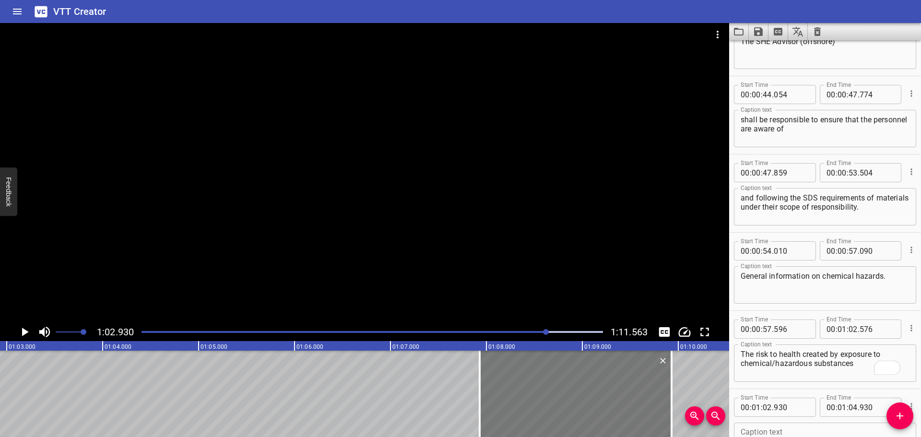
drag, startPoint x: 165, startPoint y: 370, endPoint x: 648, endPoint y: 409, distance: 484.8
click at [649, 410] on div at bounding box center [576, 394] width 192 height 86
type input "07"
type input "975"
type input "09"
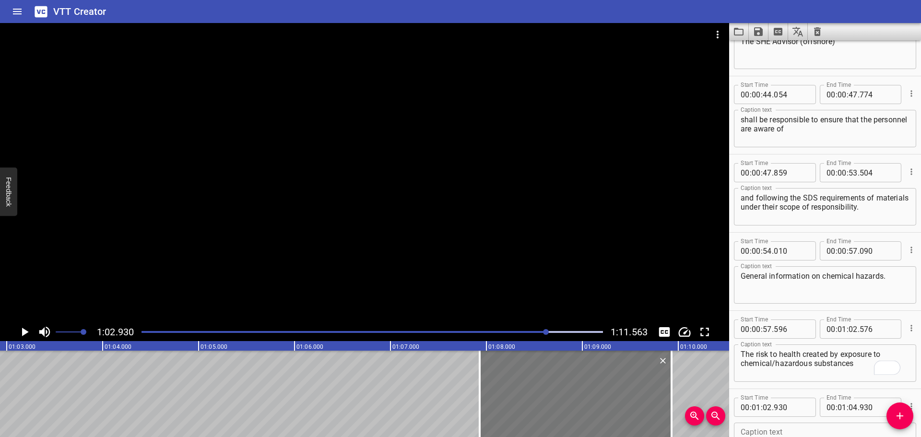
type input "975"
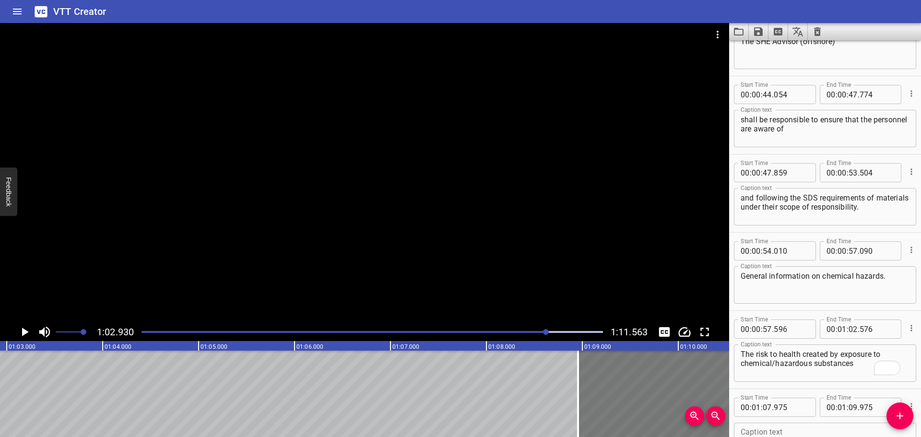
drag, startPoint x: 545, startPoint y: 396, endPoint x: 638, endPoint y: 396, distance: 93.6
click at [638, 396] on div at bounding box center [674, 394] width 192 height 86
type input "08"
type input "955"
type input "10"
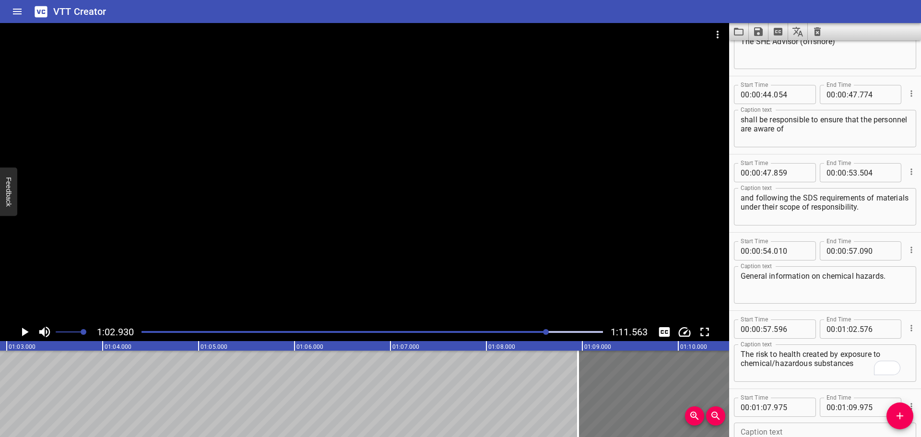
type input "955"
click at [893, 422] on button "Add Cue" at bounding box center [900, 416] width 27 height 27
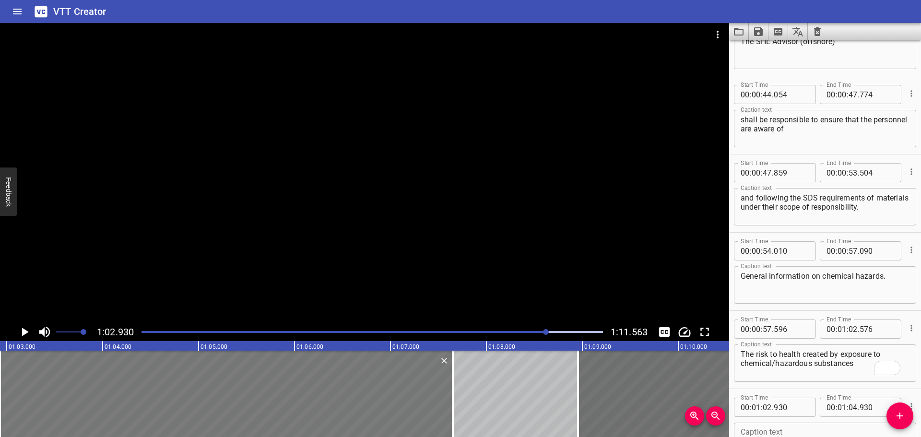
drag, startPoint x: 188, startPoint y: 381, endPoint x: 438, endPoint y: 392, distance: 250.2
click at [448, 392] on div at bounding box center [453, 394] width 10 height 86
type input "07"
type input "625"
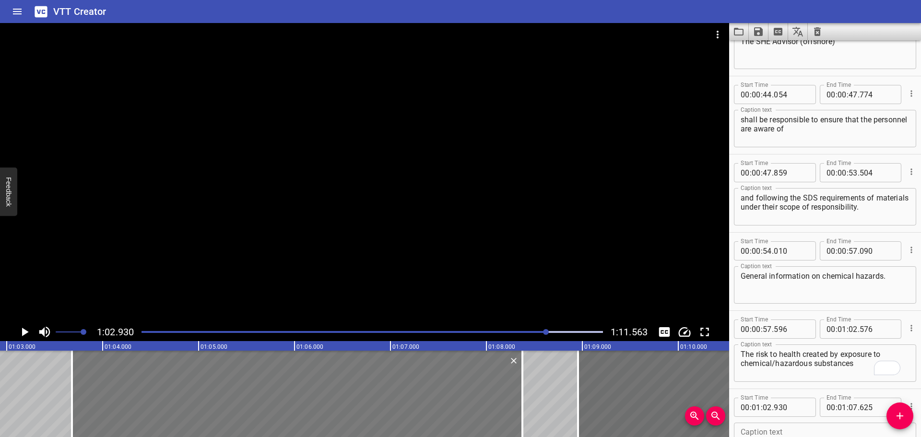
click at [307, 383] on div at bounding box center [297, 394] width 451 height 86
type input "935"
type input "630"
click at [316, 383] on div at bounding box center [293, 394] width 451 height 86
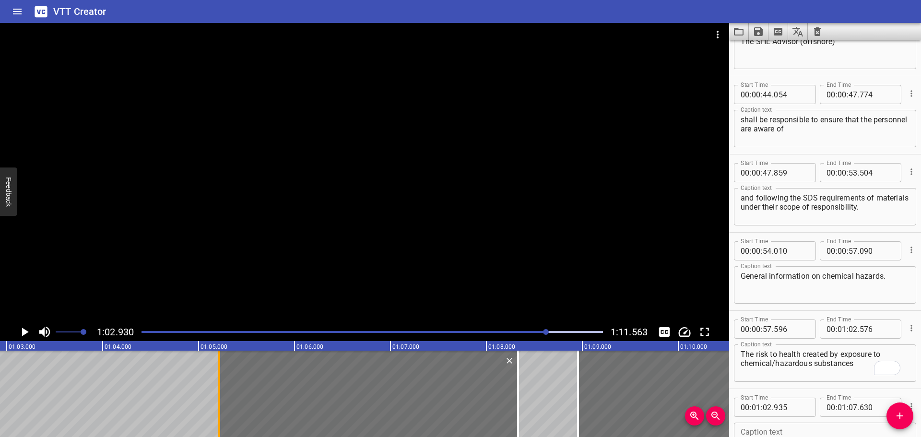
click at [218, 388] on div at bounding box center [219, 394] width 2 height 86
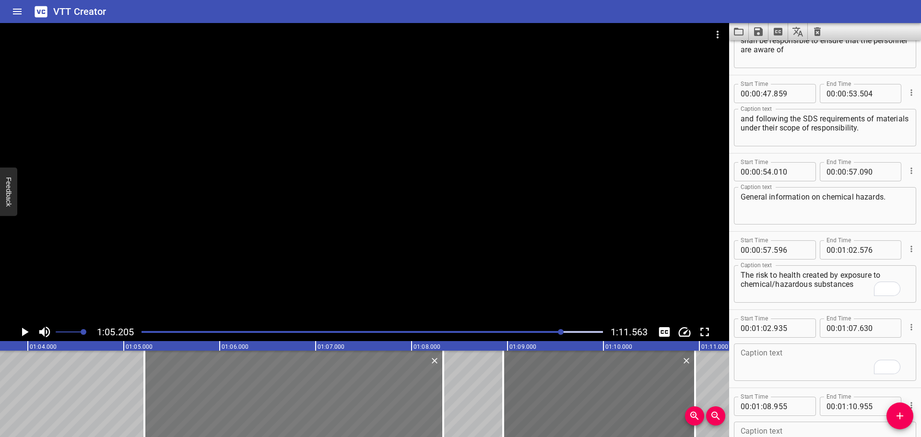
scroll to position [963, 0]
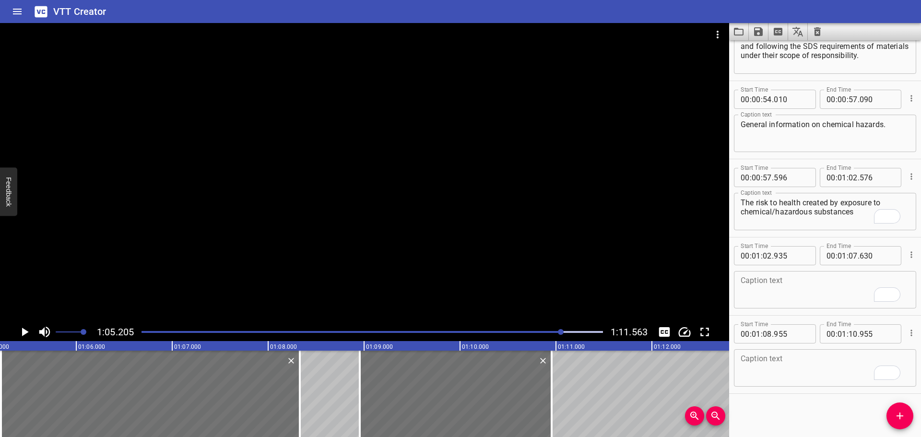
click at [537, 338] on div at bounding box center [372, 331] width 473 height 13
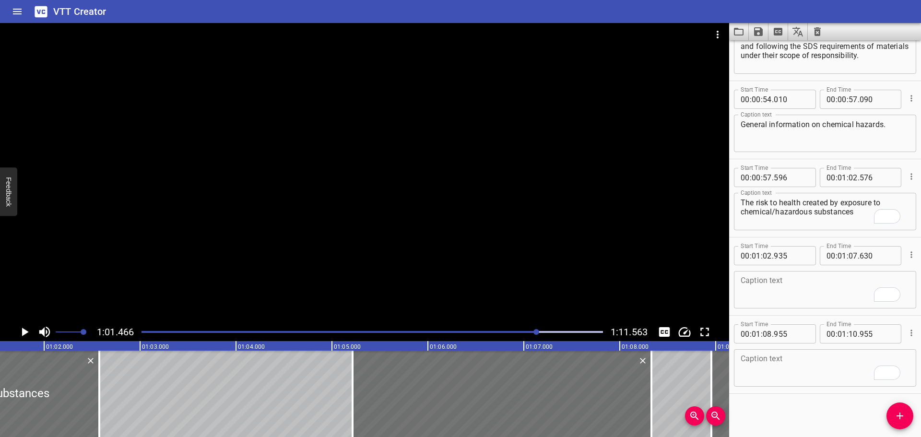
scroll to position [0, 5899]
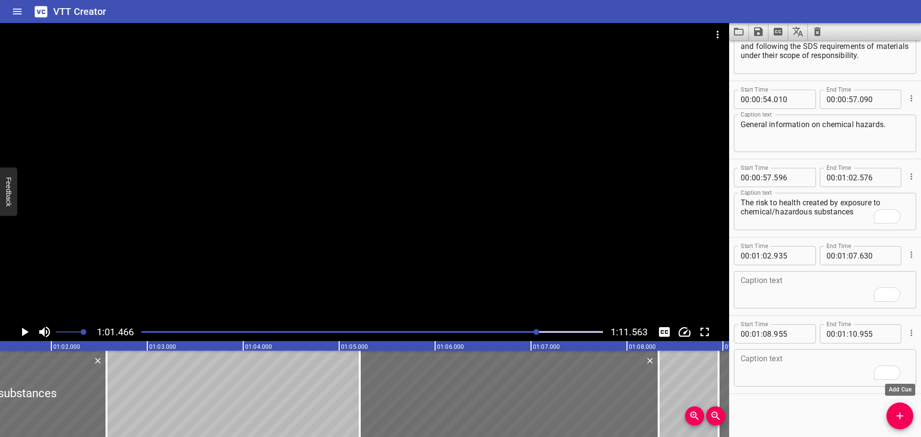
drag, startPoint x: 896, startPoint y: 416, endPoint x: 809, endPoint y: 411, distance: 87.0
click at [895, 416] on icon "Add Cue" at bounding box center [900, 416] width 12 height 12
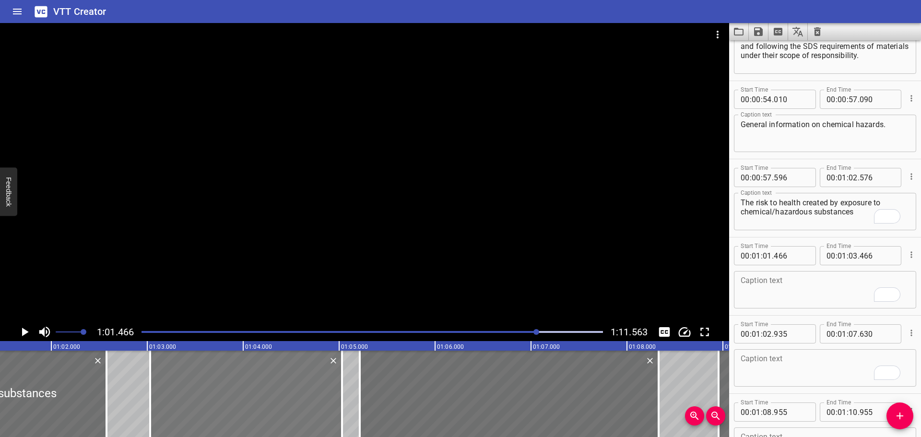
drag, startPoint x: 164, startPoint y: 394, endPoint x: 314, endPoint y: 397, distance: 150.2
type input "03"
type input "031"
type input "05"
type input "031"
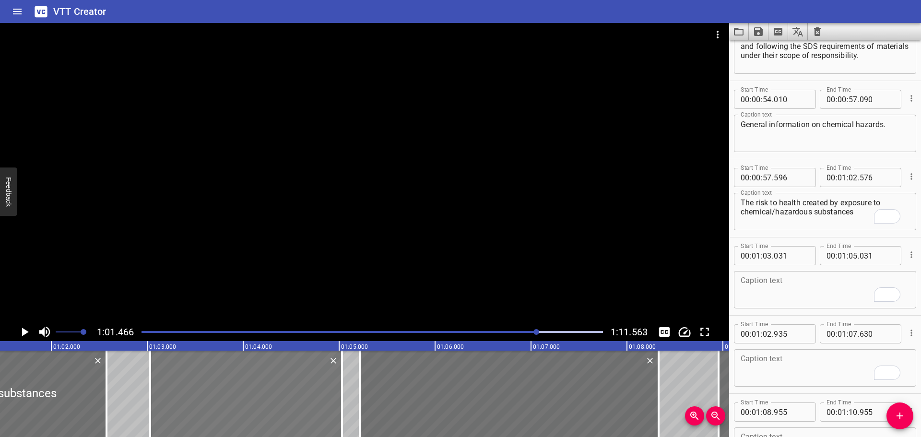
click at [313, 397] on div at bounding box center [246, 394] width 192 height 86
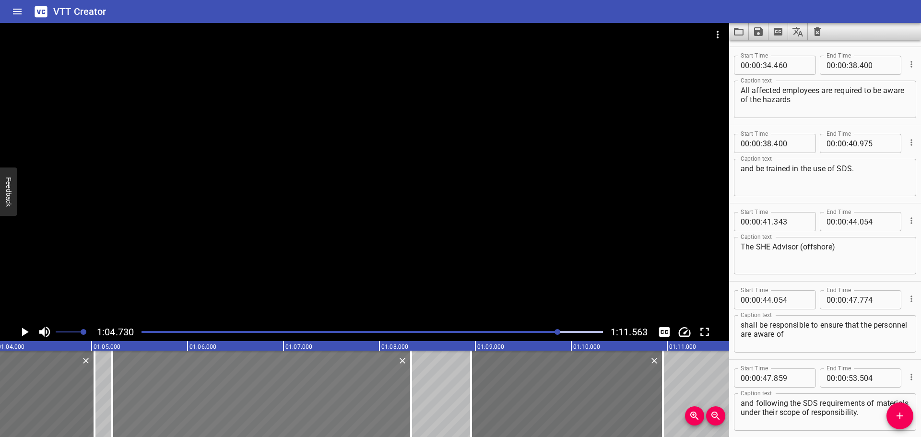
scroll to position [167, 0]
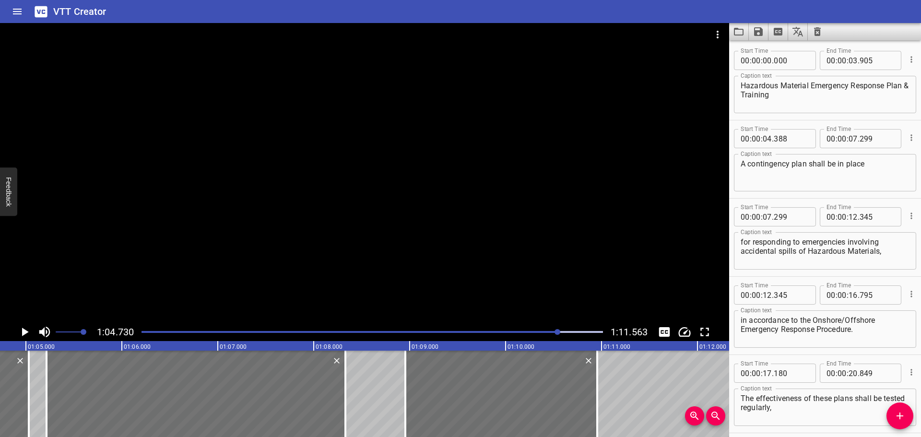
click at [532, 336] on div at bounding box center [372, 331] width 473 height 13
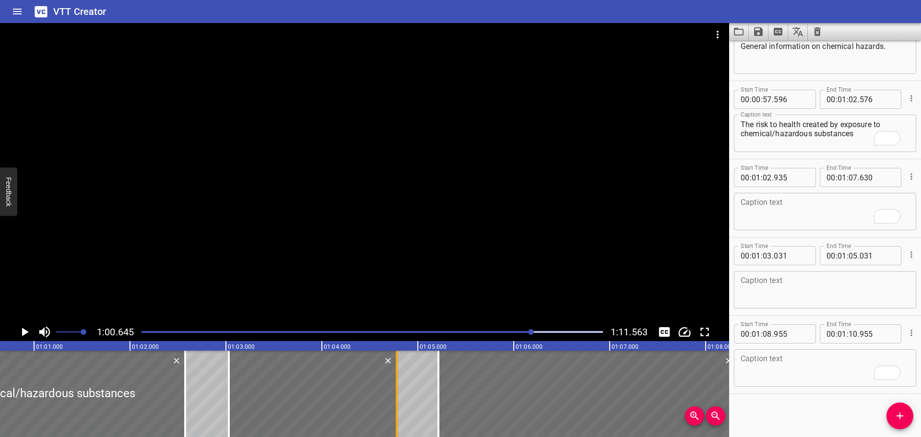
drag, startPoint x: 417, startPoint y: 390, endPoint x: 393, endPoint y: 391, distance: 24.0
click at [392, 389] on div at bounding box center [397, 394] width 10 height 86
type input "04"
type input "771"
click at [781, 205] on textarea "To enrich screen reader interactions, please activate Accessibility in Grammarl…" at bounding box center [825, 211] width 169 height 27
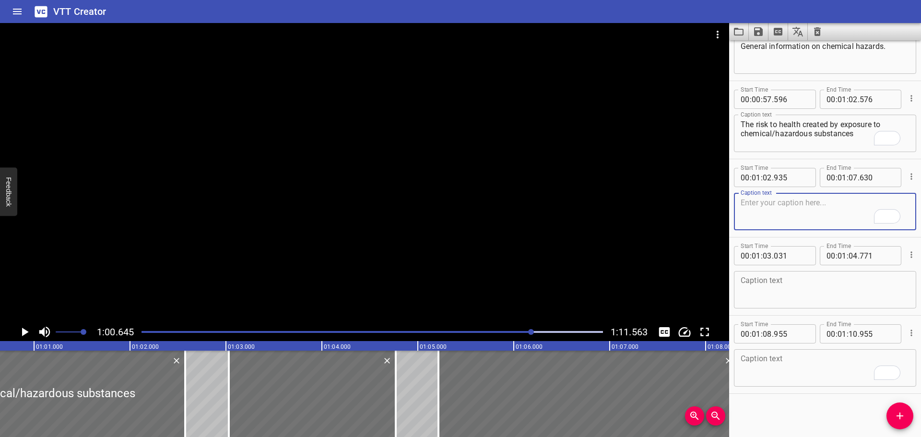
paste textarea "Exposure contro"
type textarea "Exposure control"
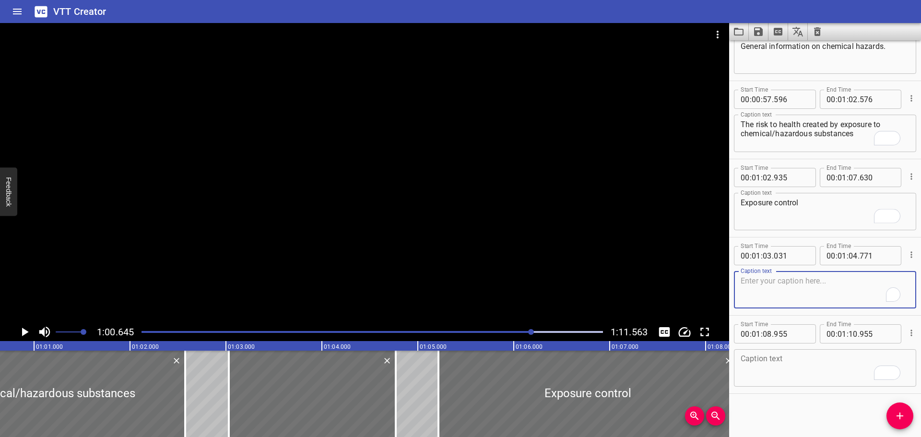
drag, startPoint x: 804, startPoint y: 302, endPoint x: 804, endPoint y: 296, distance: 6.2
click at [804, 301] on textarea "To enrich screen reader interactions, please activate Accessibility in Grammarl…" at bounding box center [825, 289] width 169 height 27
paste textarea "Actions to take in the event of an incident; and"
type textarea "Actions to take in the event of an incident; and"
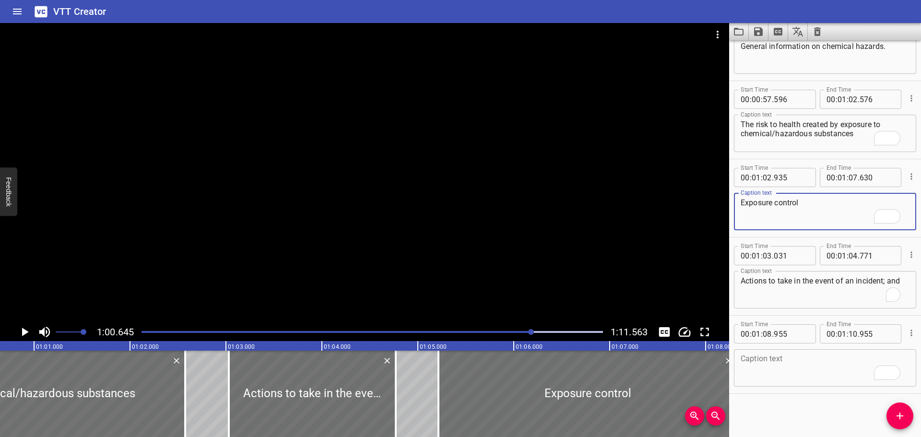
click at [813, 207] on textarea "Exposure control" at bounding box center [825, 211] width 169 height 27
type textarea "Exposure control;"
click at [831, 365] on textarea "To enrich screen reader interactions, please activate Accessibility in Grammarl…" at bounding box center [825, 368] width 169 height 27
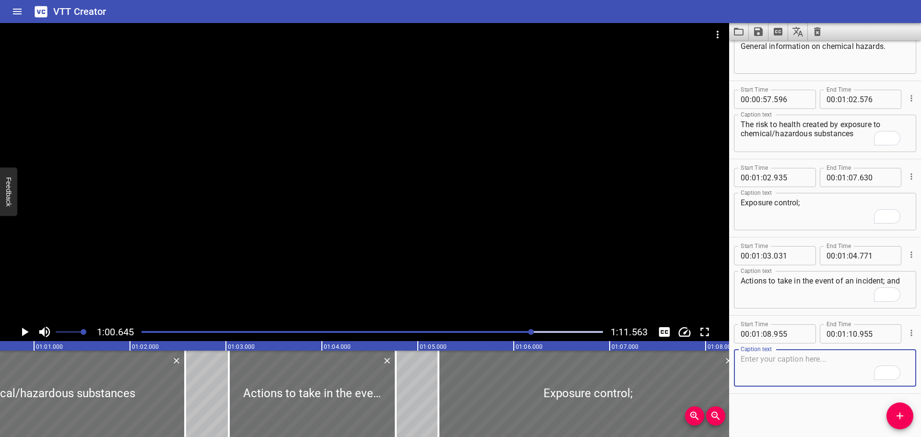
paste textarea "The precautions that shall be taken."
type textarea "The precautions that shall be taken."
click at [468, 271] on div at bounding box center [364, 173] width 729 height 300
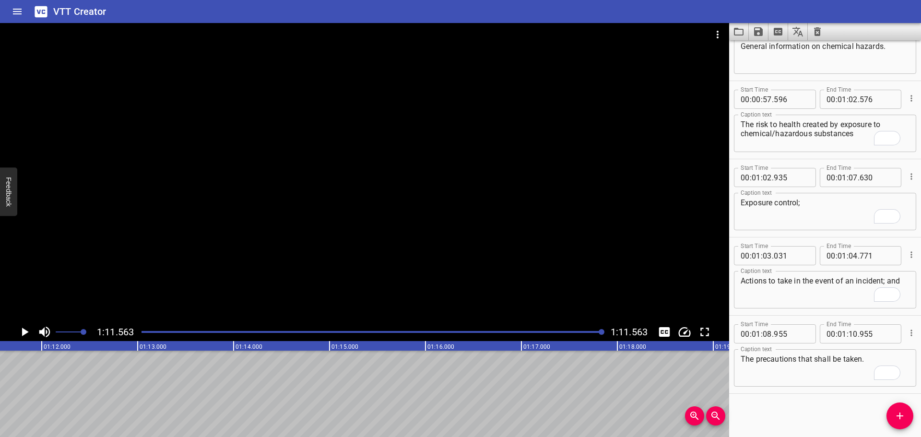
click at [575, 330] on div at bounding box center [372, 331] width 473 height 13
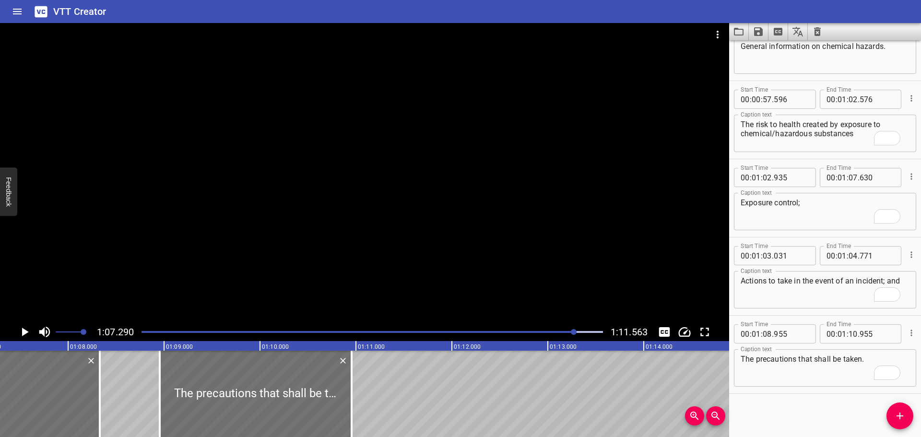
click at [562, 224] on div at bounding box center [364, 173] width 729 height 300
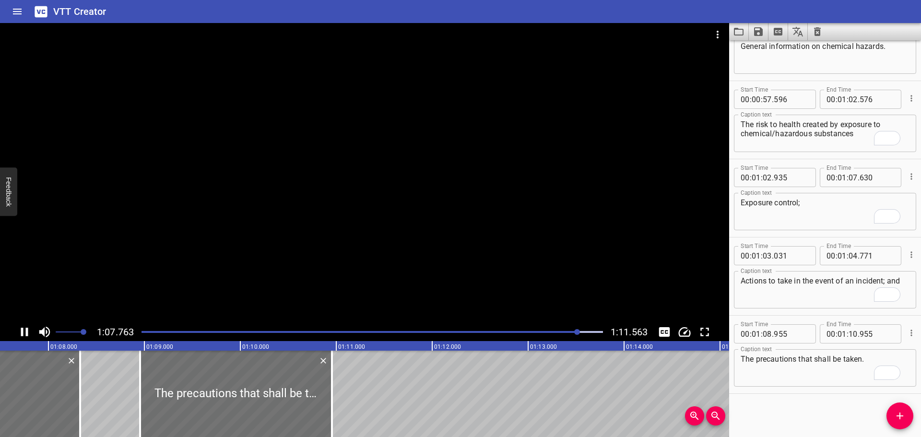
click at [506, 211] on div at bounding box center [364, 173] width 729 height 300
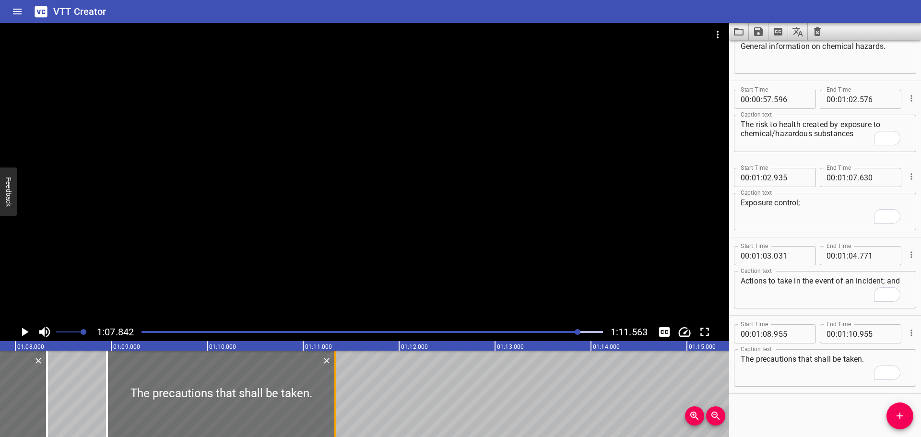
drag, startPoint x: 298, startPoint y: 382, endPoint x: 338, endPoint y: 374, distance: 40.2
click at [335, 386] on div at bounding box center [335, 394] width 2 height 86
type input "11"
type input "335"
click at [432, 244] on div at bounding box center [364, 173] width 729 height 300
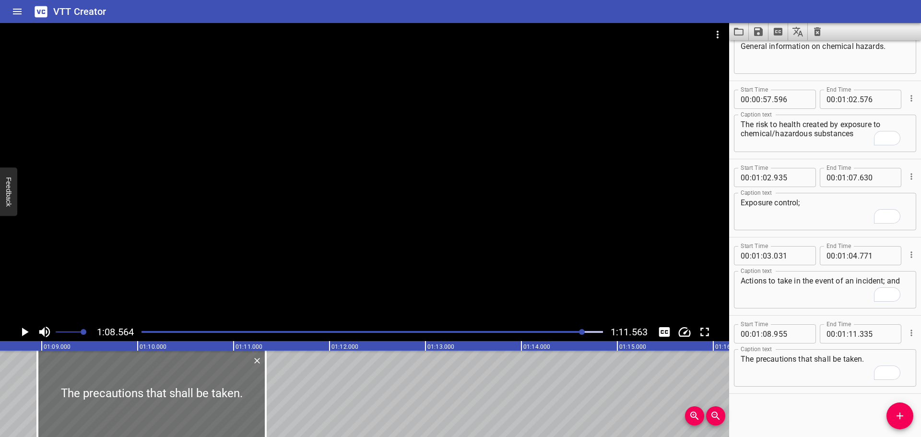
click at [549, 335] on div at bounding box center [372, 331] width 473 height 13
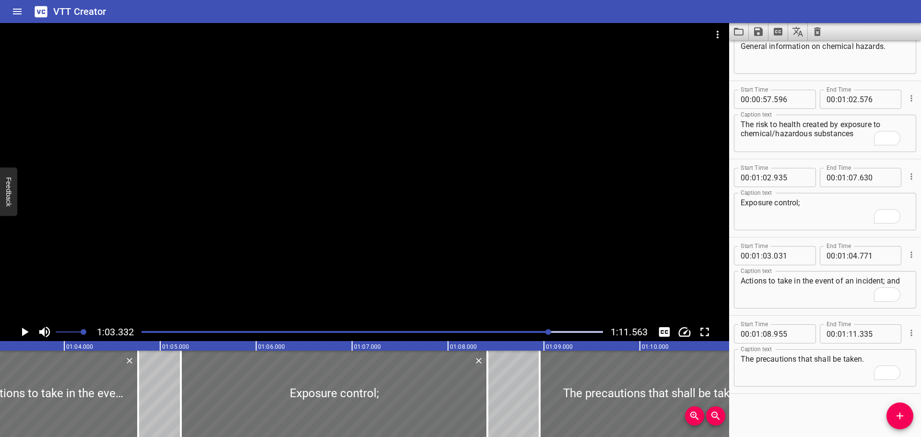
drag, startPoint x: 482, startPoint y: 392, endPoint x: 488, endPoint y: 390, distance: 6.7
click at [489, 391] on div at bounding box center [488, 394] width 10 height 86
type input "715"
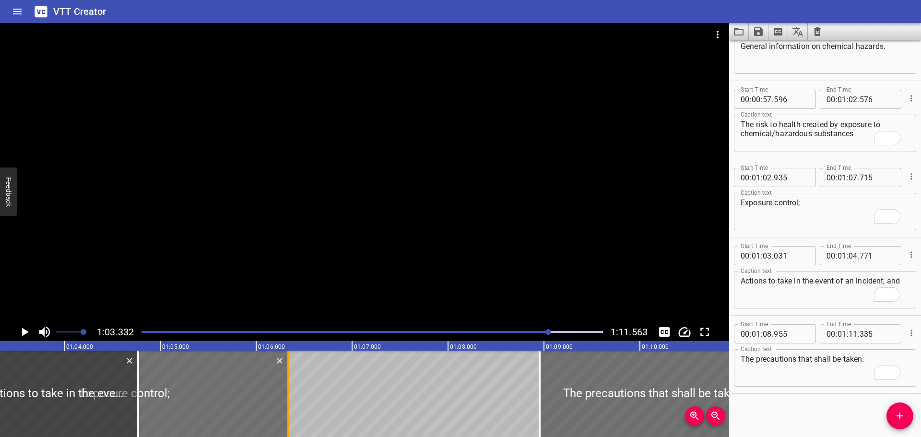
drag, startPoint x: 419, startPoint y: 393, endPoint x: 250, endPoint y: 382, distance: 170.2
click at [284, 382] on div at bounding box center [289, 394] width 10 height 86
type input "05"
type input "955"
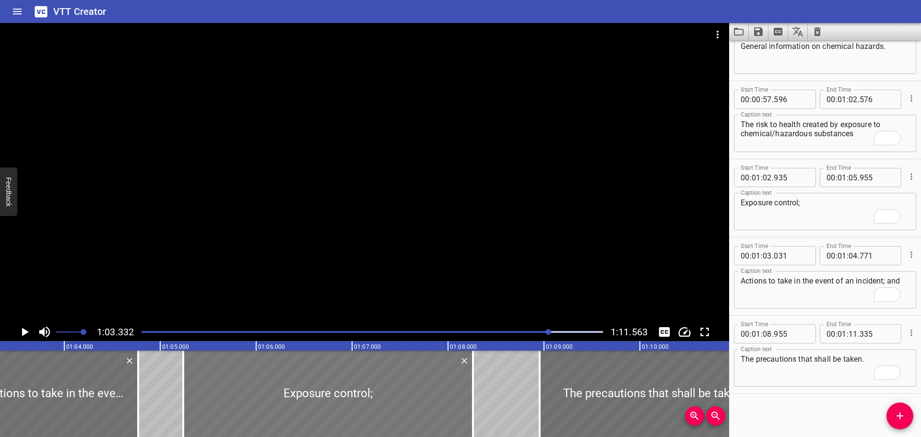
drag, startPoint x: 194, startPoint y: 380, endPoint x: 411, endPoint y: 390, distance: 217.6
type input "05"
type input "240"
type input "08"
type input "260"
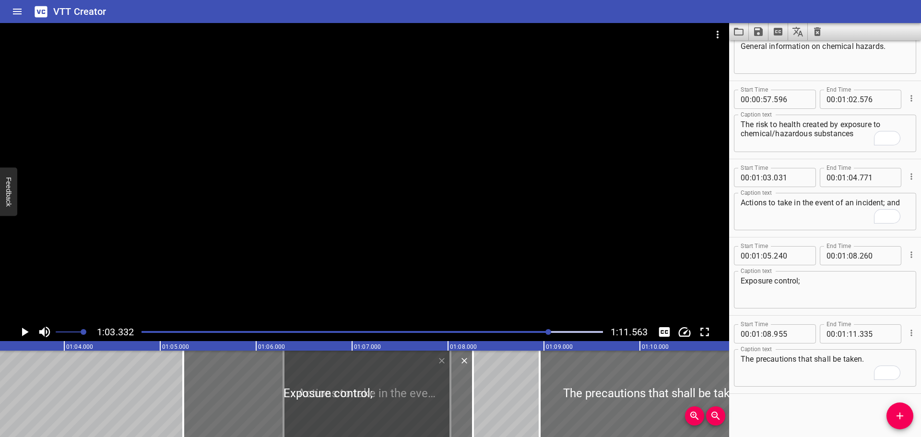
drag, startPoint x: 101, startPoint y: 388, endPoint x: 400, endPoint y: 406, distance: 299.1
type input "06"
type input "286"
type input "08"
type input "026"
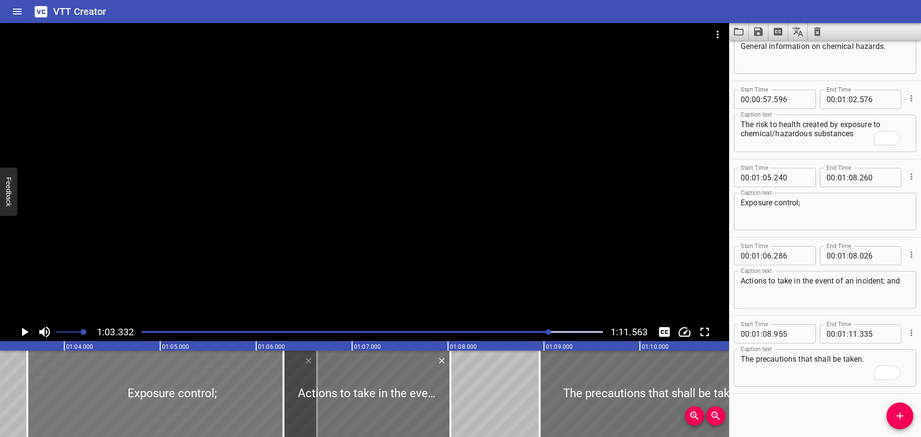
drag, startPoint x: 260, startPoint y: 399, endPoint x: 102, endPoint y: 392, distance: 158.1
click at [102, 392] on div at bounding box center [172, 394] width 290 height 86
type input "03"
type input "595"
type input "06"
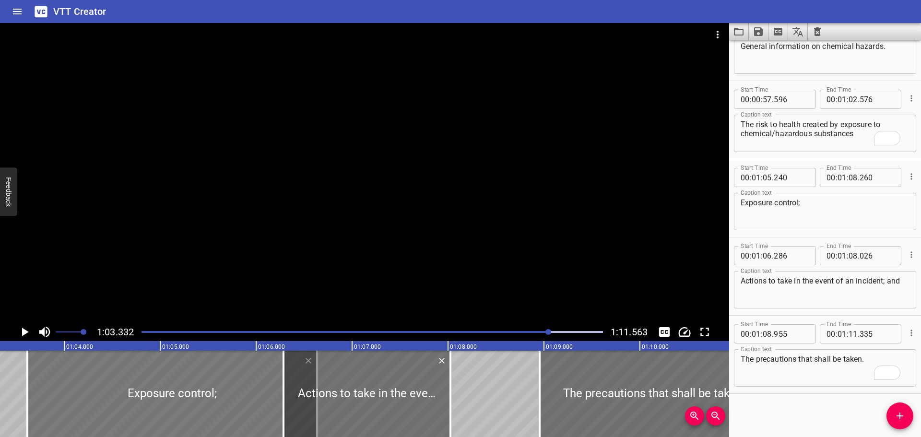
type input "615"
click at [526, 334] on div at bounding box center [372, 331] width 473 height 13
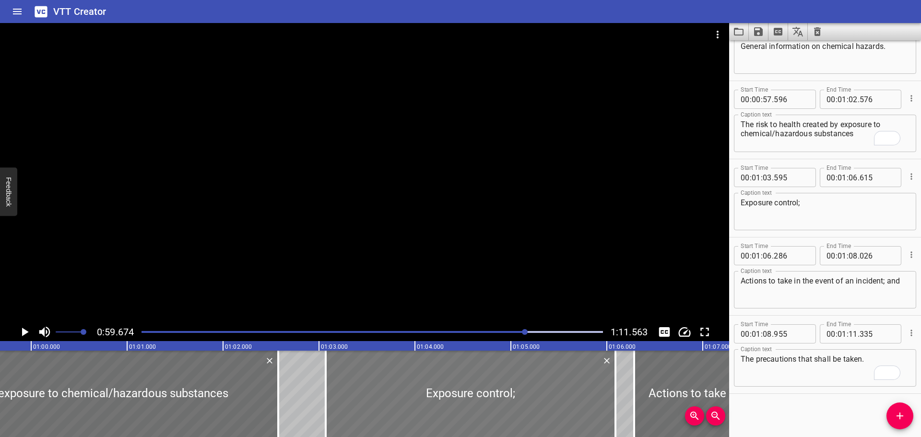
drag, startPoint x: 546, startPoint y: 392, endPoint x: 495, endPoint y: 397, distance: 51.6
click at [495, 397] on div at bounding box center [471, 394] width 290 height 86
type input "060"
type input "080"
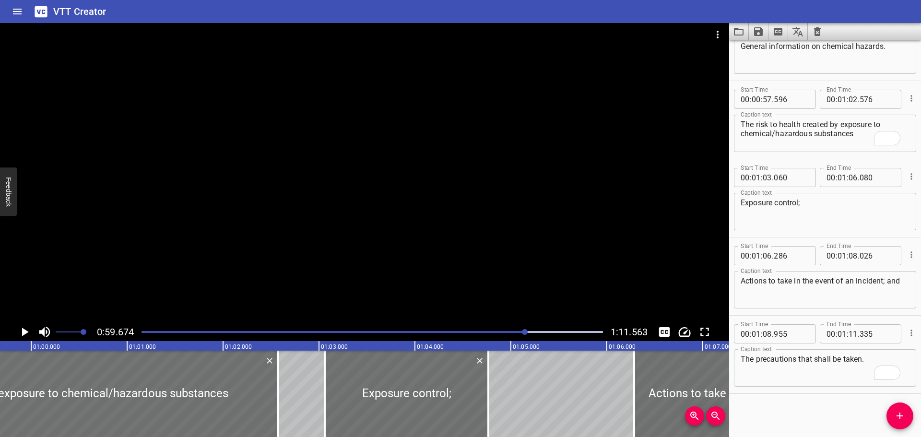
drag, startPoint x: 618, startPoint y: 398, endPoint x: 493, endPoint y: 398, distance: 124.8
click at [485, 398] on div at bounding box center [489, 394] width 10 height 86
type input "04"
type input "695"
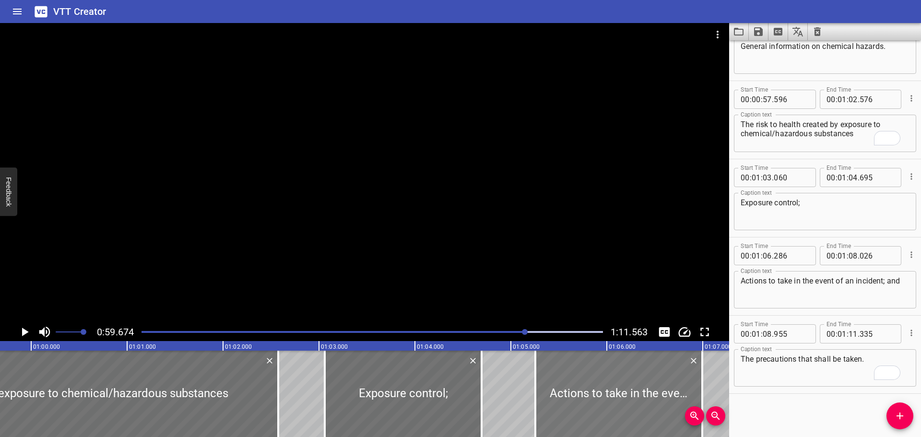
drag, startPoint x: 676, startPoint y: 386, endPoint x: 577, endPoint y: 390, distance: 98.4
click at [577, 390] on div at bounding box center [619, 394] width 167 height 86
type input "05"
type input "256"
type input "06"
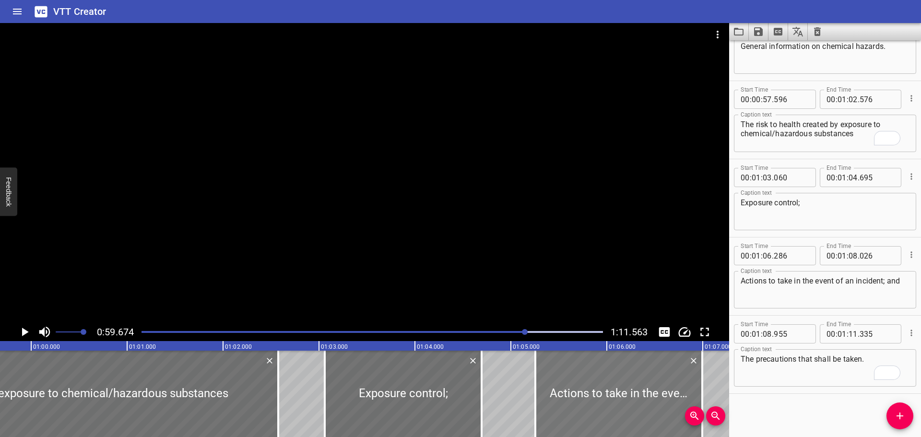
type input "996"
click at [570, 279] on div at bounding box center [364, 173] width 729 height 300
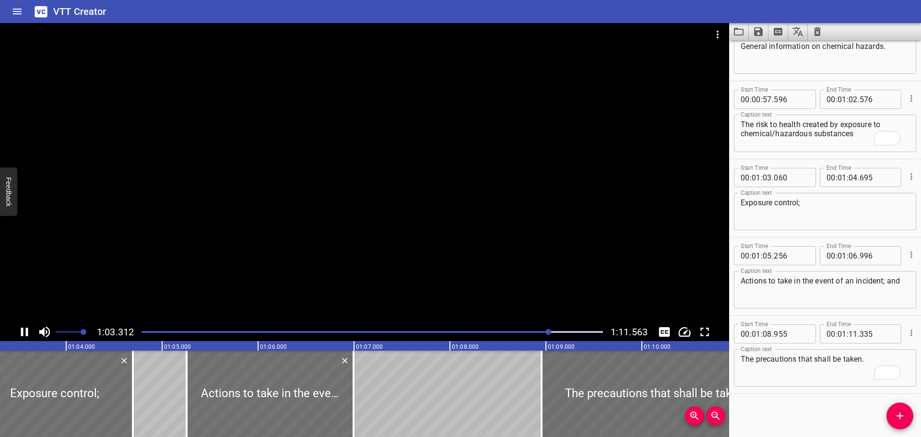
click at [436, 275] on div at bounding box center [364, 173] width 729 height 300
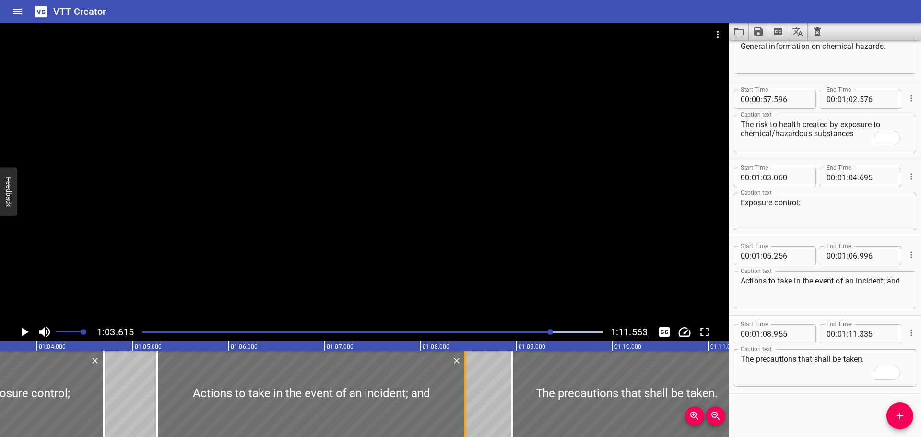
drag, startPoint x: 322, startPoint y: 392, endPoint x: 463, endPoint y: 401, distance: 141.3
click at [463, 401] on div at bounding box center [466, 394] width 10 height 86
type input "08"
type input "466"
click at [478, 284] on div at bounding box center [364, 173] width 729 height 300
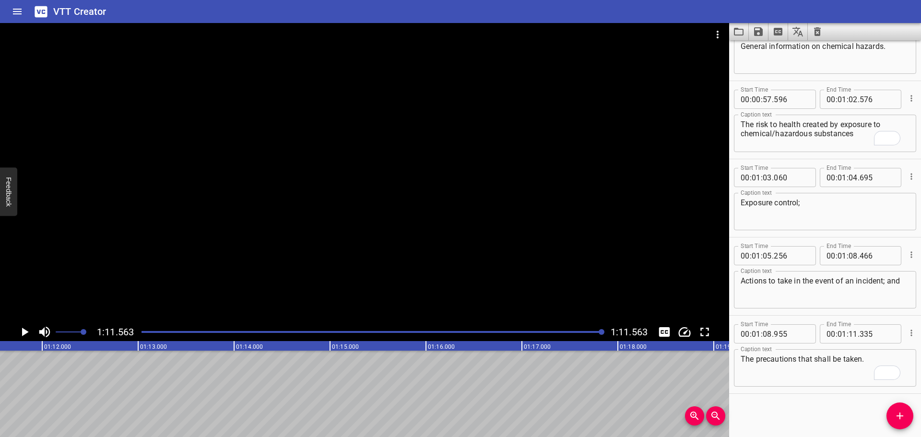
scroll to position [0, 6868]
click at [758, 34] on icon "Save captions to file" at bounding box center [759, 32] width 12 height 12
click at [794, 54] on li "Save to VTT file" at bounding box center [784, 52] width 71 height 17
